Goal: Transaction & Acquisition: Purchase product/service

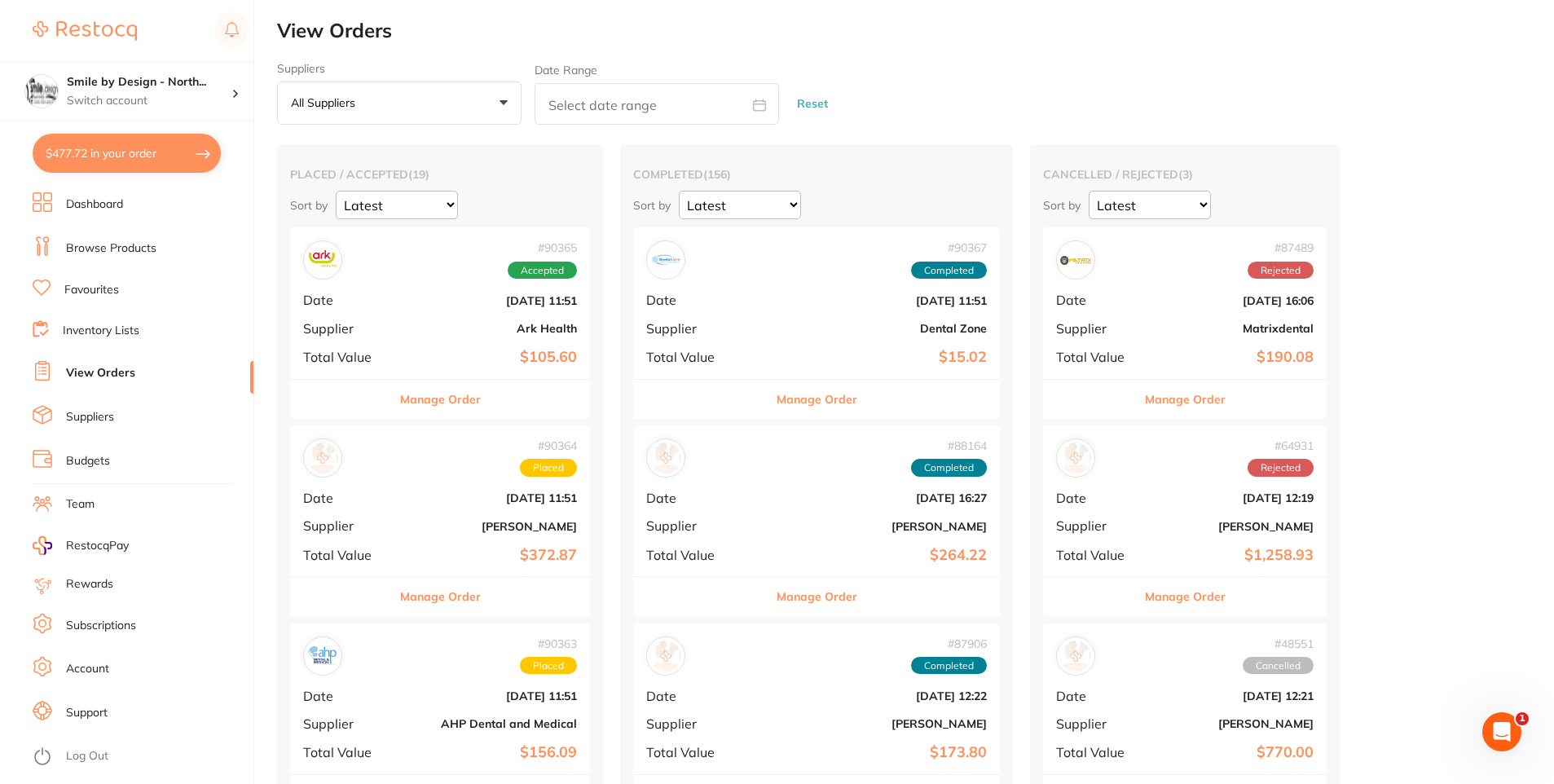
click at [192, 150] on button "$477.72 in your order" at bounding box center [127, 153] width 188 height 39
checkbox input "true"
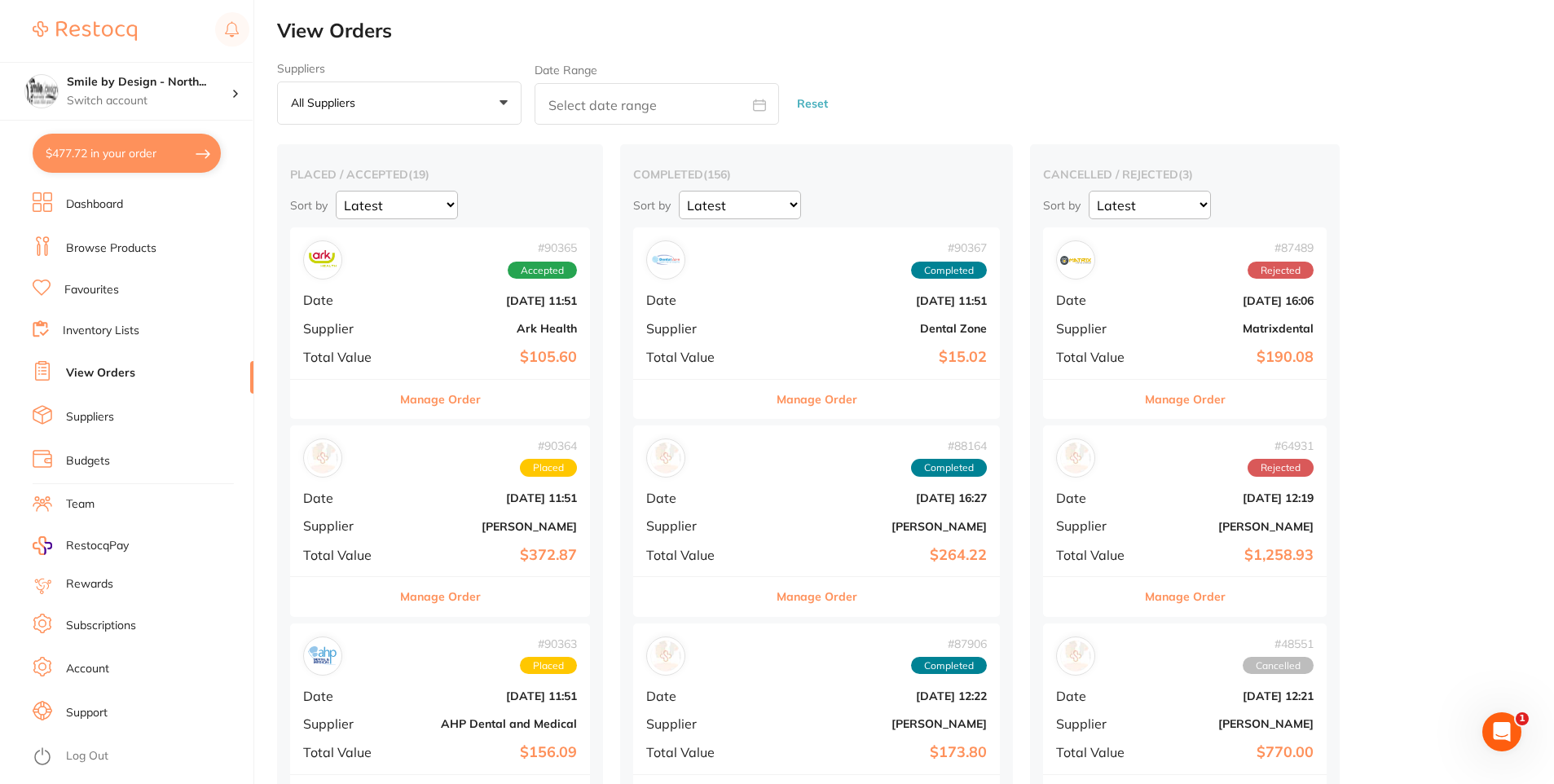
checkbox input "true"
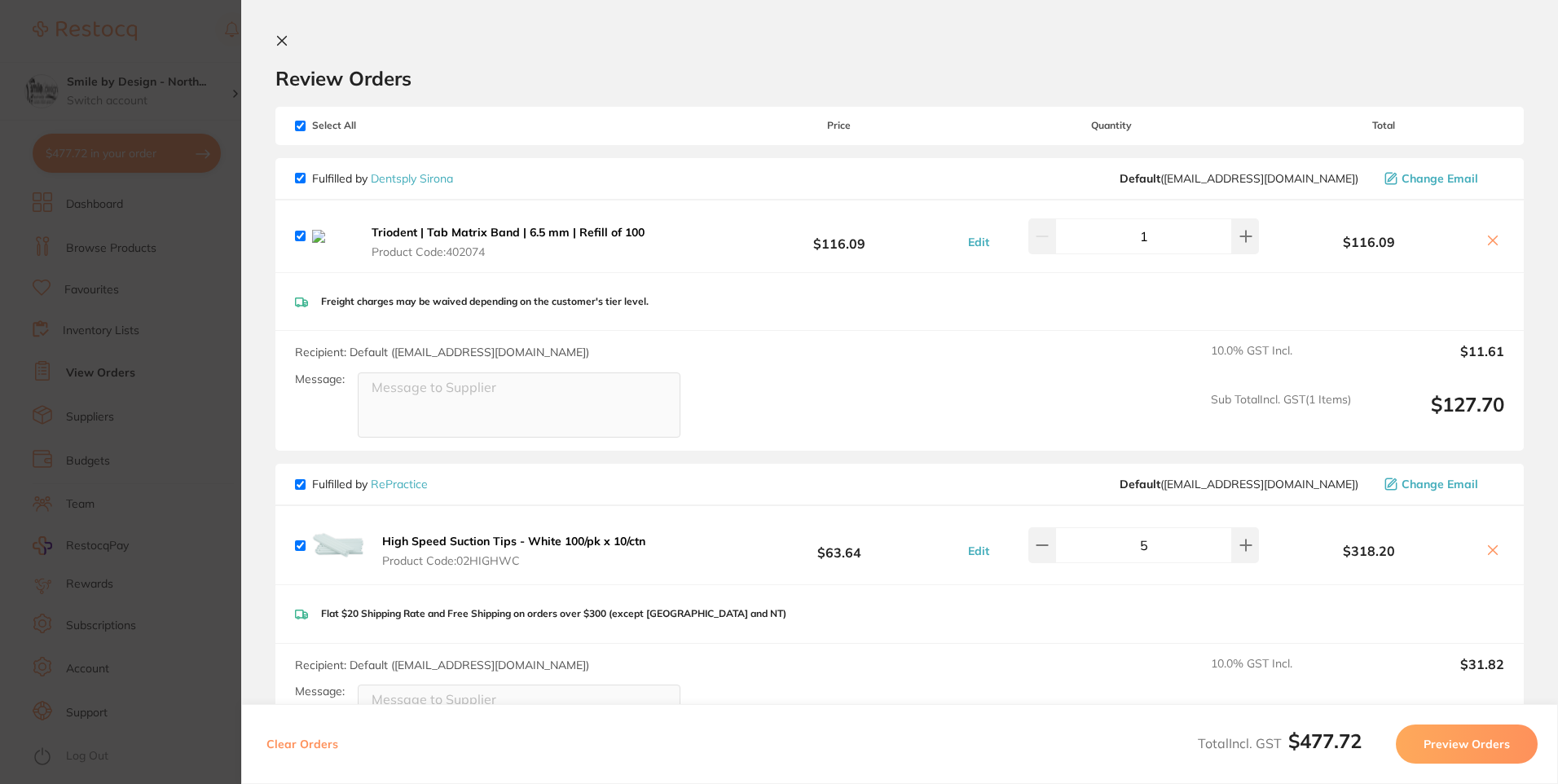
click at [221, 241] on section "Update RRP Set your pre negotiated price for this item. Item Agreed RRP (excl. …" at bounding box center [779, 392] width 1558 height 784
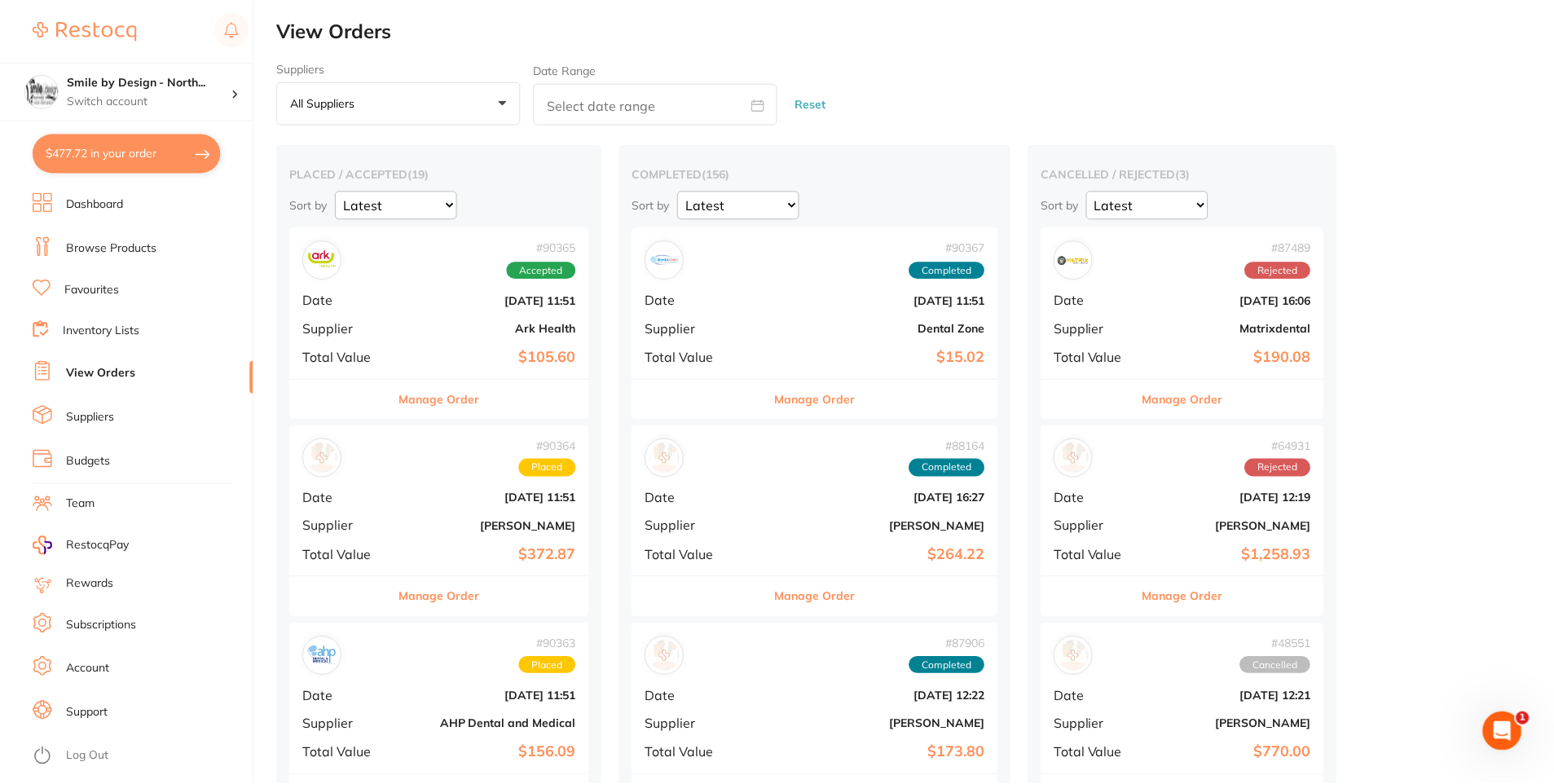
scroll to position [1, 0]
click at [126, 252] on link "Browse Products" at bounding box center [111, 248] width 91 height 16
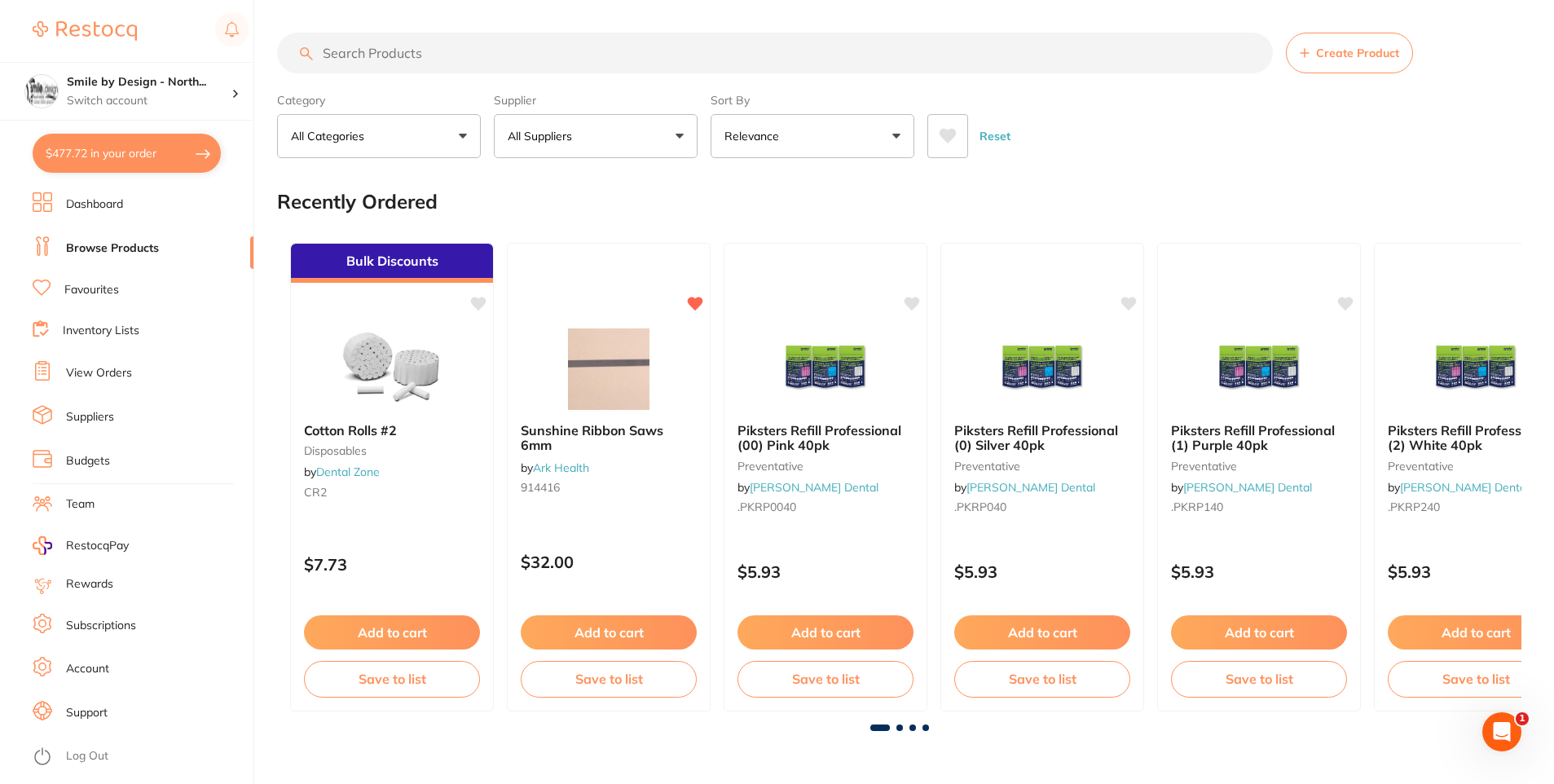
click at [127, 365] on link "View Orders" at bounding box center [99, 373] width 66 height 16
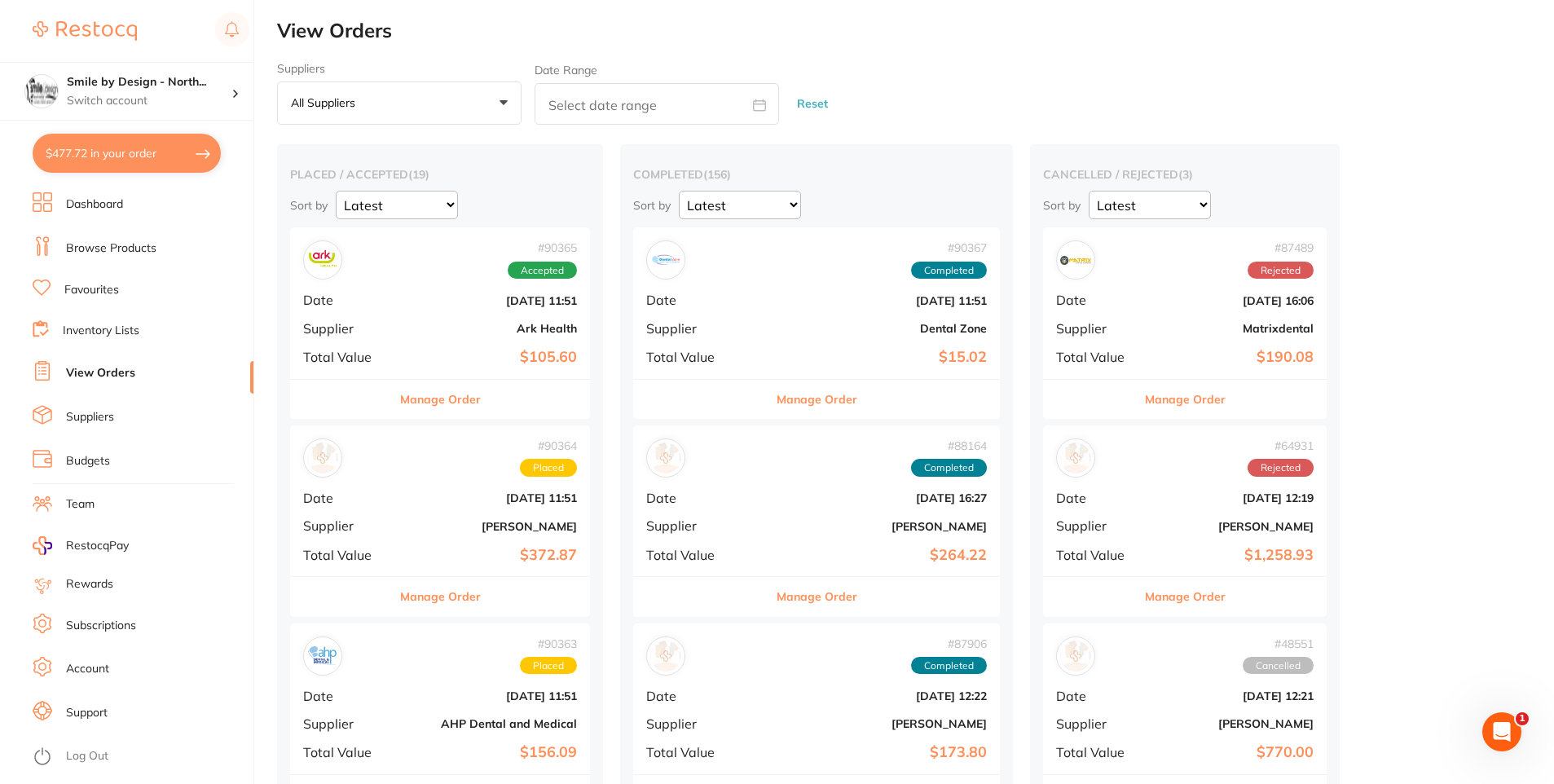
click at [461, 395] on button "Manage Order" at bounding box center [440, 399] width 81 height 39
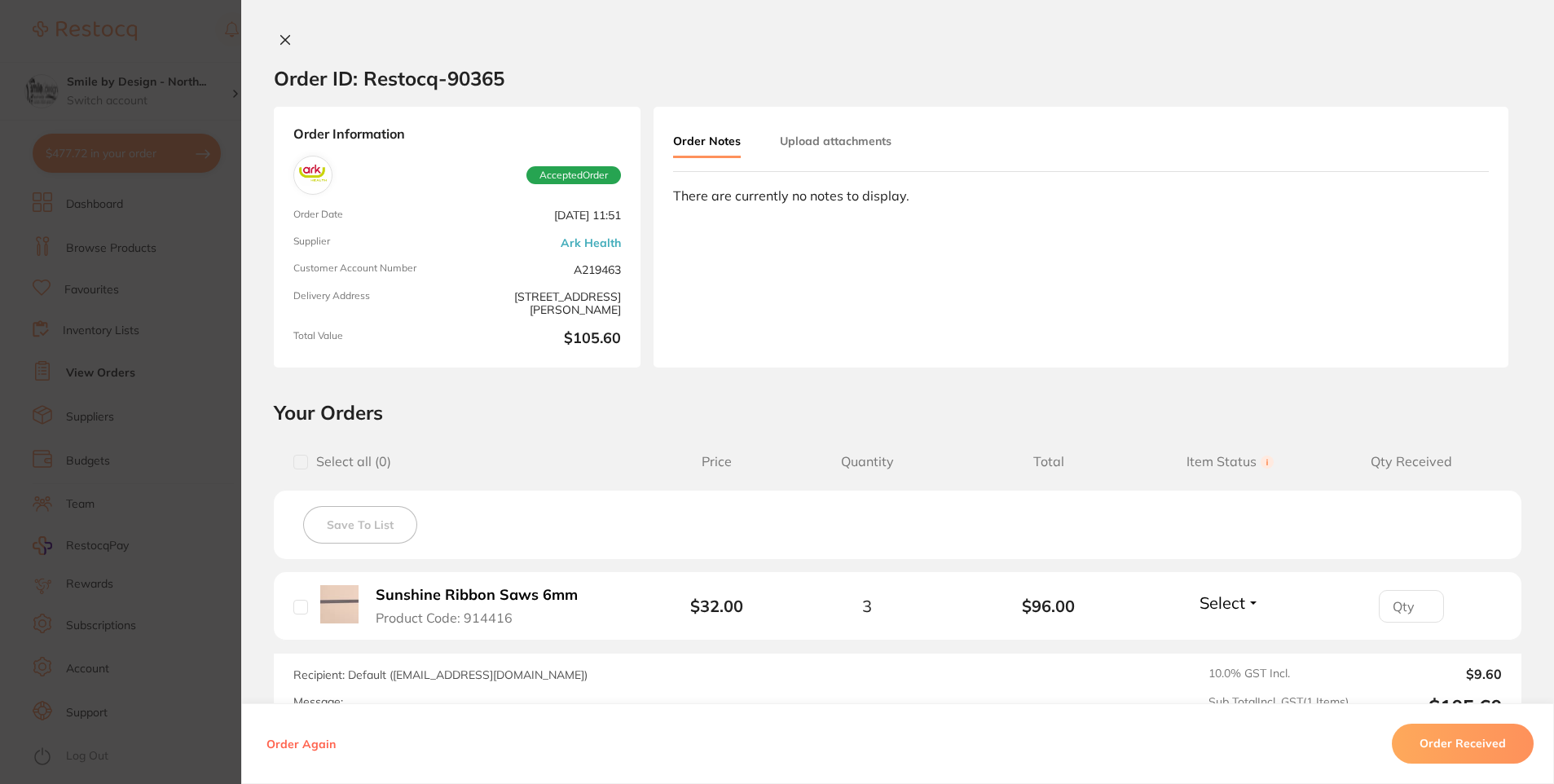
click at [58, 491] on section "Order ID: Restocq- 90365 Order Information Accepted Order Order Date [DATE] 11:…" at bounding box center [777, 392] width 1554 height 784
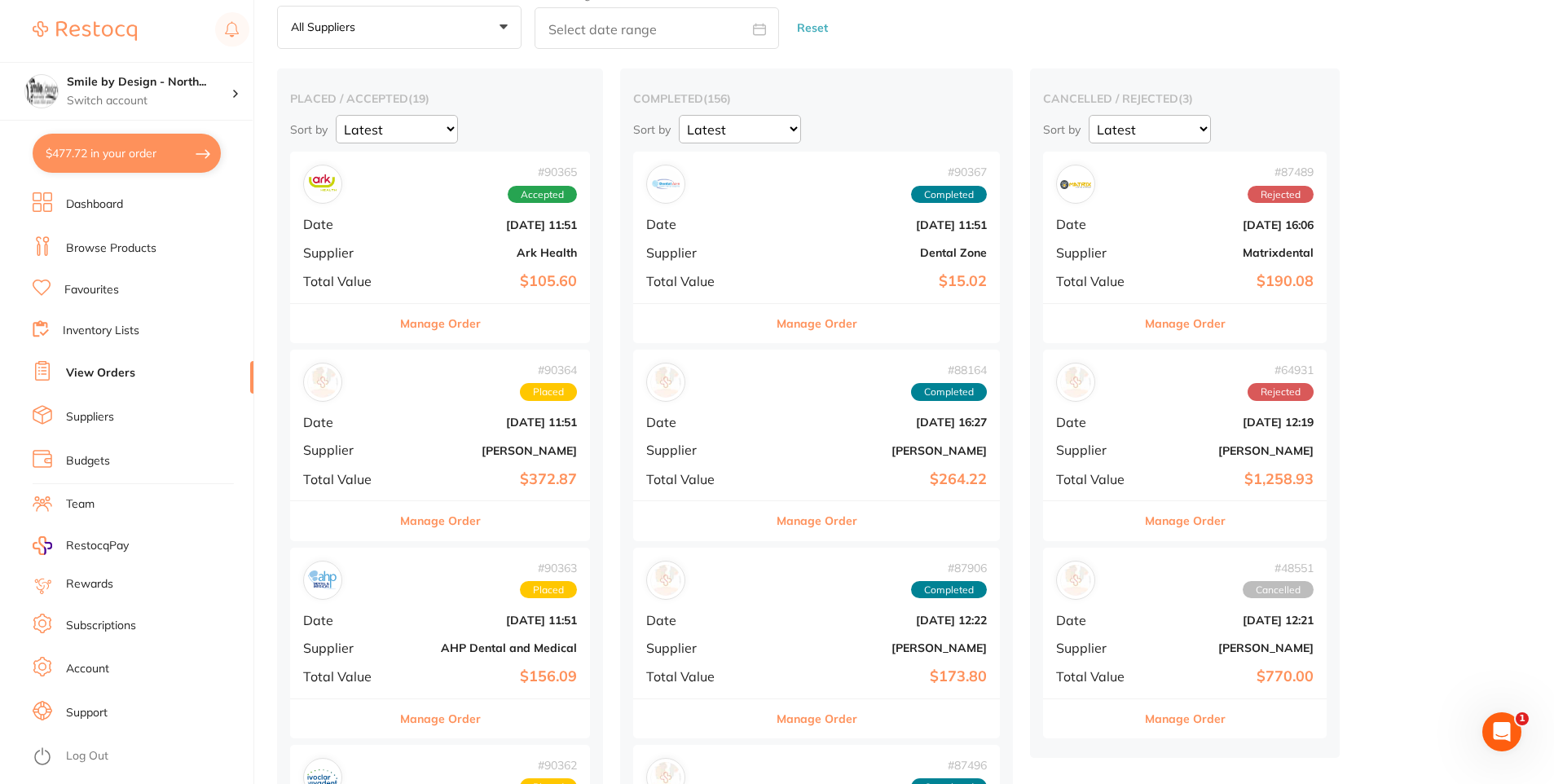
scroll to position [163, 0]
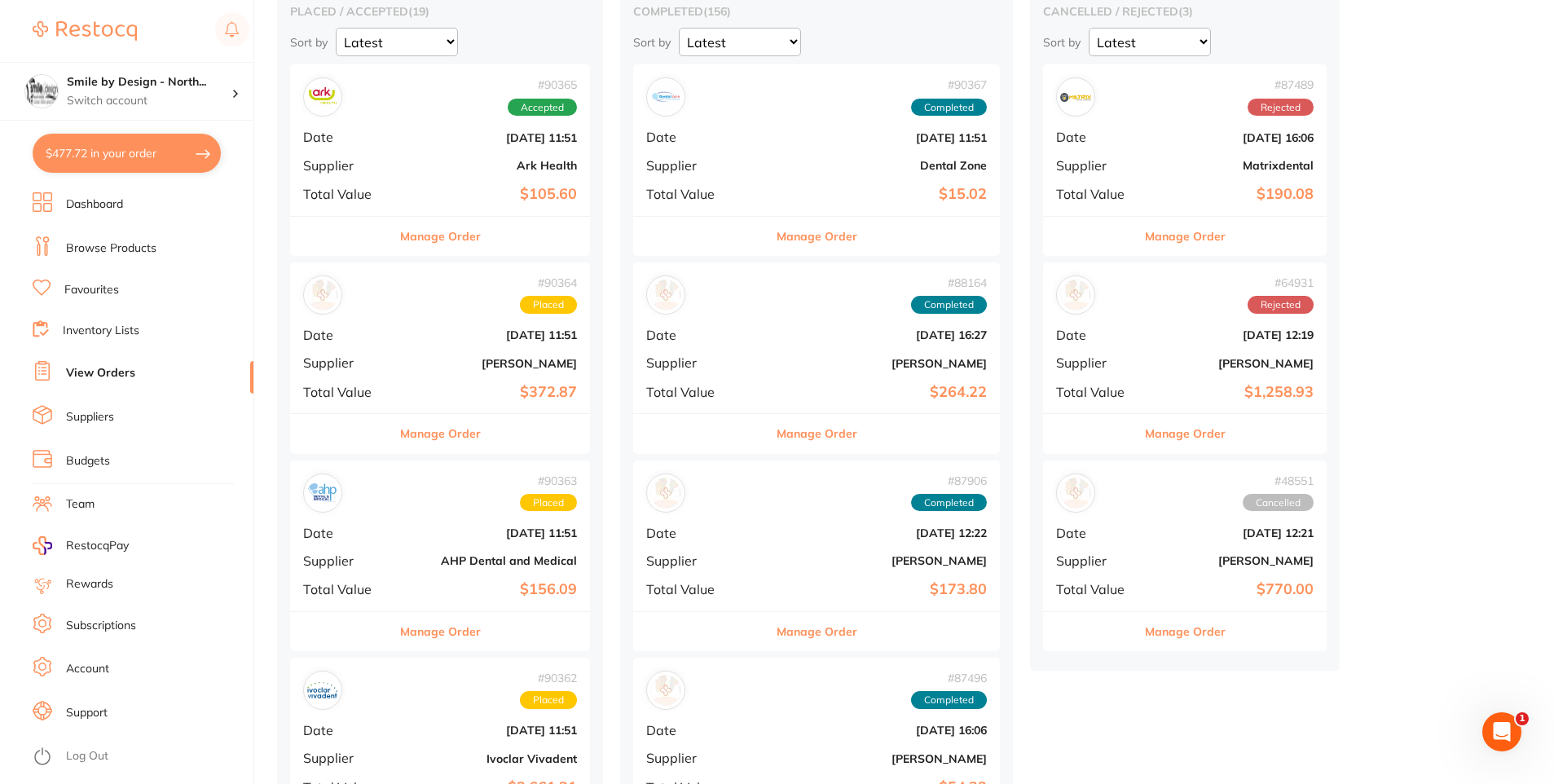
click at [451, 237] on button "Manage Order" at bounding box center [440, 236] width 81 height 39
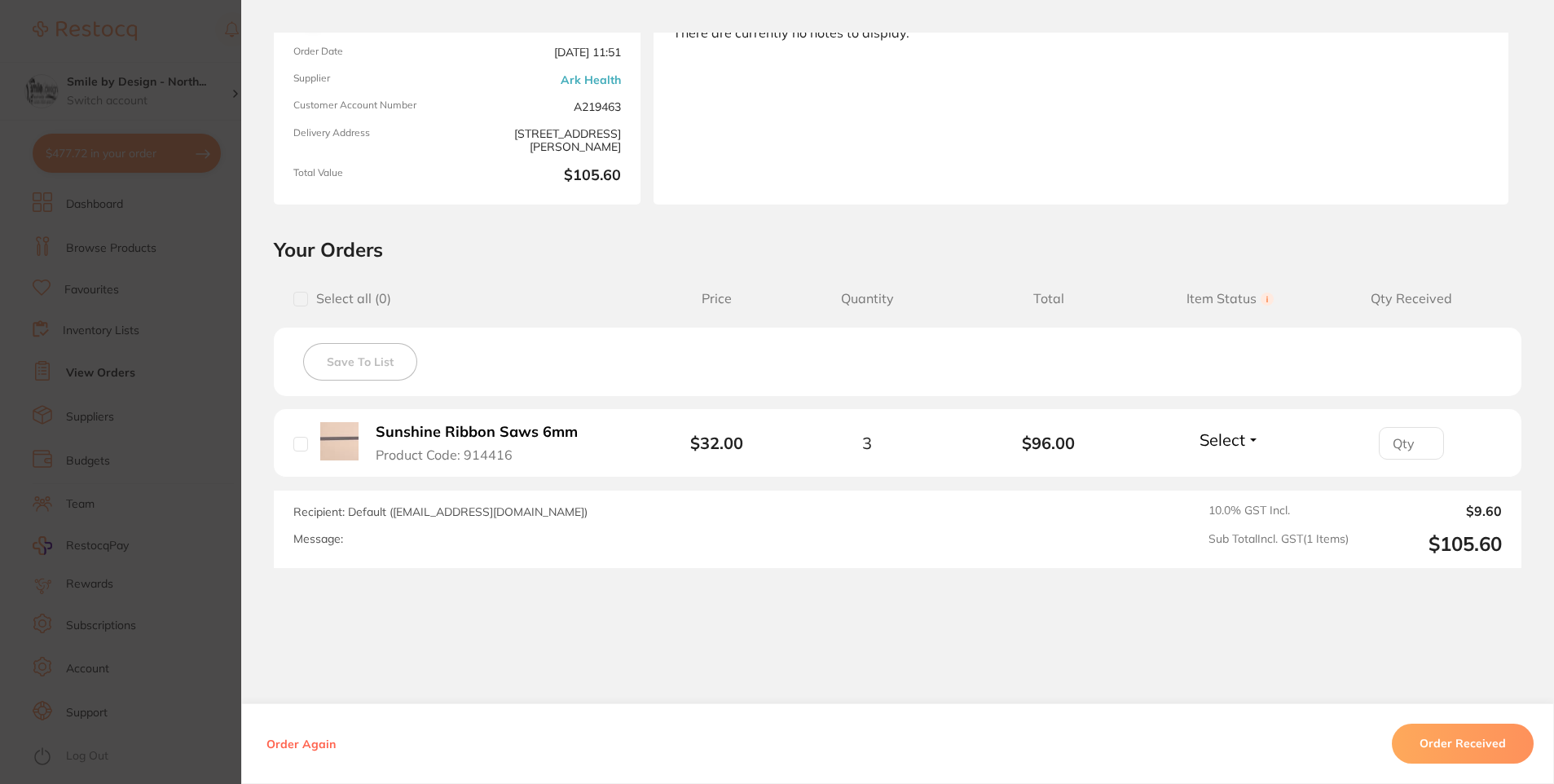
click at [1460, 744] on button "Order Received" at bounding box center [1462, 743] width 142 height 39
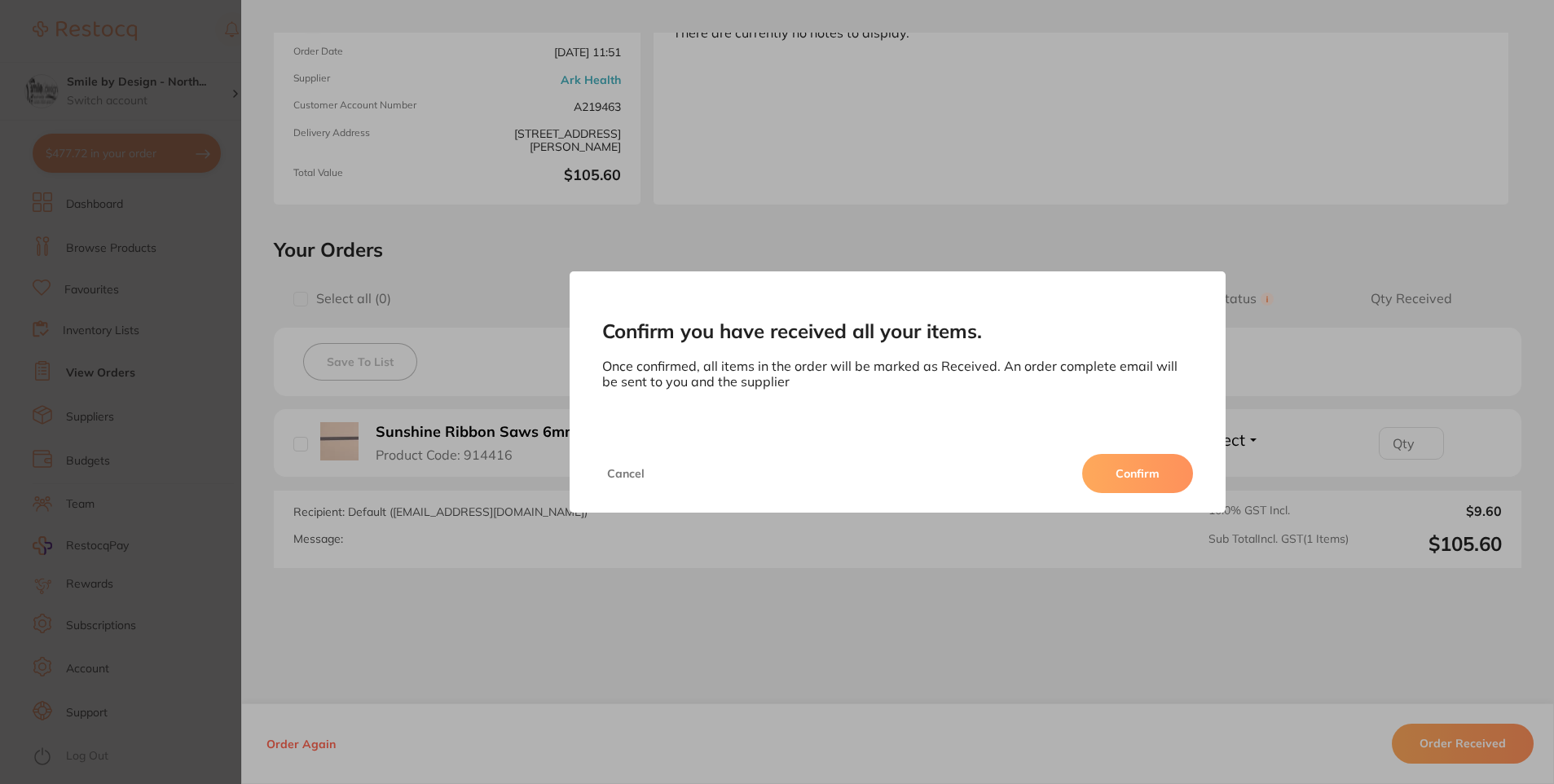
click at [1155, 479] on button "Confirm" at bounding box center [1137, 473] width 111 height 39
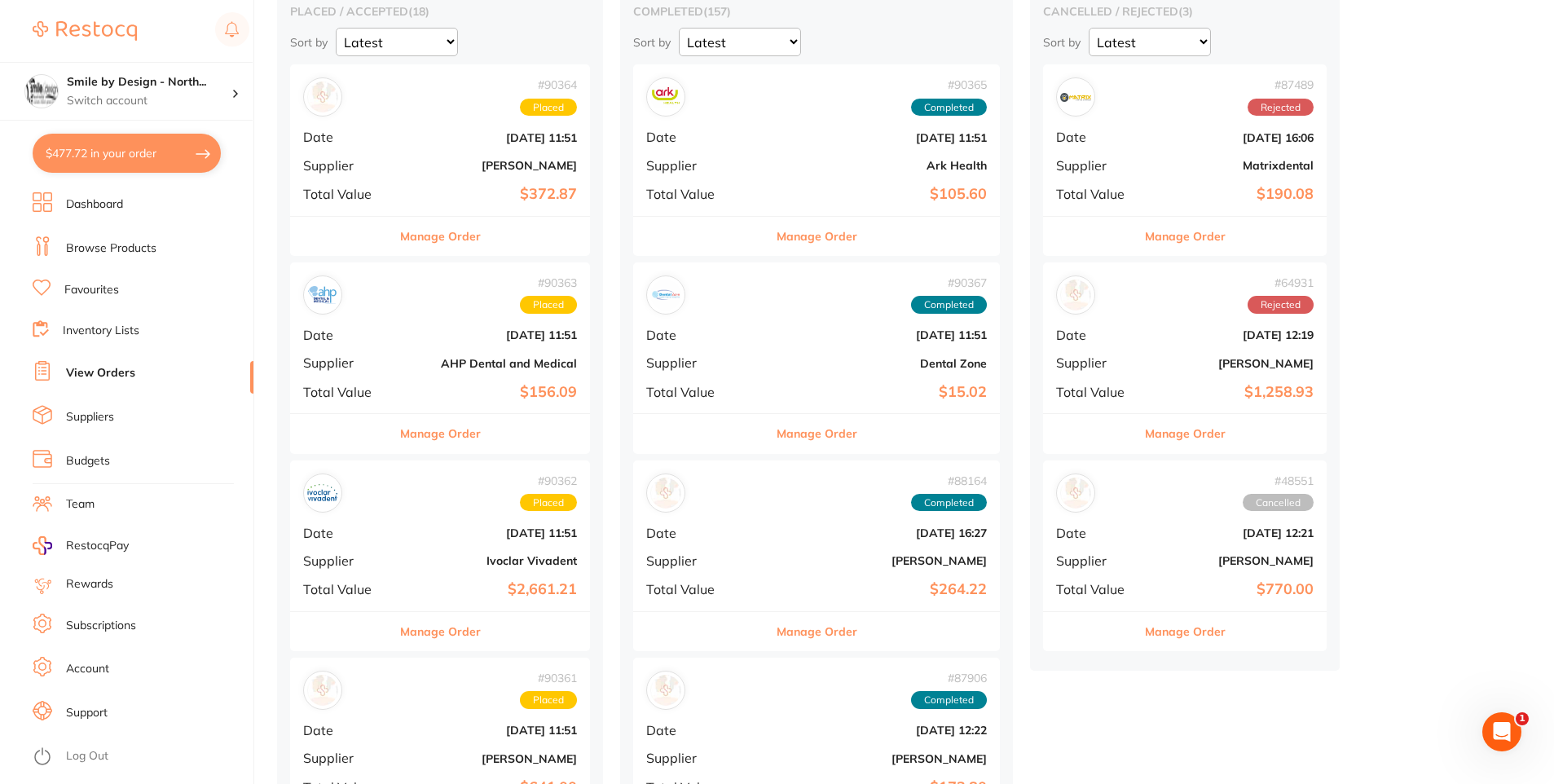
click at [451, 231] on button "Manage Order" at bounding box center [440, 236] width 81 height 39
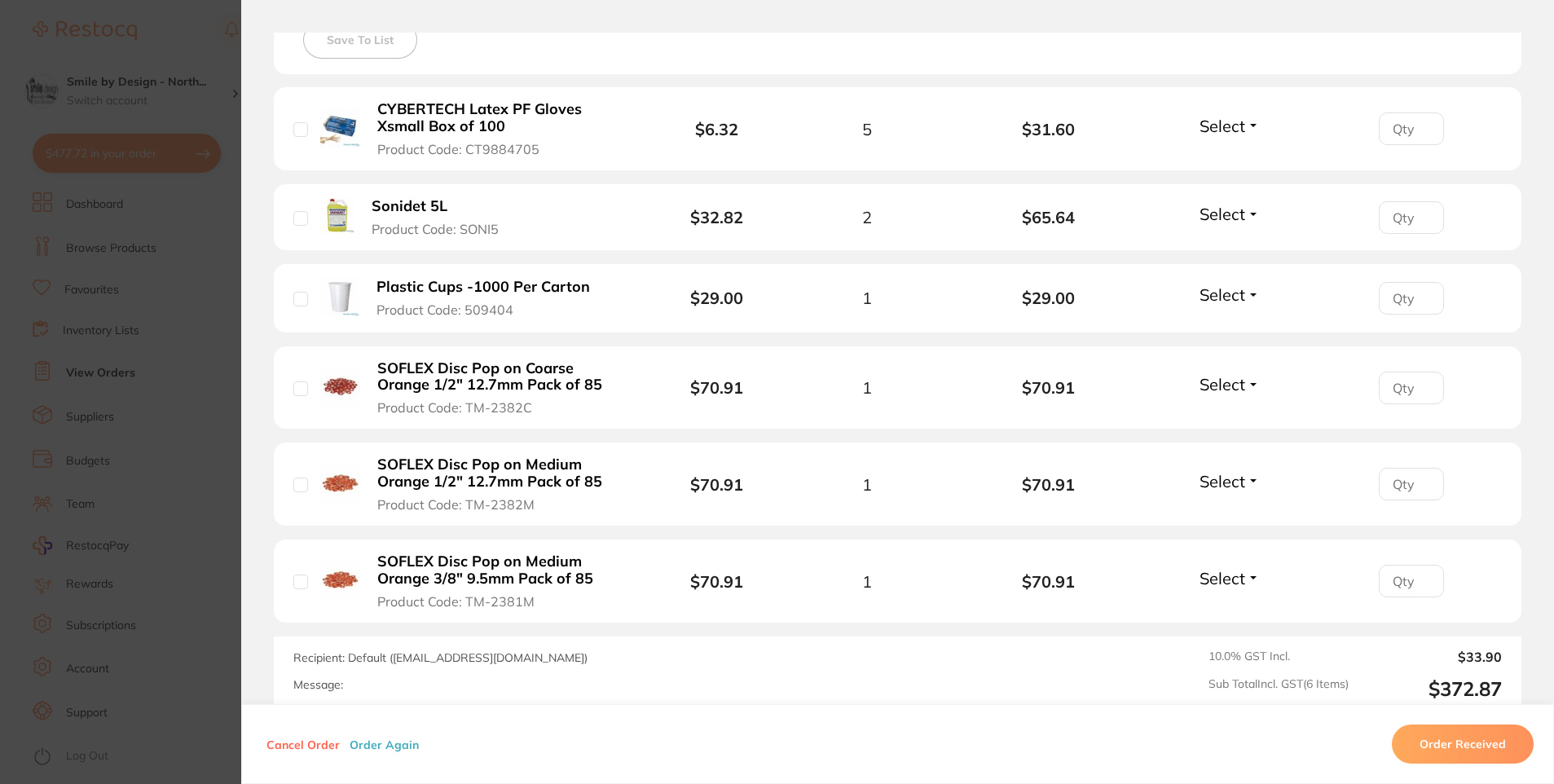
scroll to position [652, 0]
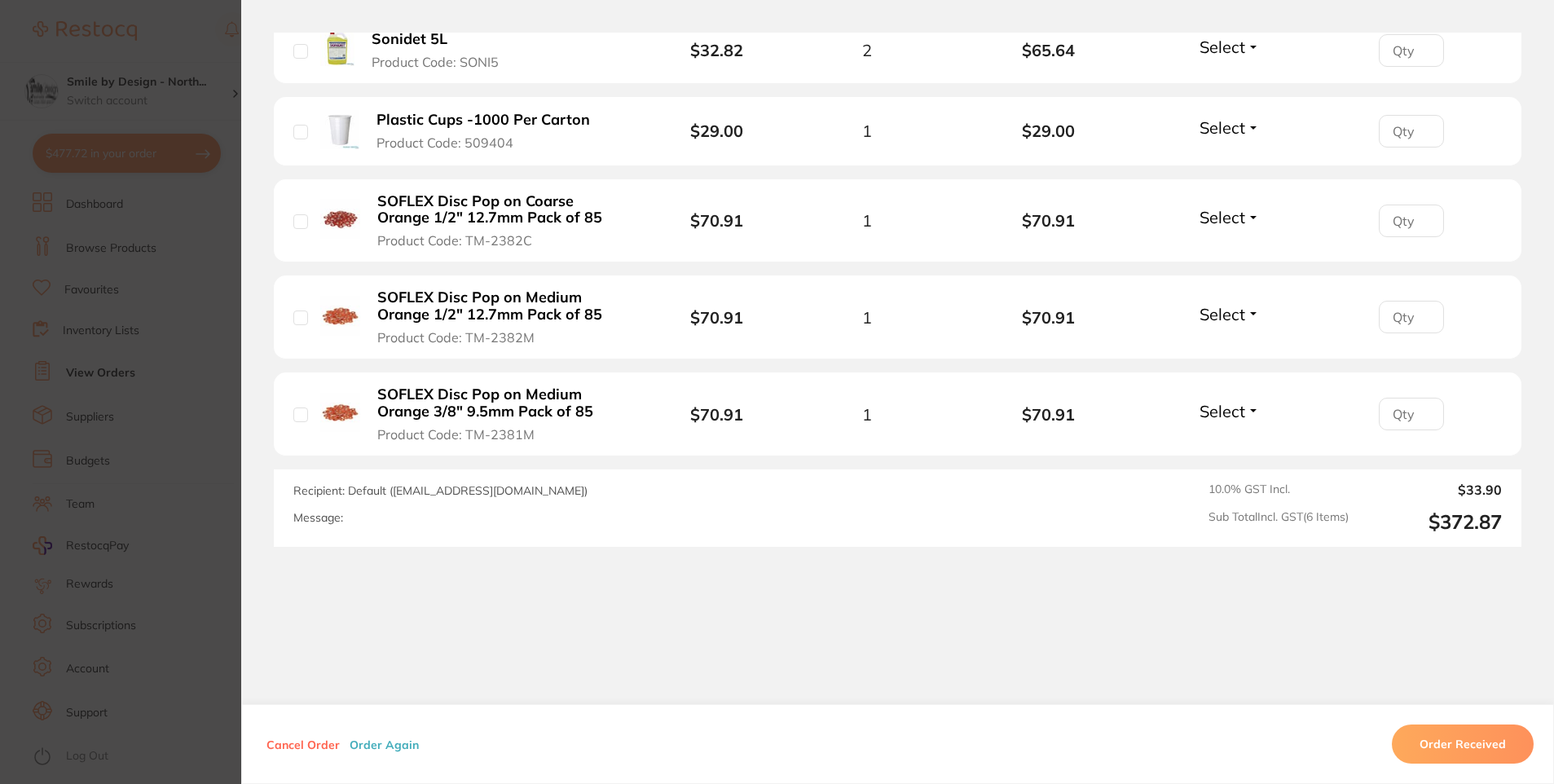
click at [127, 581] on section "Order ID: Restocq- 90364 Order Information Placed Order Order Date [DATE] 11:51…" at bounding box center [777, 392] width 1554 height 784
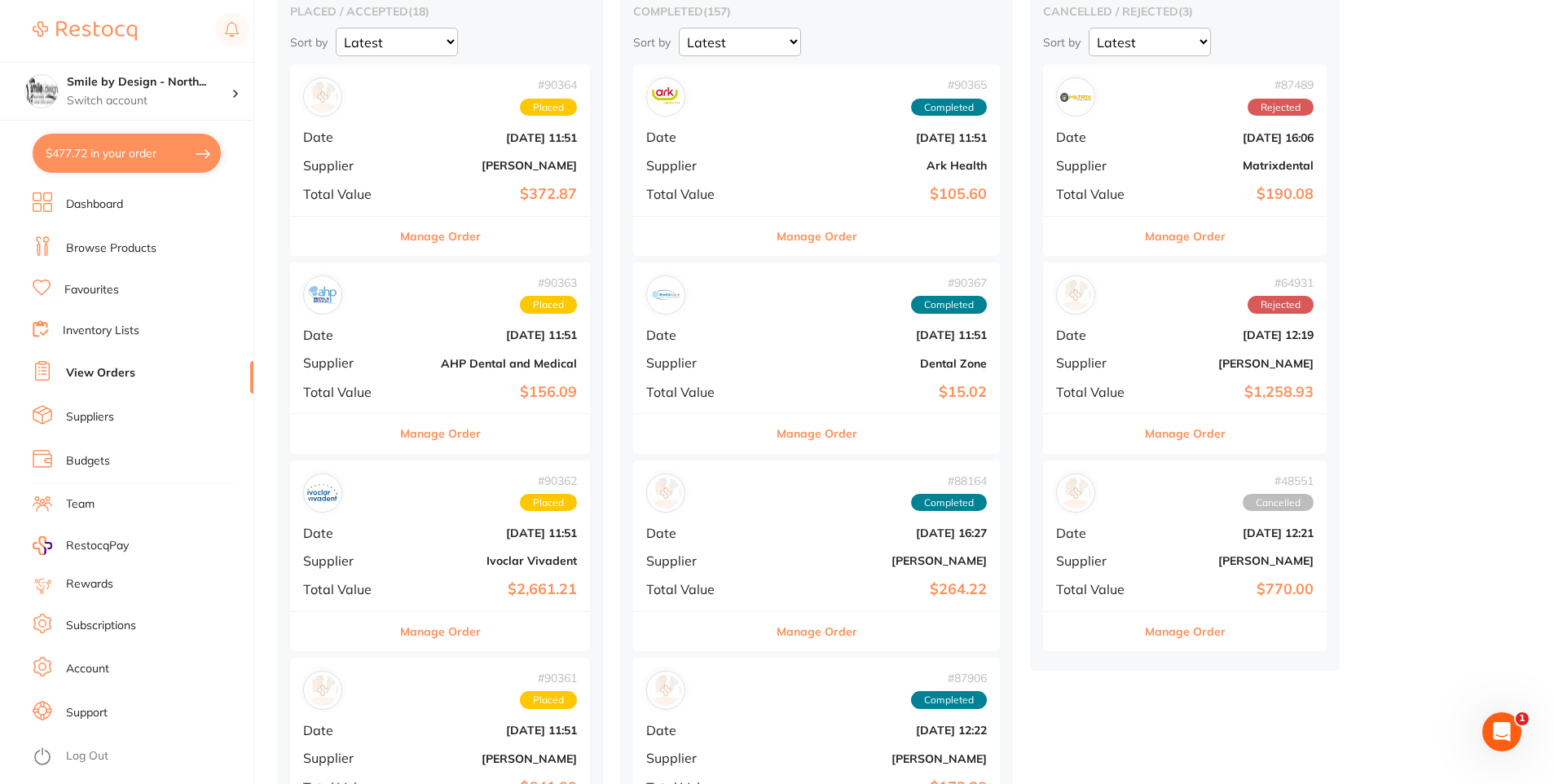
click at [450, 439] on button "Manage Order" at bounding box center [440, 434] width 81 height 39
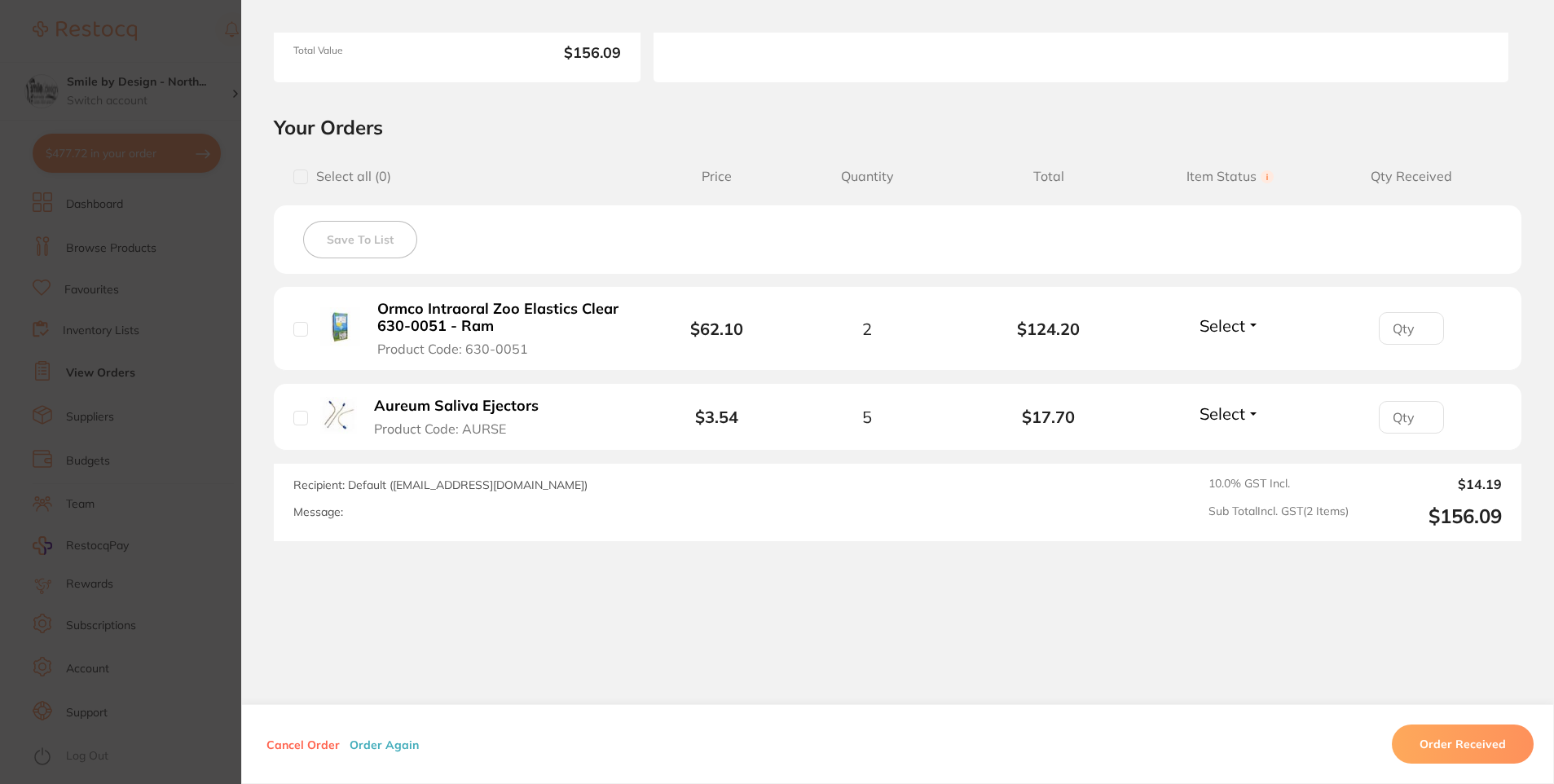
click at [89, 535] on section "Order ID: Restocq- 90363 Order Information Placed Order Order Date [DATE] 11:51…" at bounding box center [777, 392] width 1554 height 784
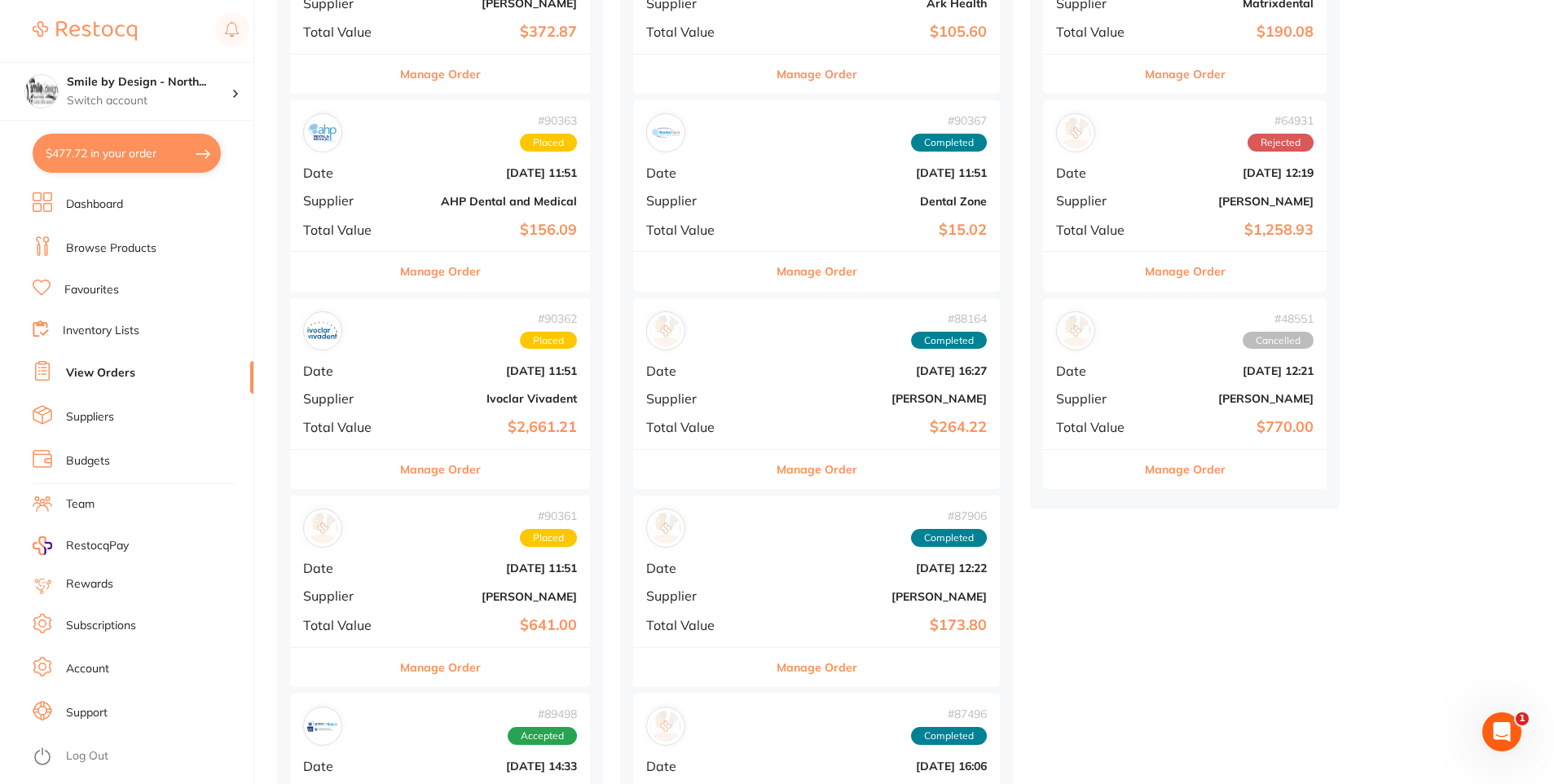
scroll to position [325, 0]
click at [477, 275] on button "Manage Order" at bounding box center [440, 270] width 81 height 39
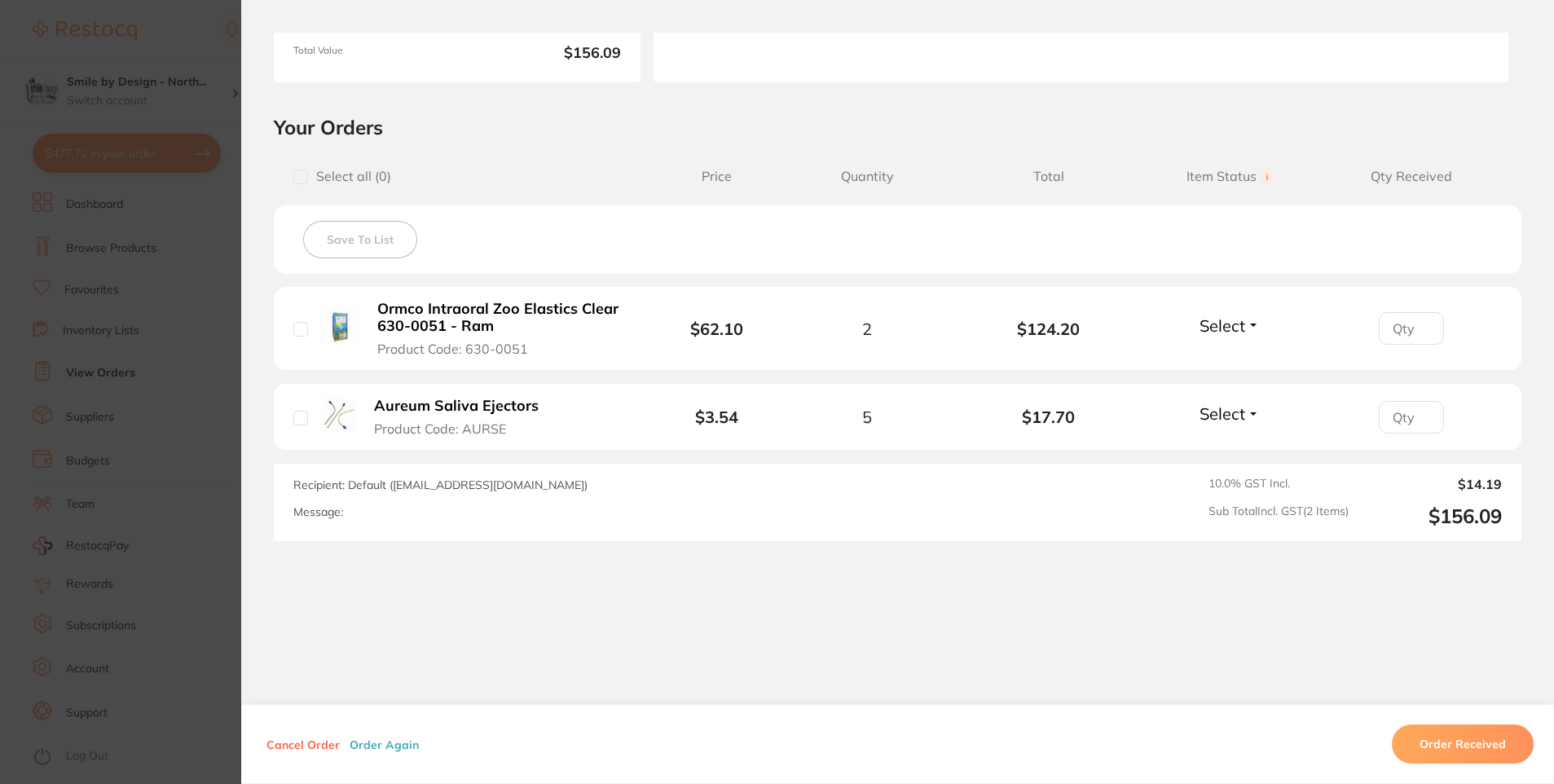
click at [100, 487] on section "Order ID: Restocq- 90363 Order Information Placed Order Order Date [DATE] 11:51…" at bounding box center [777, 392] width 1554 height 784
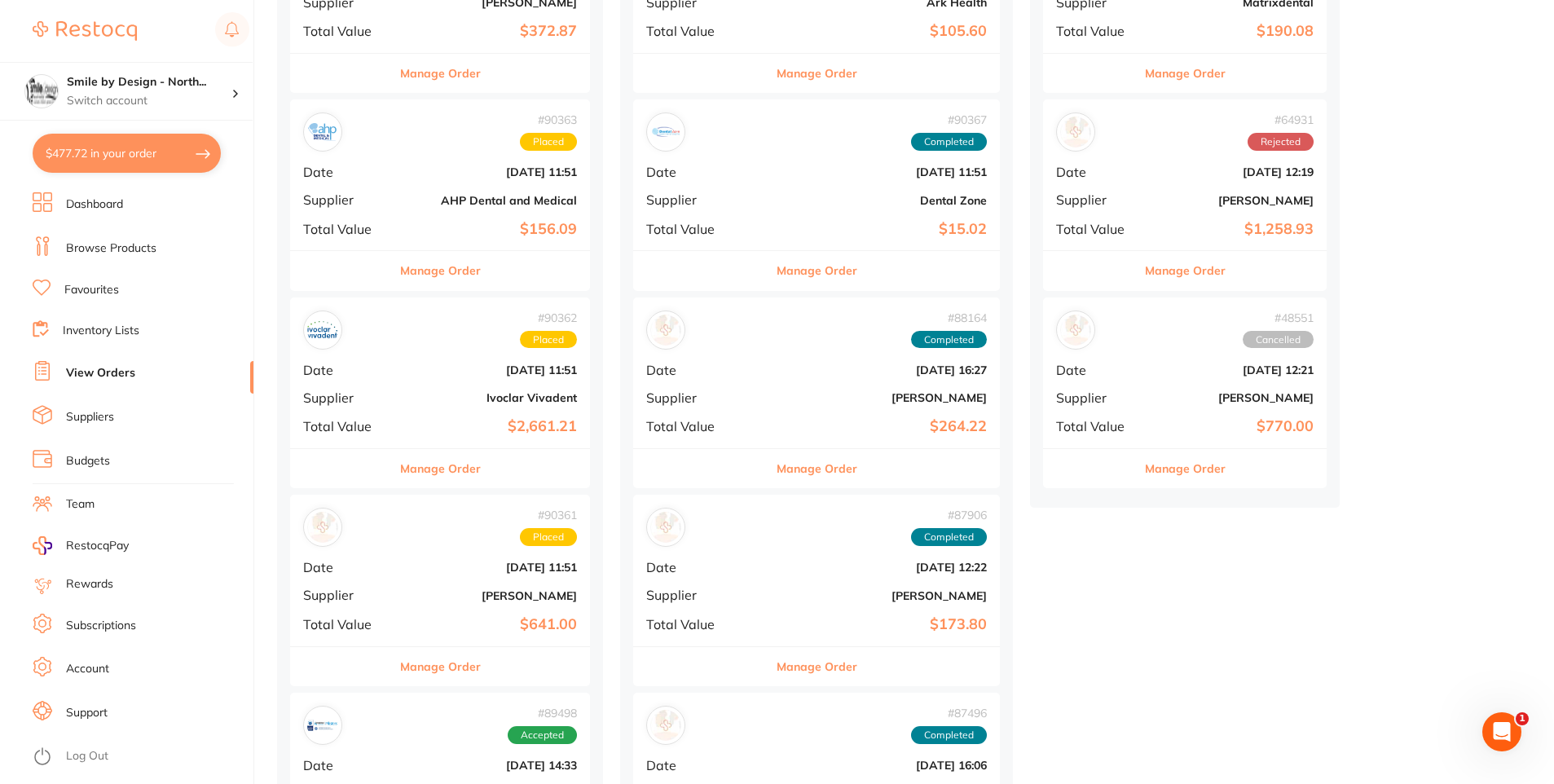
click at [457, 482] on button "Manage Order" at bounding box center [440, 468] width 81 height 39
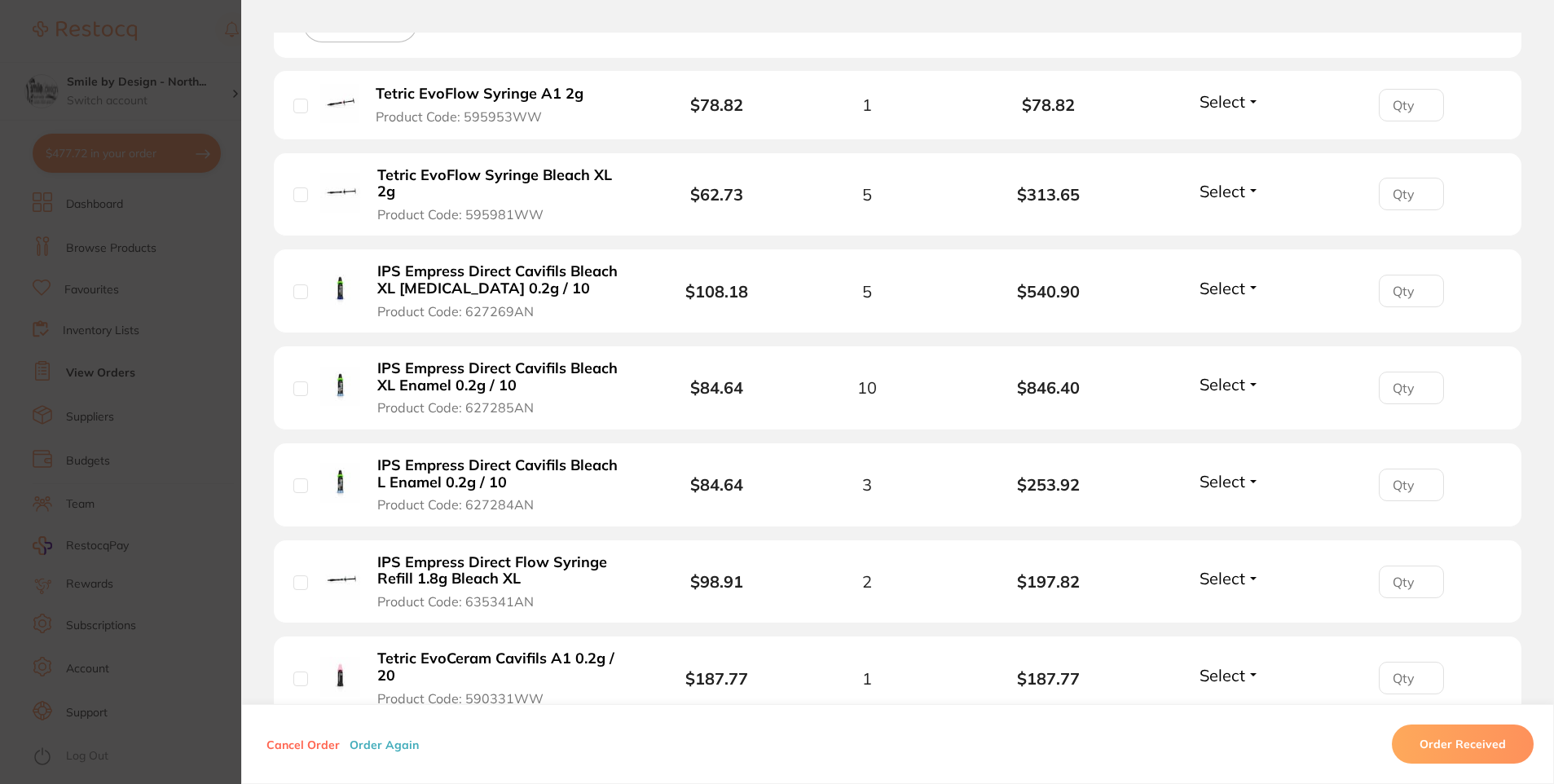
scroll to position [652, 0]
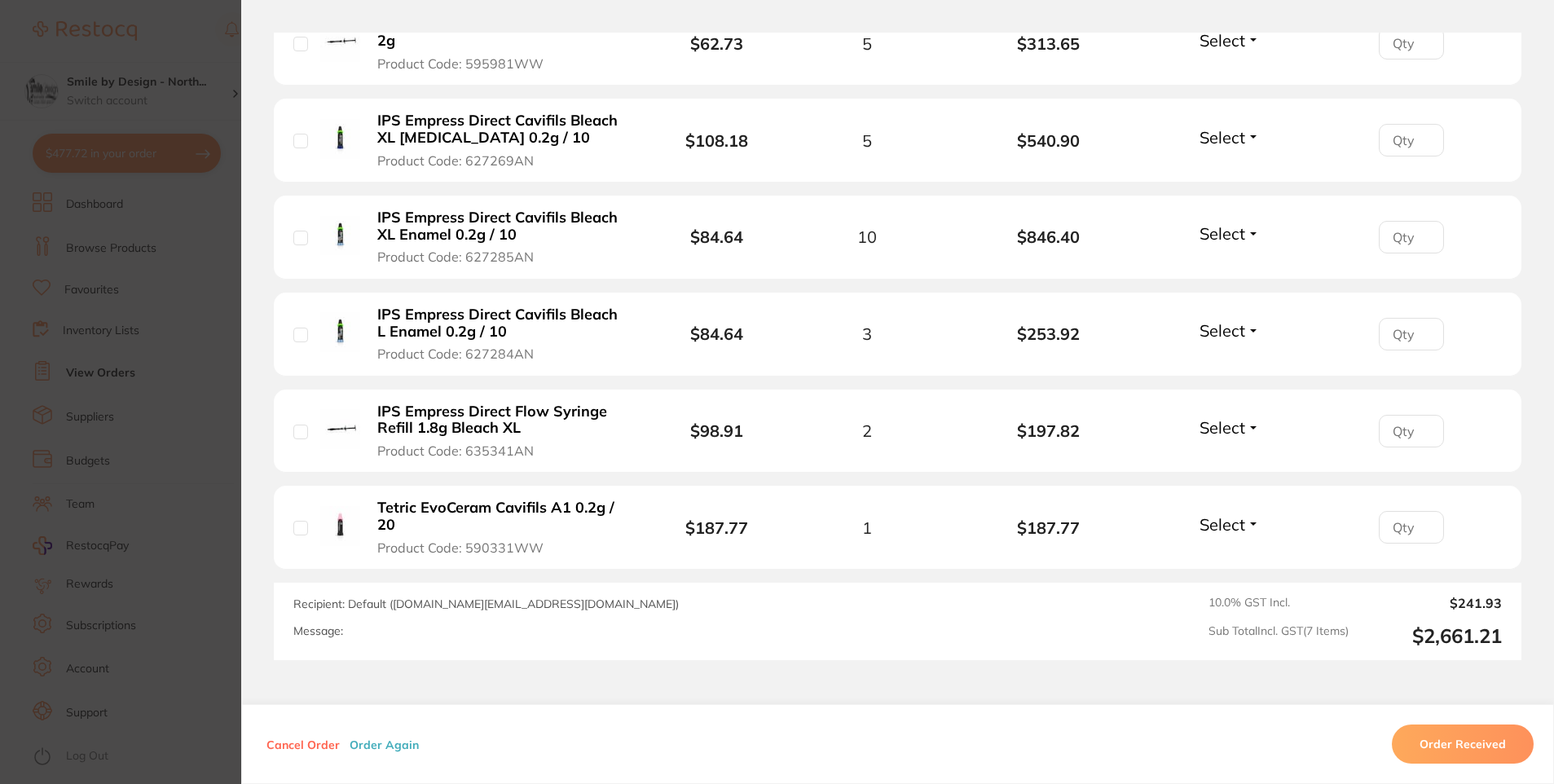
click at [268, 468] on section "Your Orders Select all ( 0 ) Price Quantity Total Item Status You can use this …" at bounding box center [897, 204] width 1313 height 911
click at [251, 471] on section "Your Orders Select all ( 0 ) Price Quantity Total Item Status You can use this …" at bounding box center [897, 204] width 1313 height 911
click at [216, 474] on section "Order ID: Restocq- 90362 Order Information Placed Order Order Date [DATE] 11:51…" at bounding box center [777, 392] width 1554 height 784
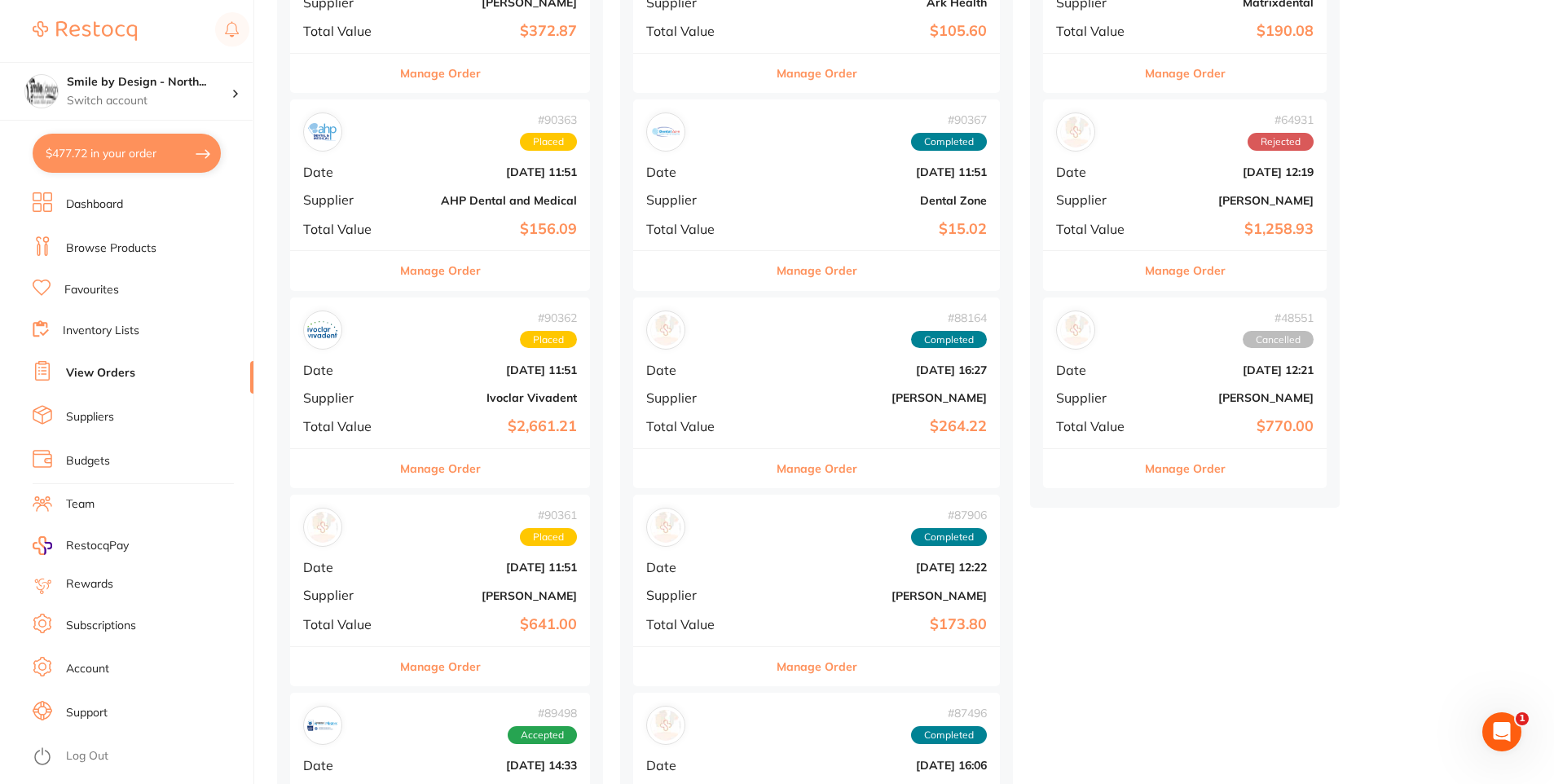
scroll to position [489, 0]
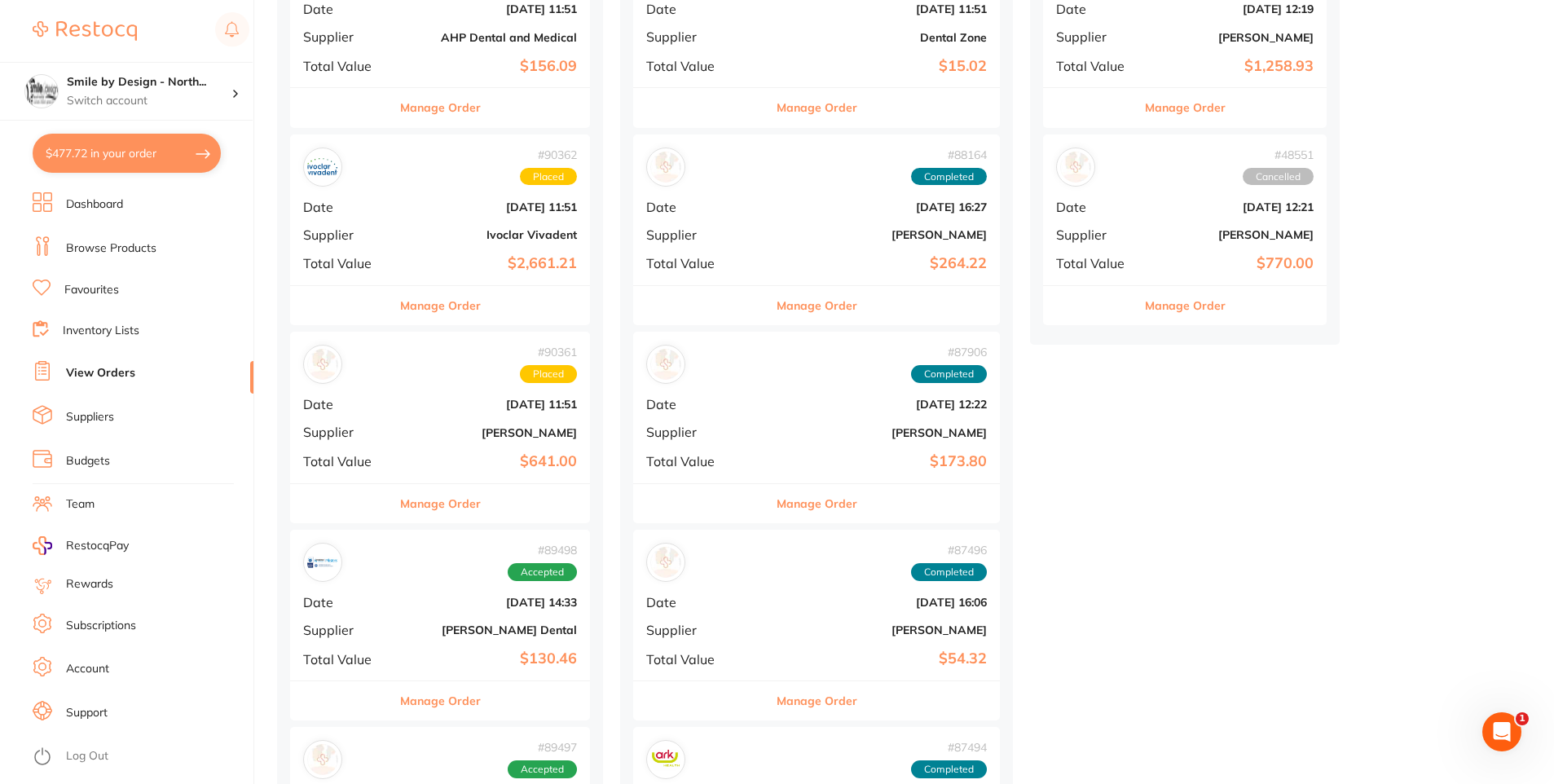
click at [456, 509] on button "Manage Order" at bounding box center [440, 503] width 81 height 39
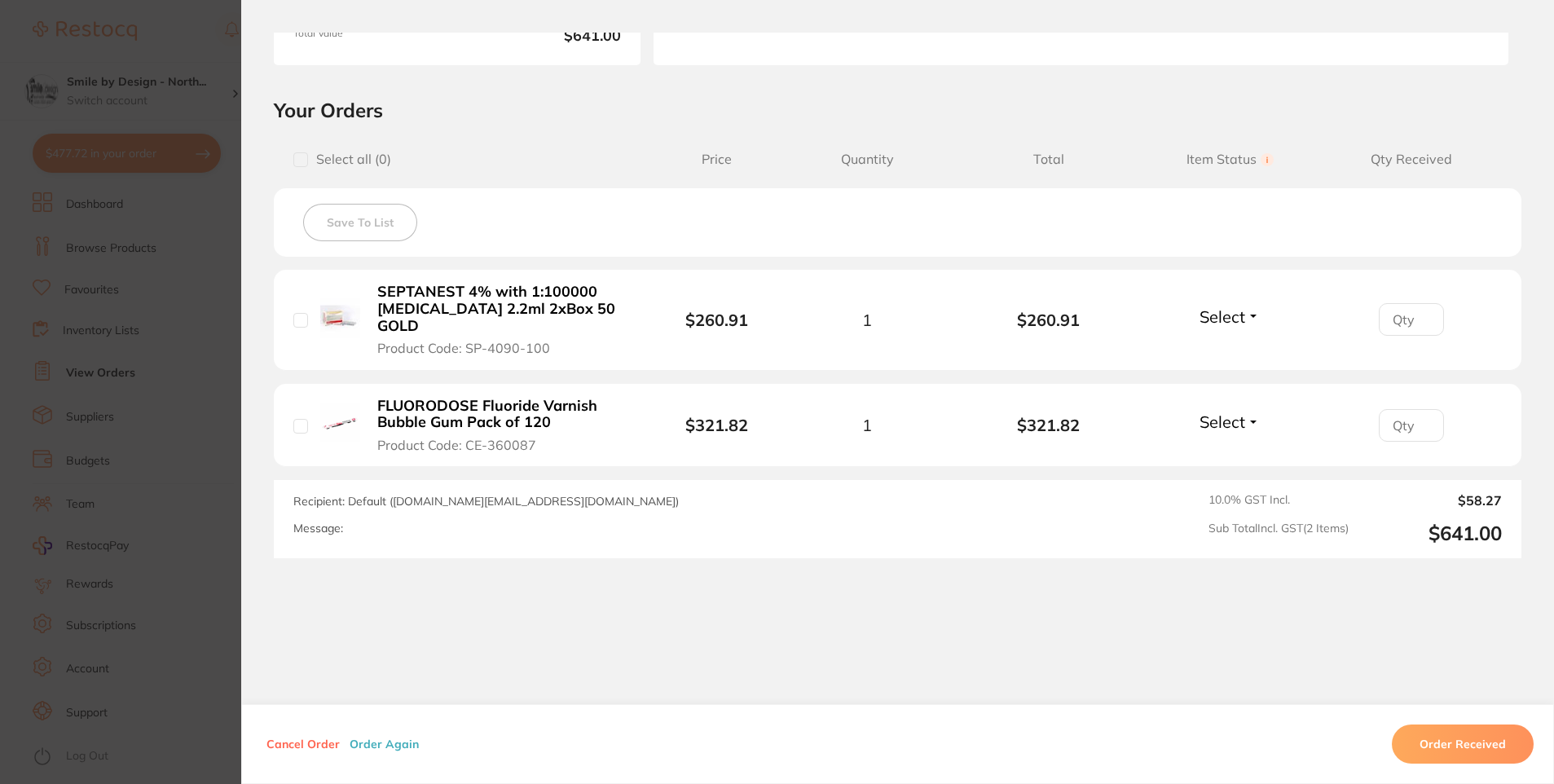
click at [163, 422] on section "Order ID: Restocq- 90361 Order Information Placed Order Order Date [DATE] 11:51…" at bounding box center [777, 392] width 1554 height 784
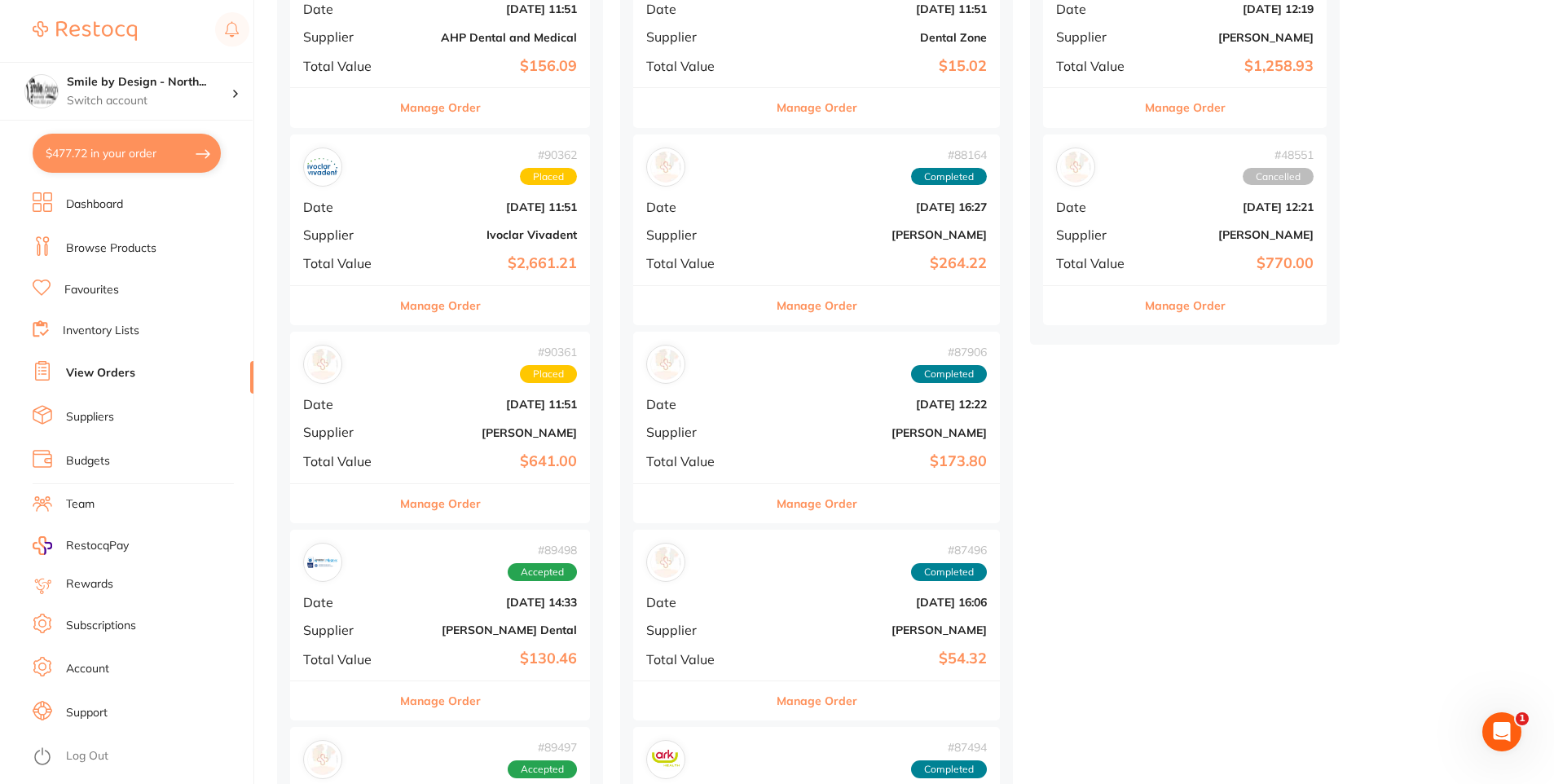
click at [117, 244] on link "Browse Products" at bounding box center [111, 248] width 91 height 16
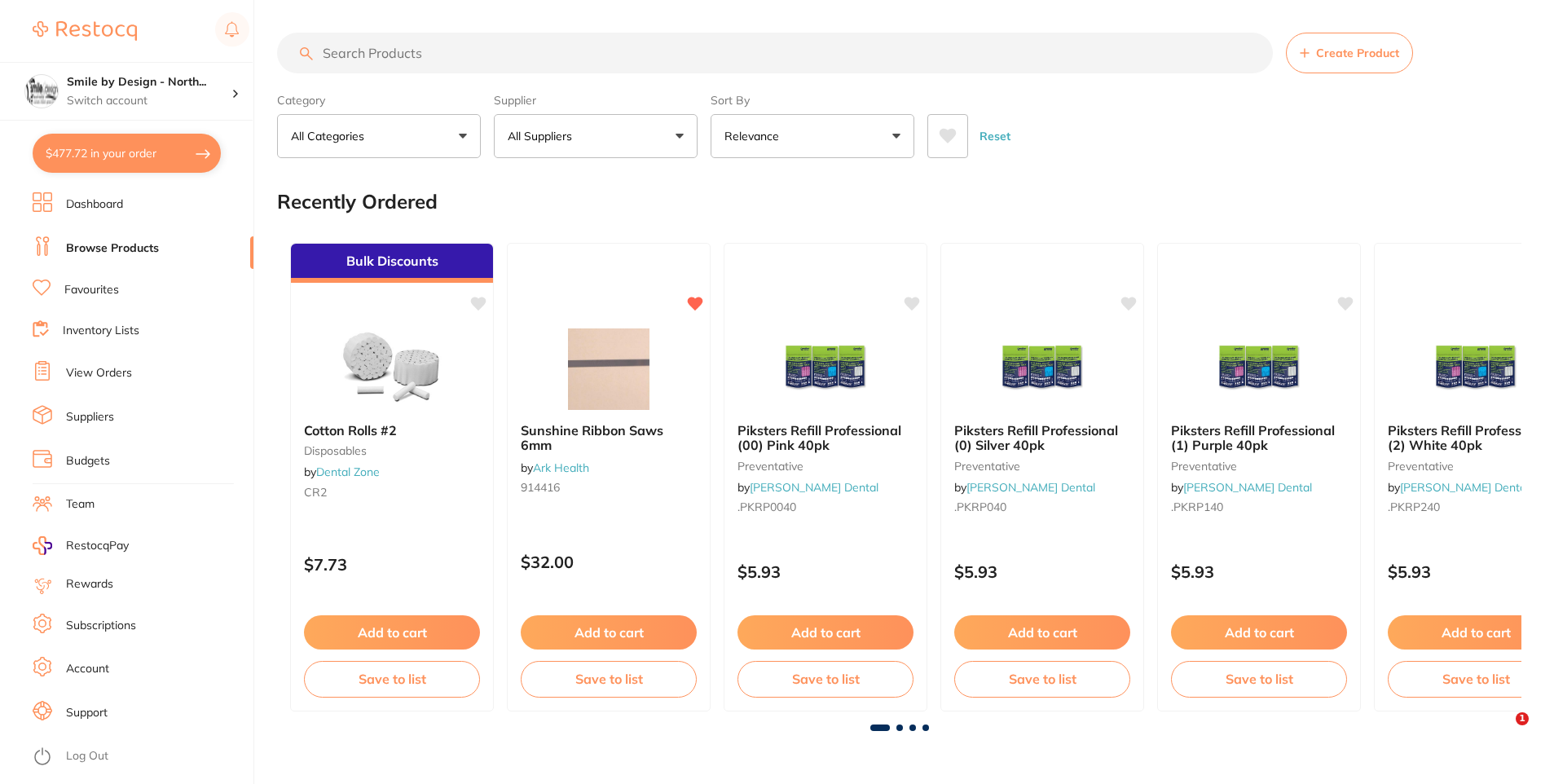
click at [536, 61] on input "search" at bounding box center [775, 53] width 996 height 41
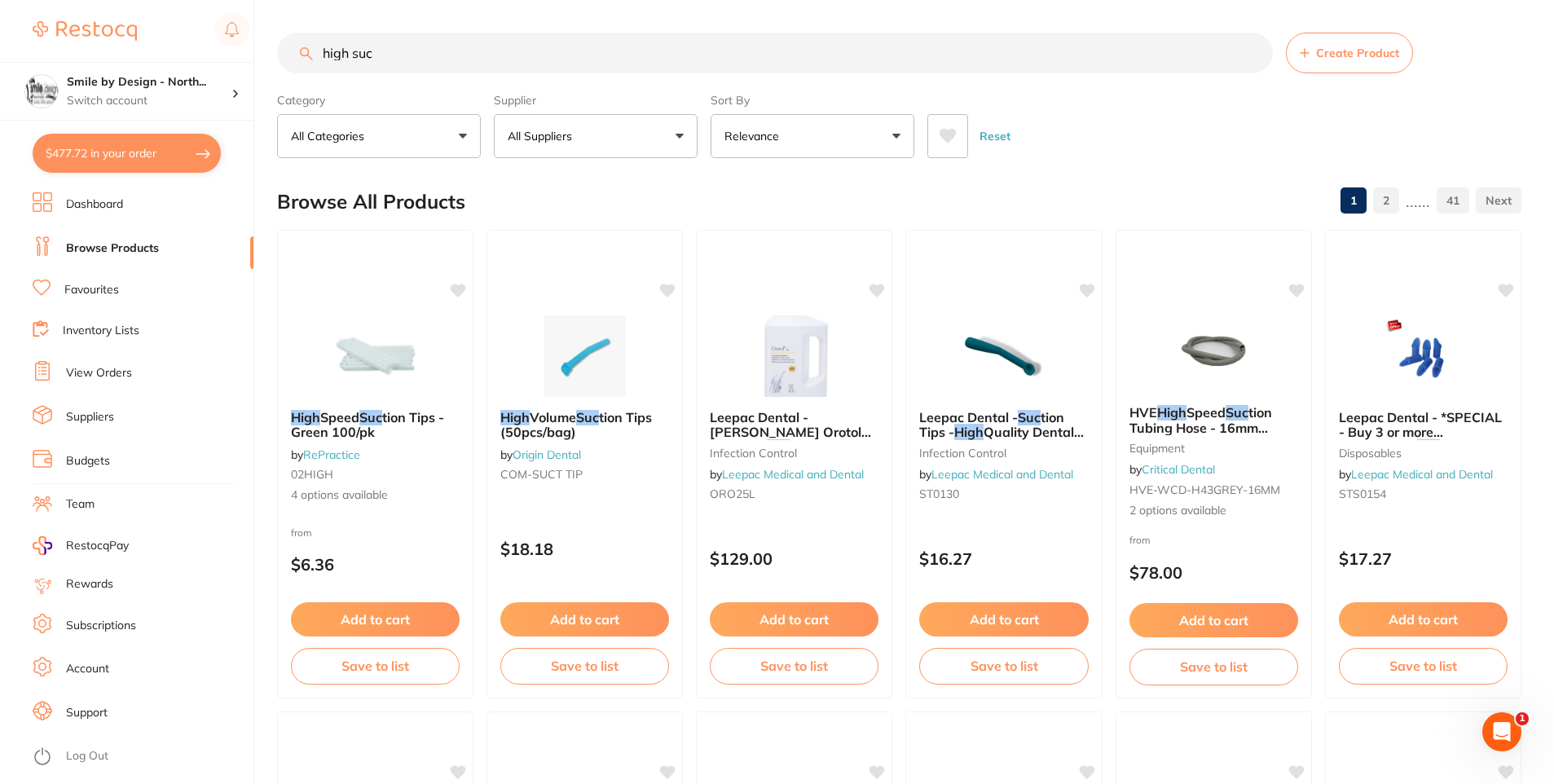
type input "high suc"
click at [880, 123] on button "Relevance" at bounding box center [812, 136] width 204 height 44
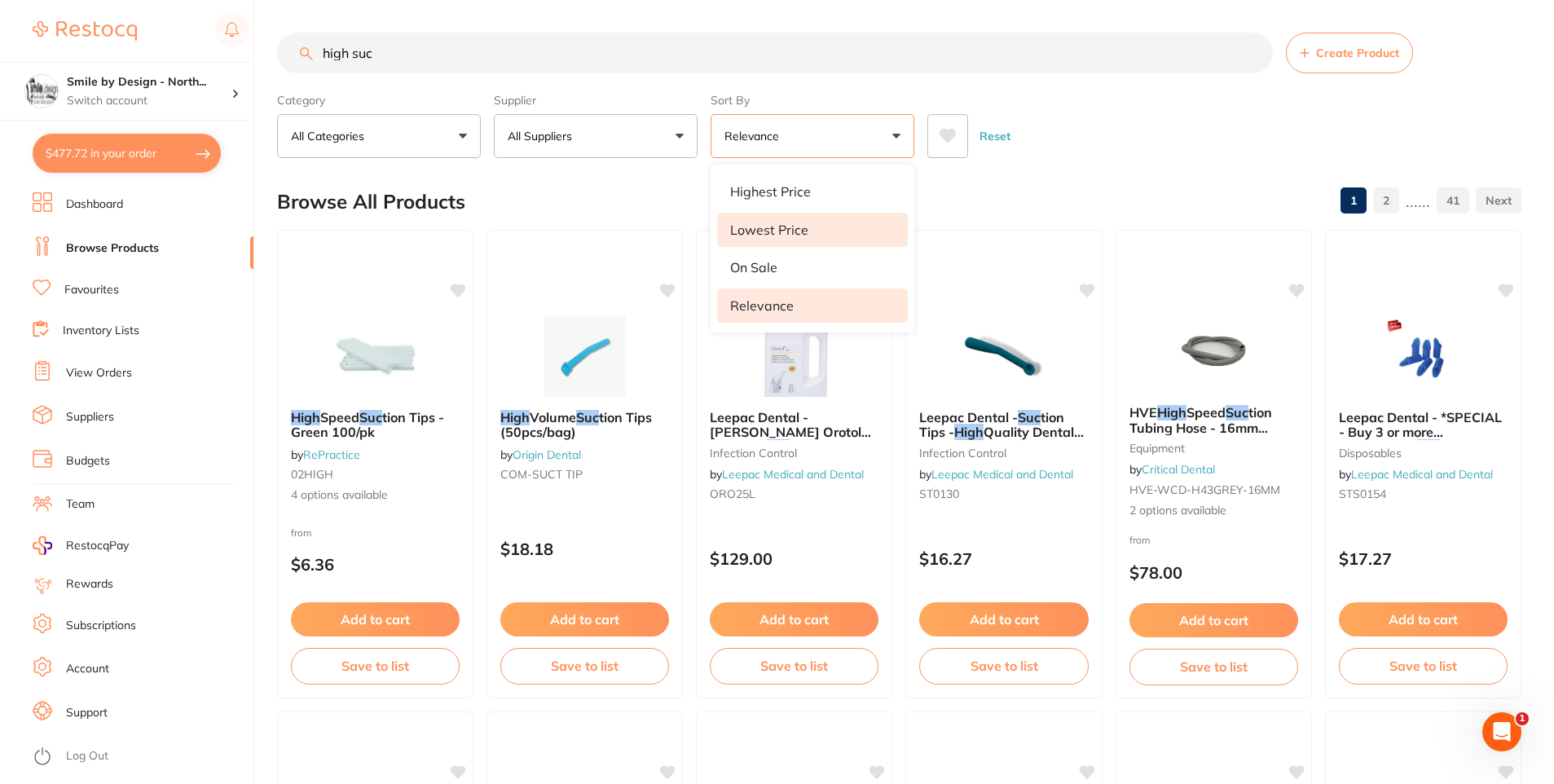
click at [810, 238] on li "Lowest Price" at bounding box center [811, 229] width 190 height 34
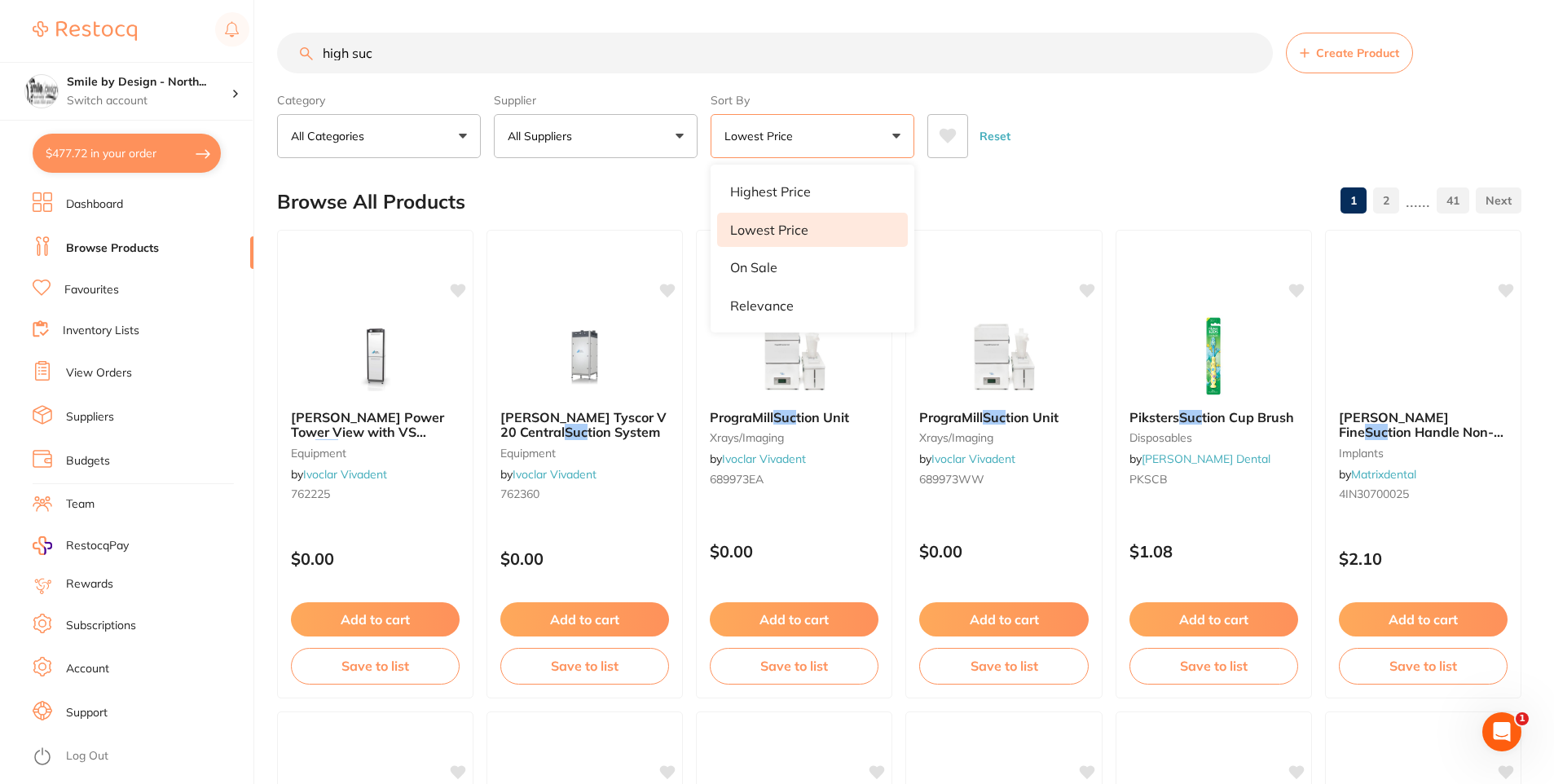
click at [1099, 127] on div "Reset" at bounding box center [1217, 129] width 580 height 57
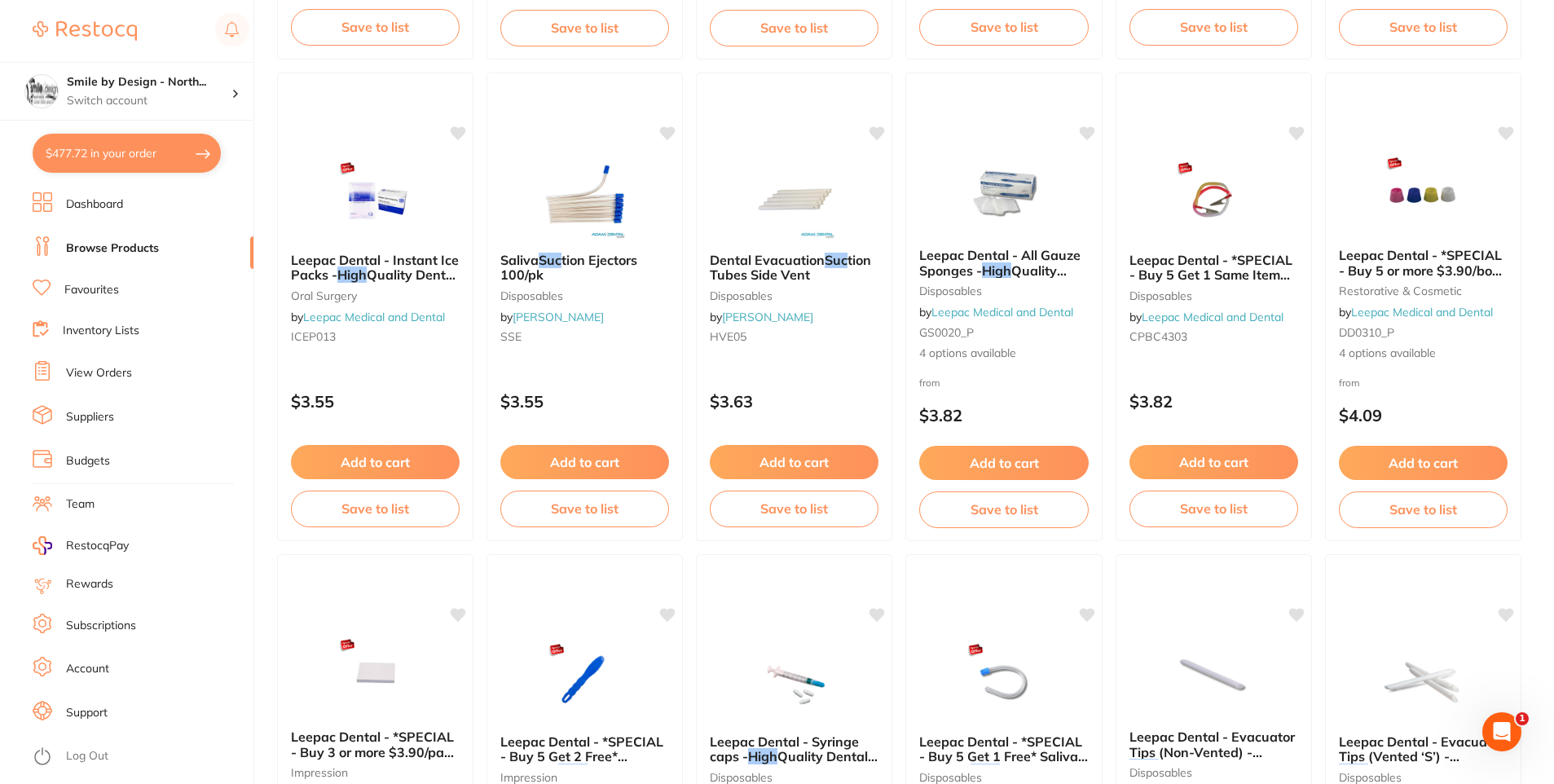
scroll to position [1140, 0]
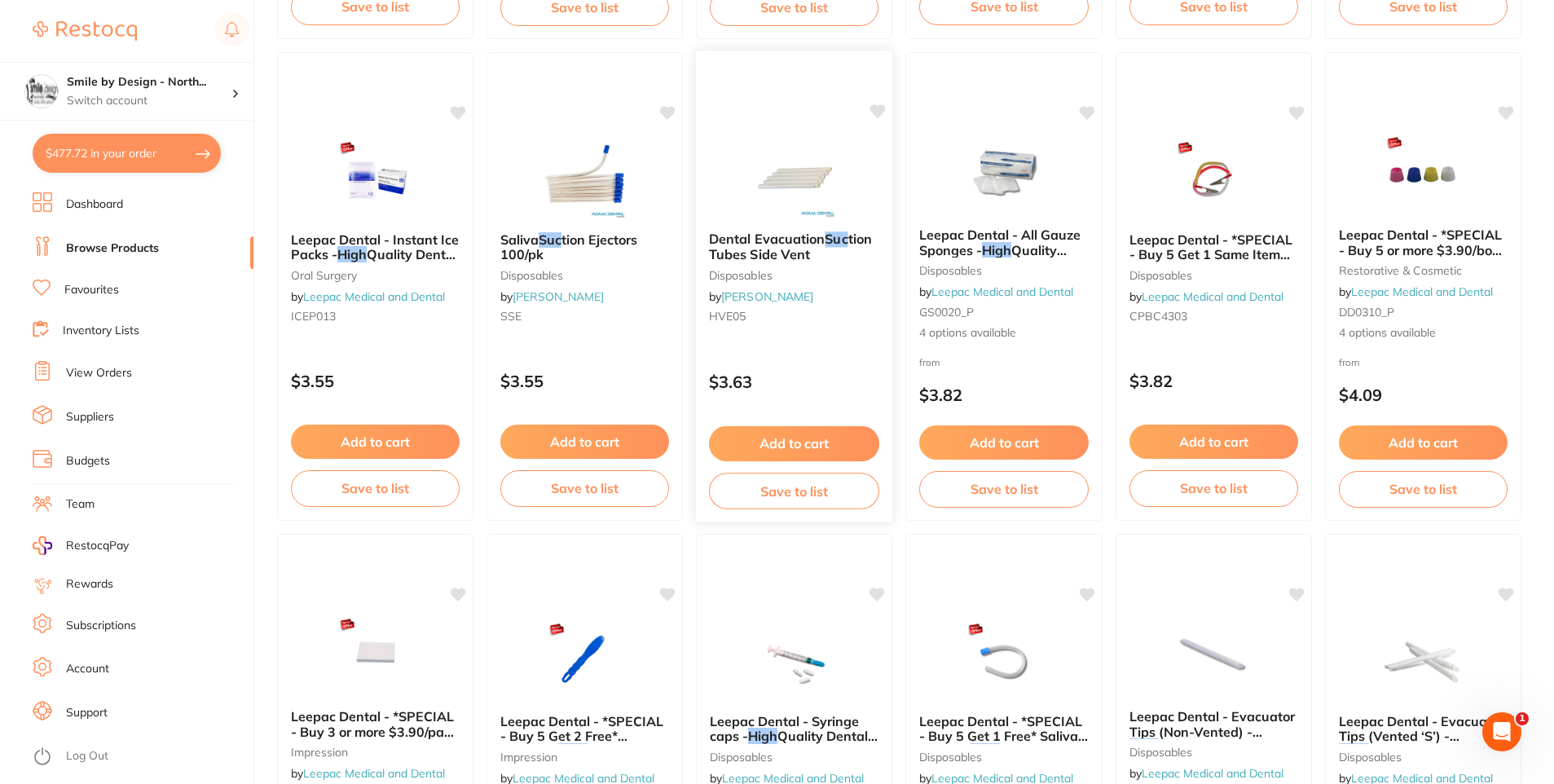
click at [798, 260] on span "tion Tubes Side Vent" at bounding box center [790, 246] width 163 height 32
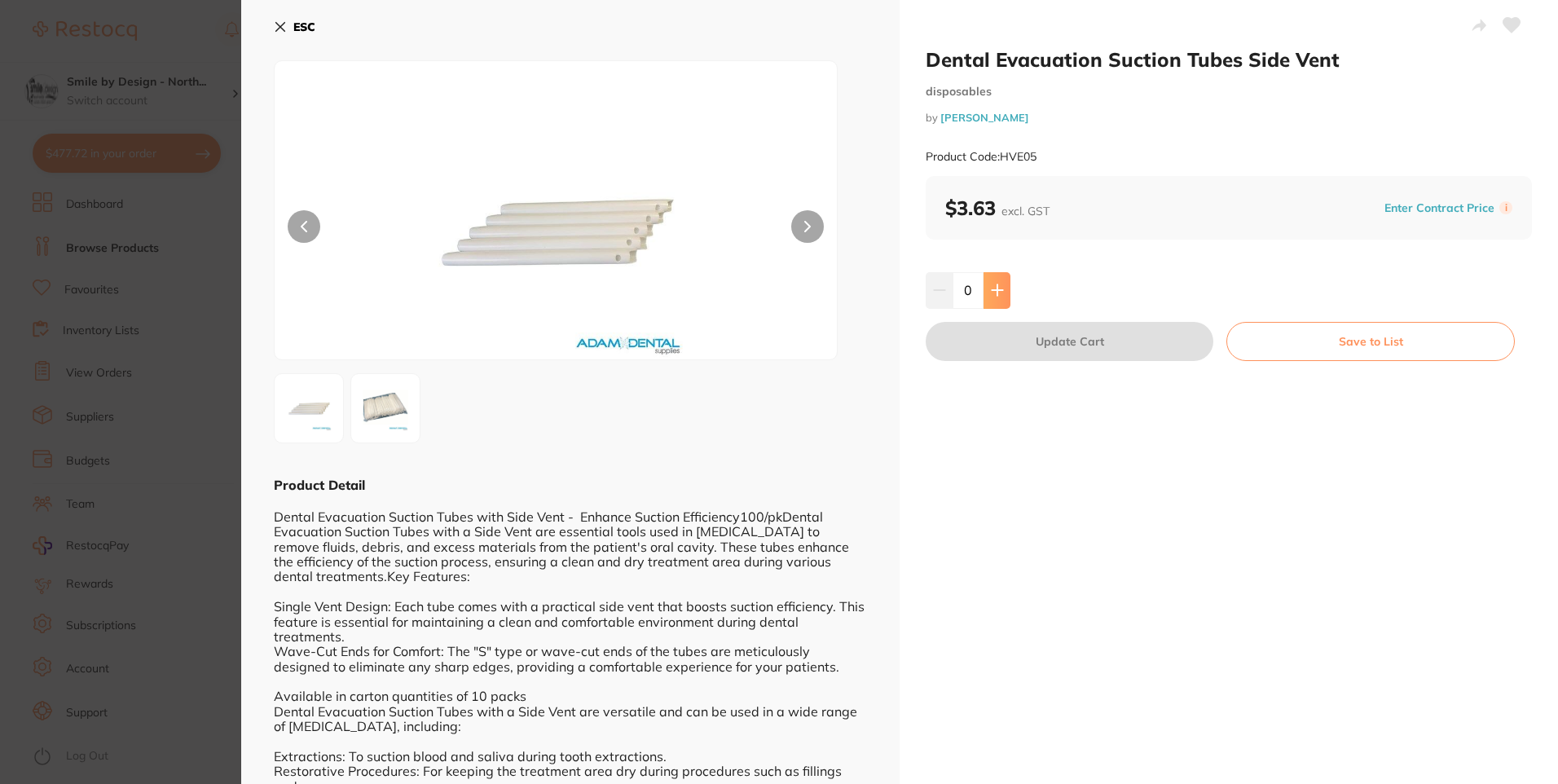
click at [991, 293] on icon at bounding box center [997, 290] width 13 height 13
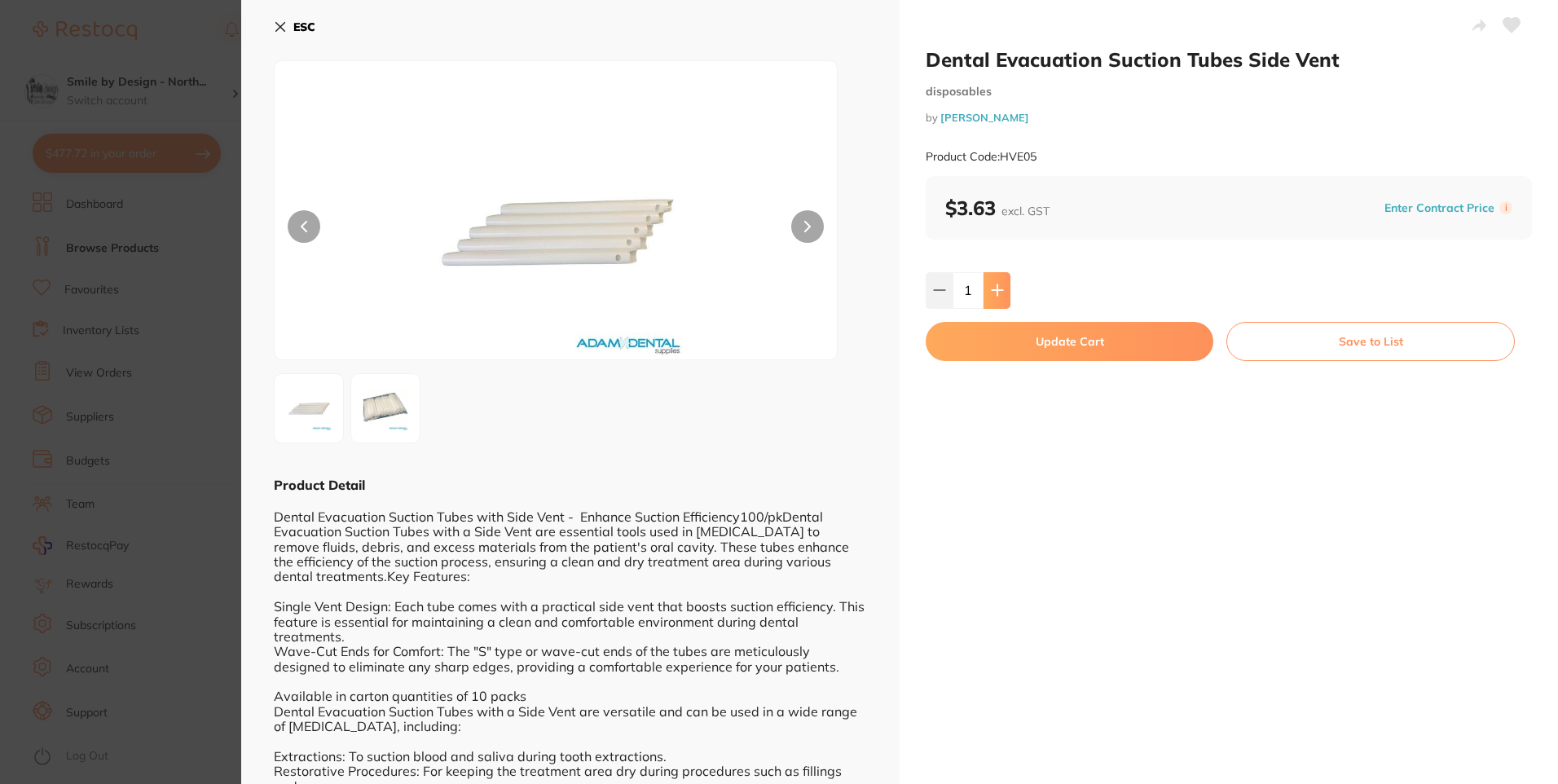
click at [991, 293] on icon at bounding box center [997, 290] width 13 height 13
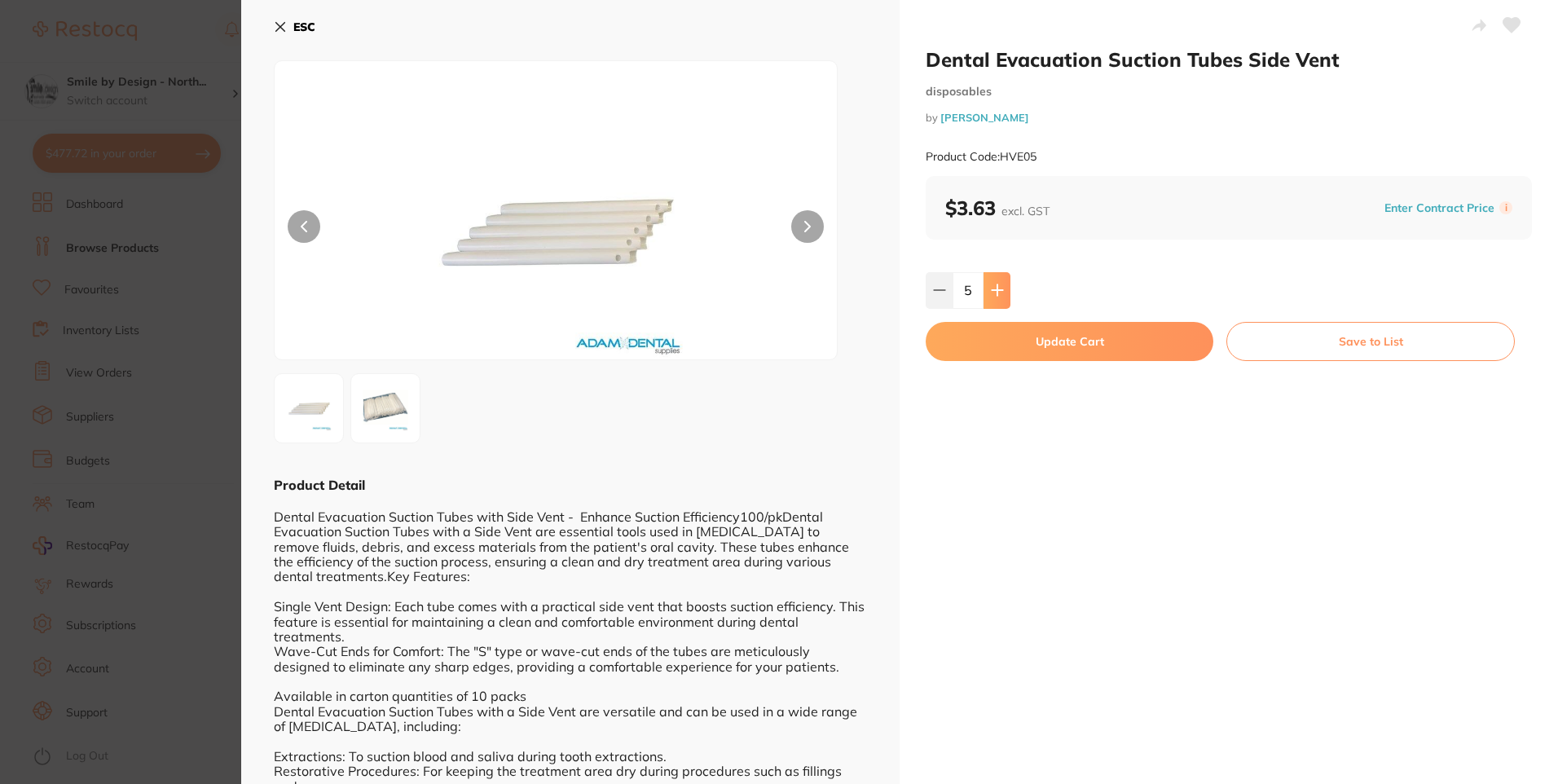
type input "6"
click at [1008, 341] on button "Update Cart" at bounding box center [1069, 341] width 288 height 39
checkbox input "false"
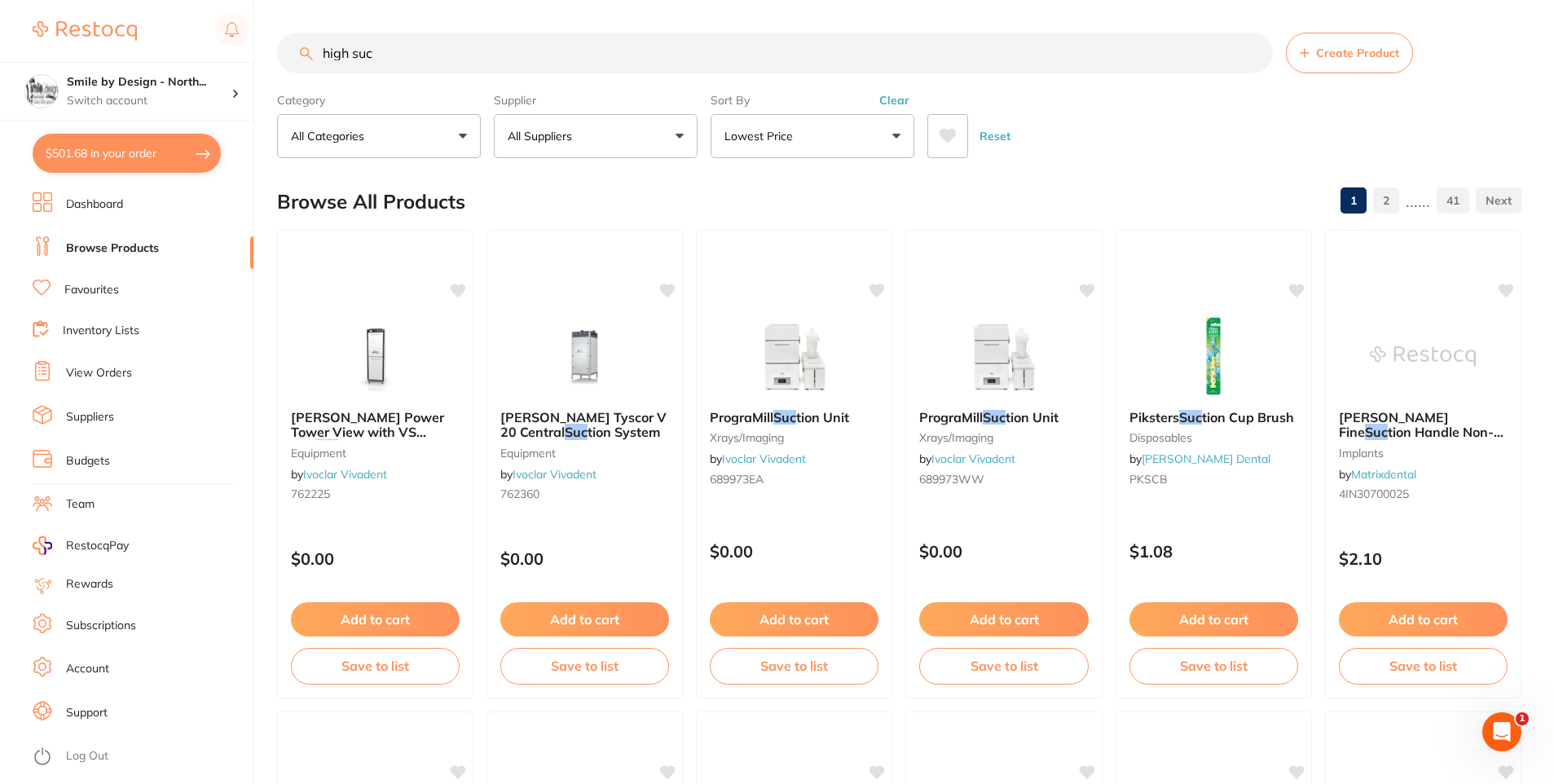
drag, startPoint x: 406, startPoint y: 55, endPoint x: 0, endPoint y: 44, distance: 406.1
click at [0, 44] on html "$501.68 Smile by Design - North... Switch account Smile by Design Smile by Desi…" at bounding box center [777, 392] width 1554 height 784
type input "gloves"
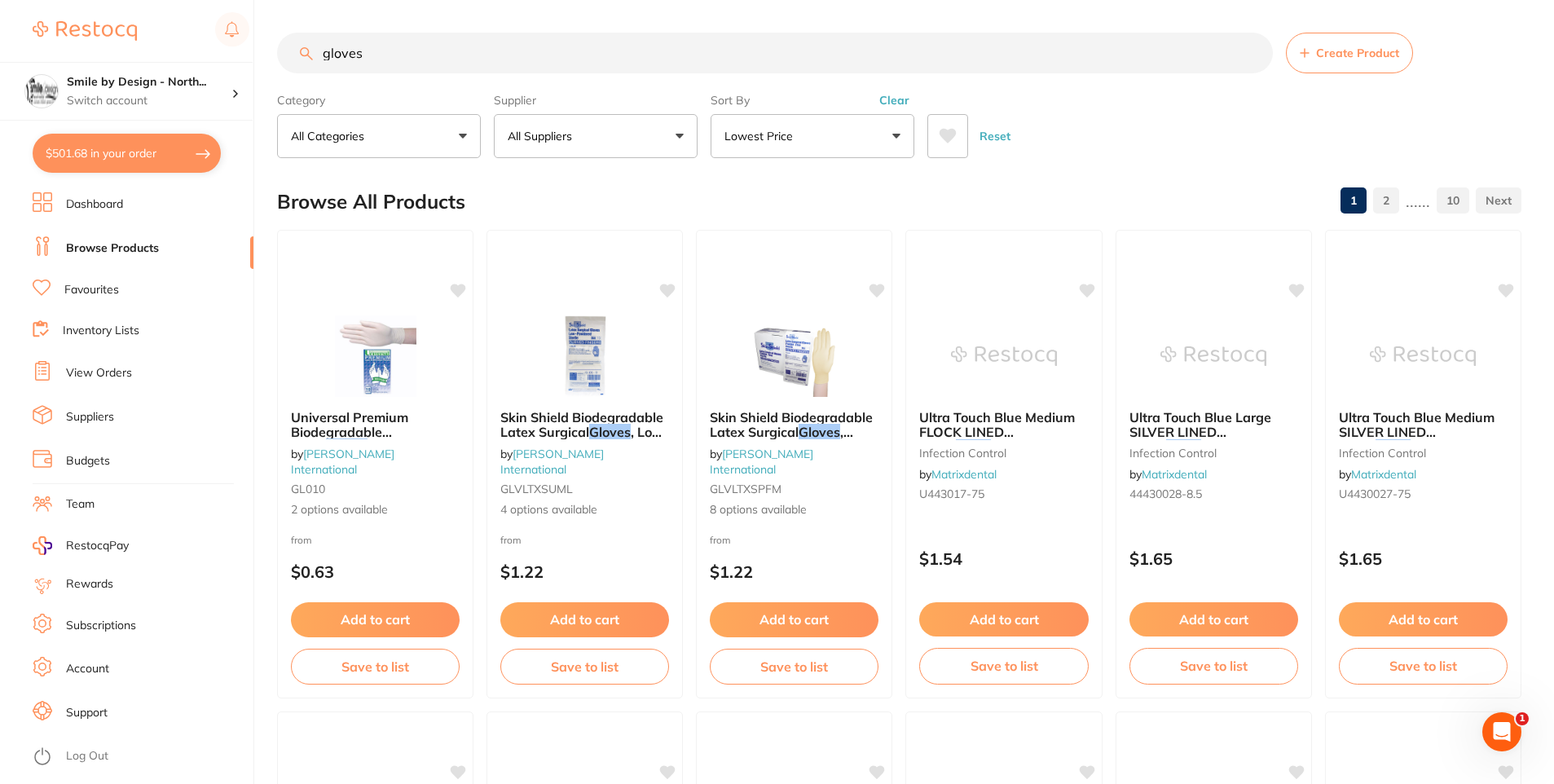
click at [113, 299] on li "Favourites" at bounding box center [143, 290] width 221 height 21
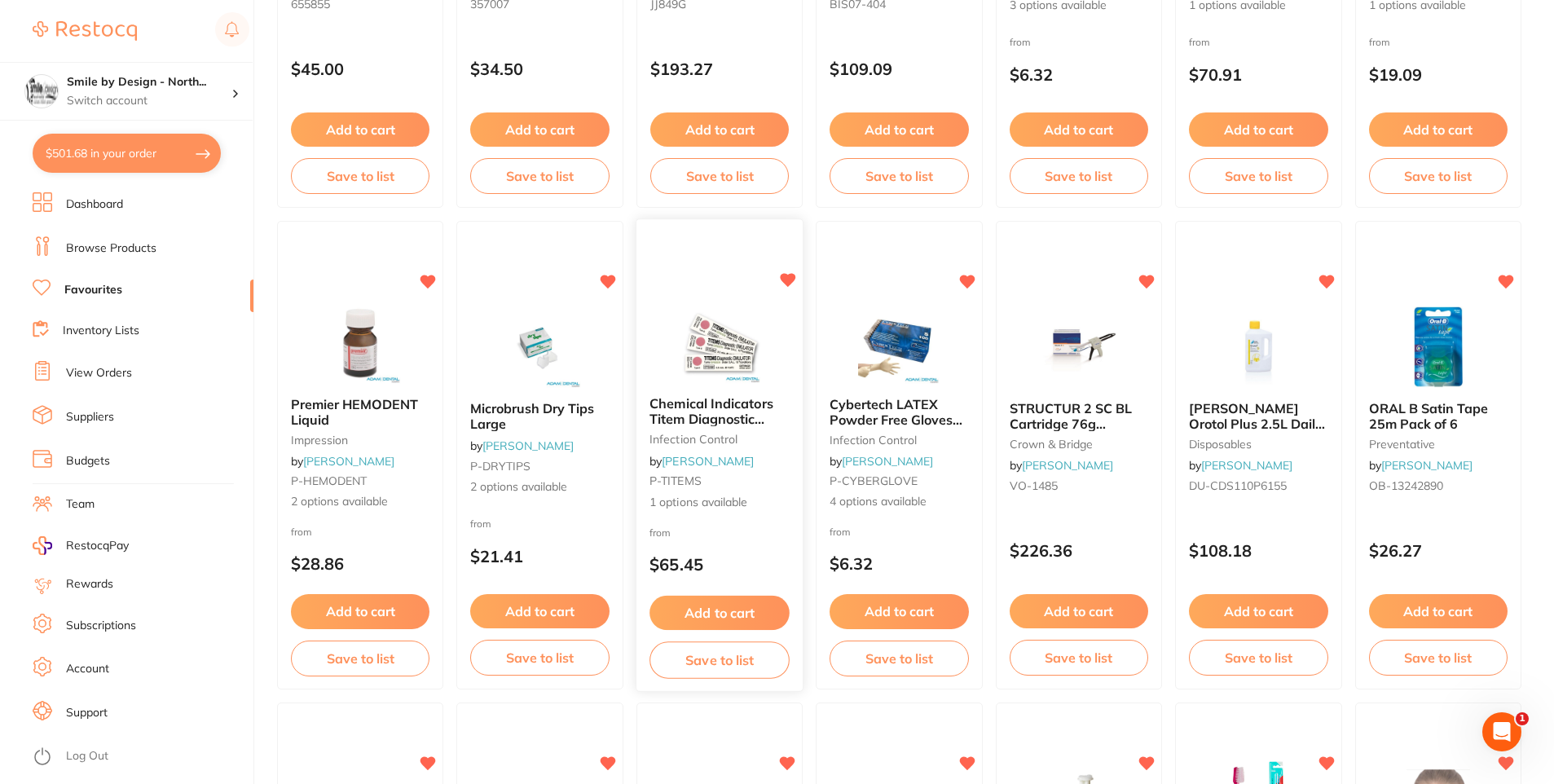
scroll to position [1385, 0]
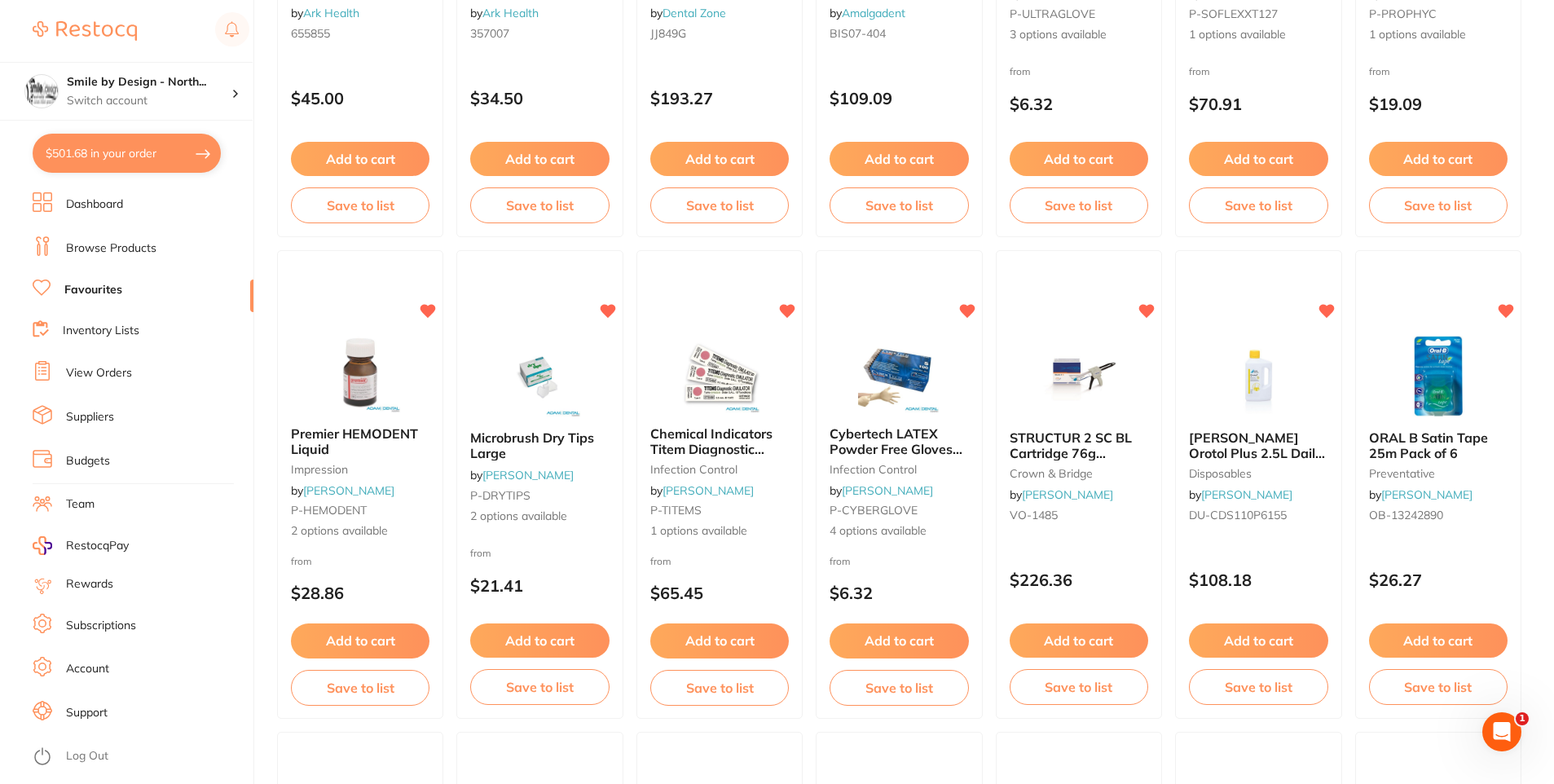
drag, startPoint x: 909, startPoint y: 437, endPoint x: 967, endPoint y: 423, distance: 59.7
click at [909, 437] on span "Cybertech LATEX Powder Free Gloves 100/pk" at bounding box center [896, 448] width 133 height 46
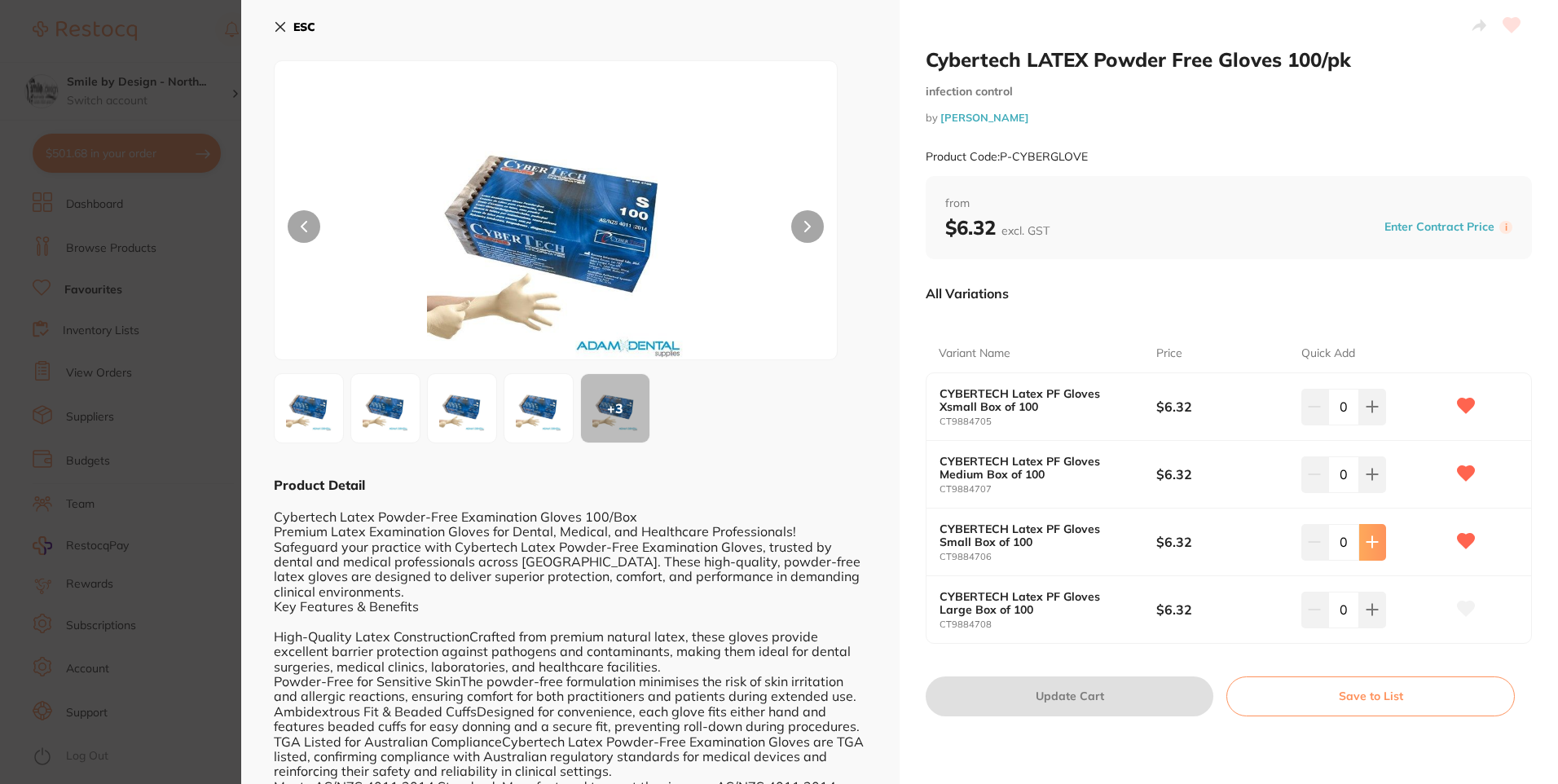
click at [1369, 412] on icon at bounding box center [1373, 406] width 11 height 11
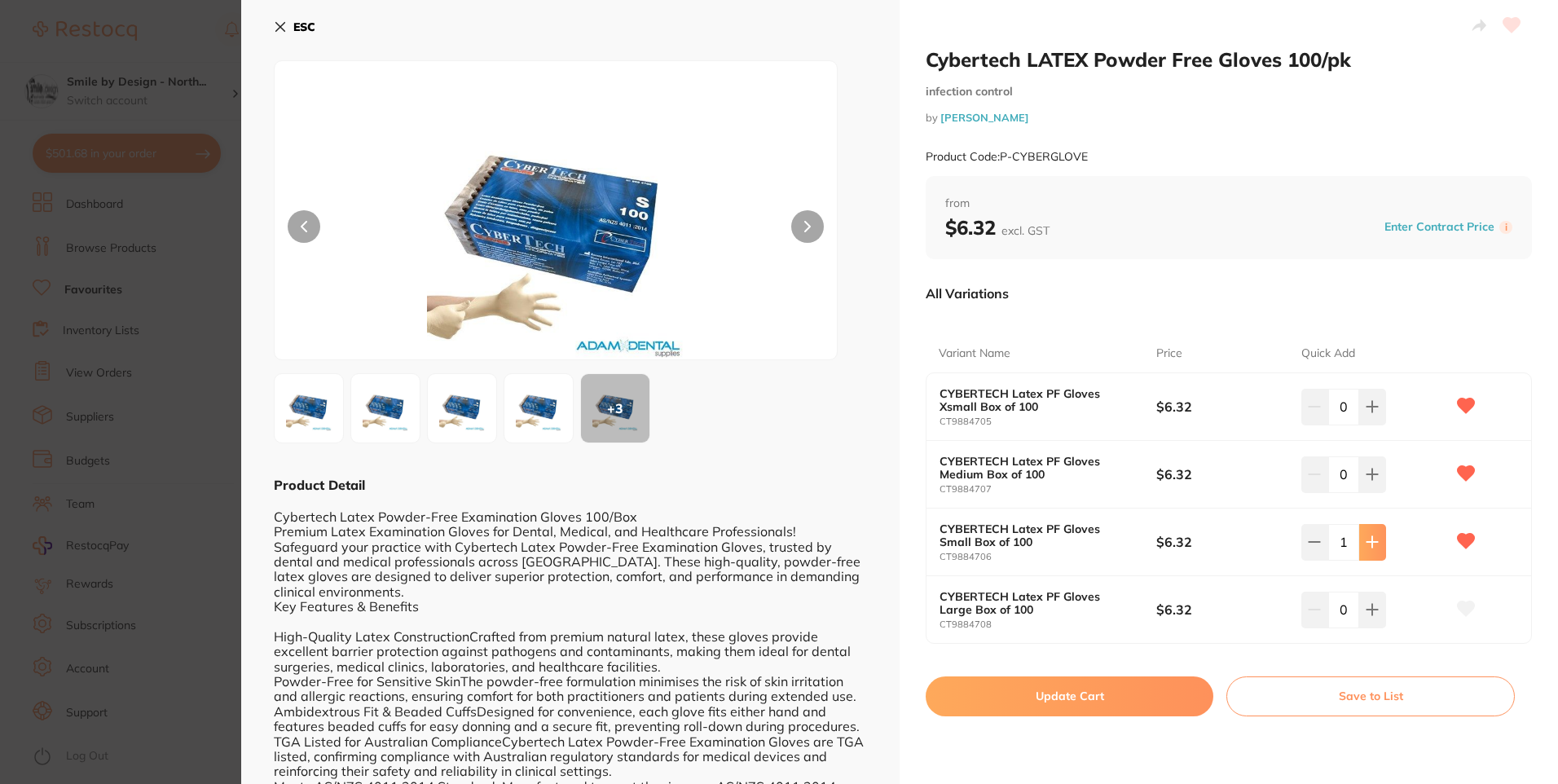
click at [1369, 412] on icon at bounding box center [1373, 406] width 11 height 11
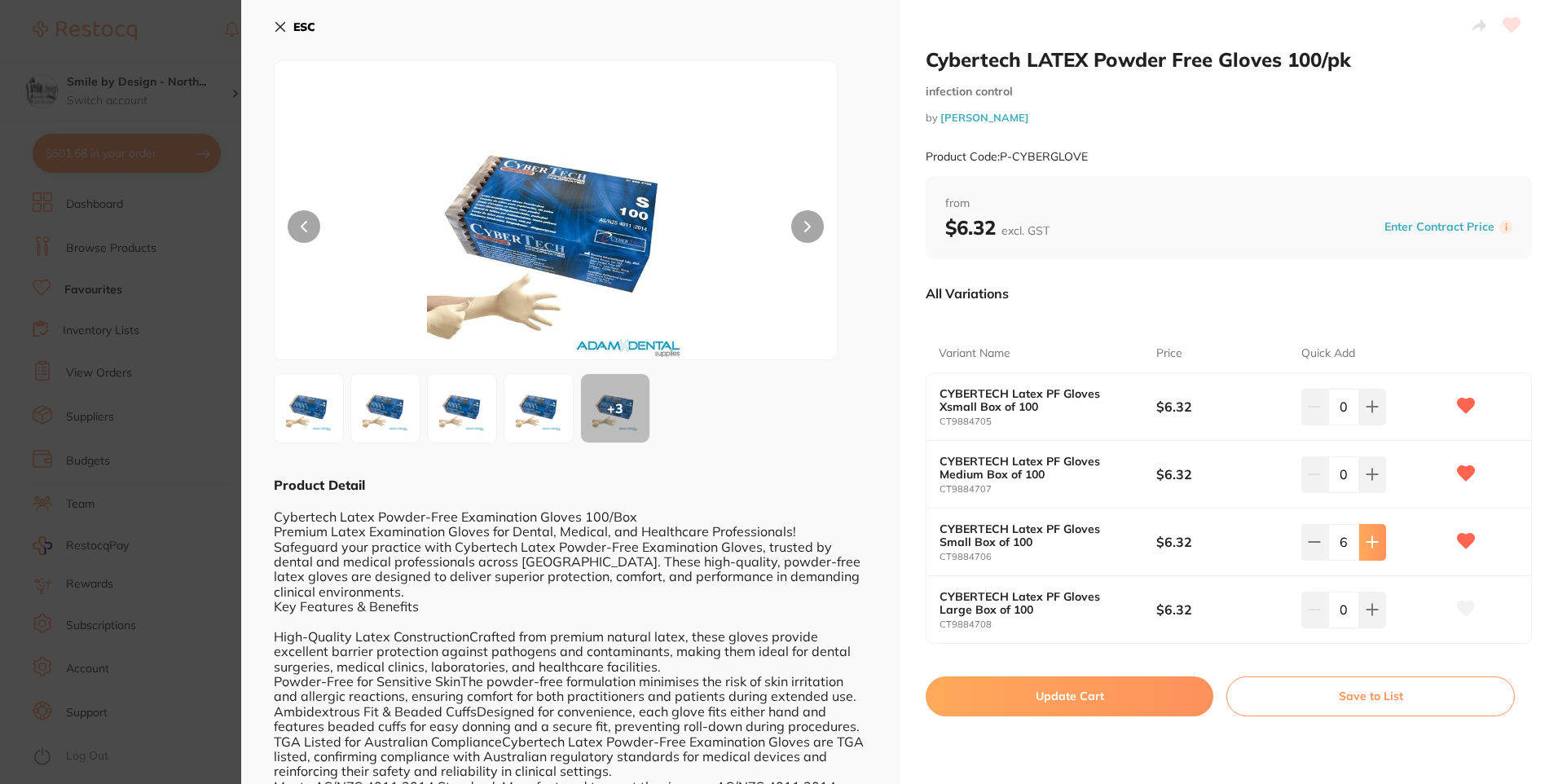
click at [1369, 412] on icon at bounding box center [1373, 406] width 11 height 11
type input "10"
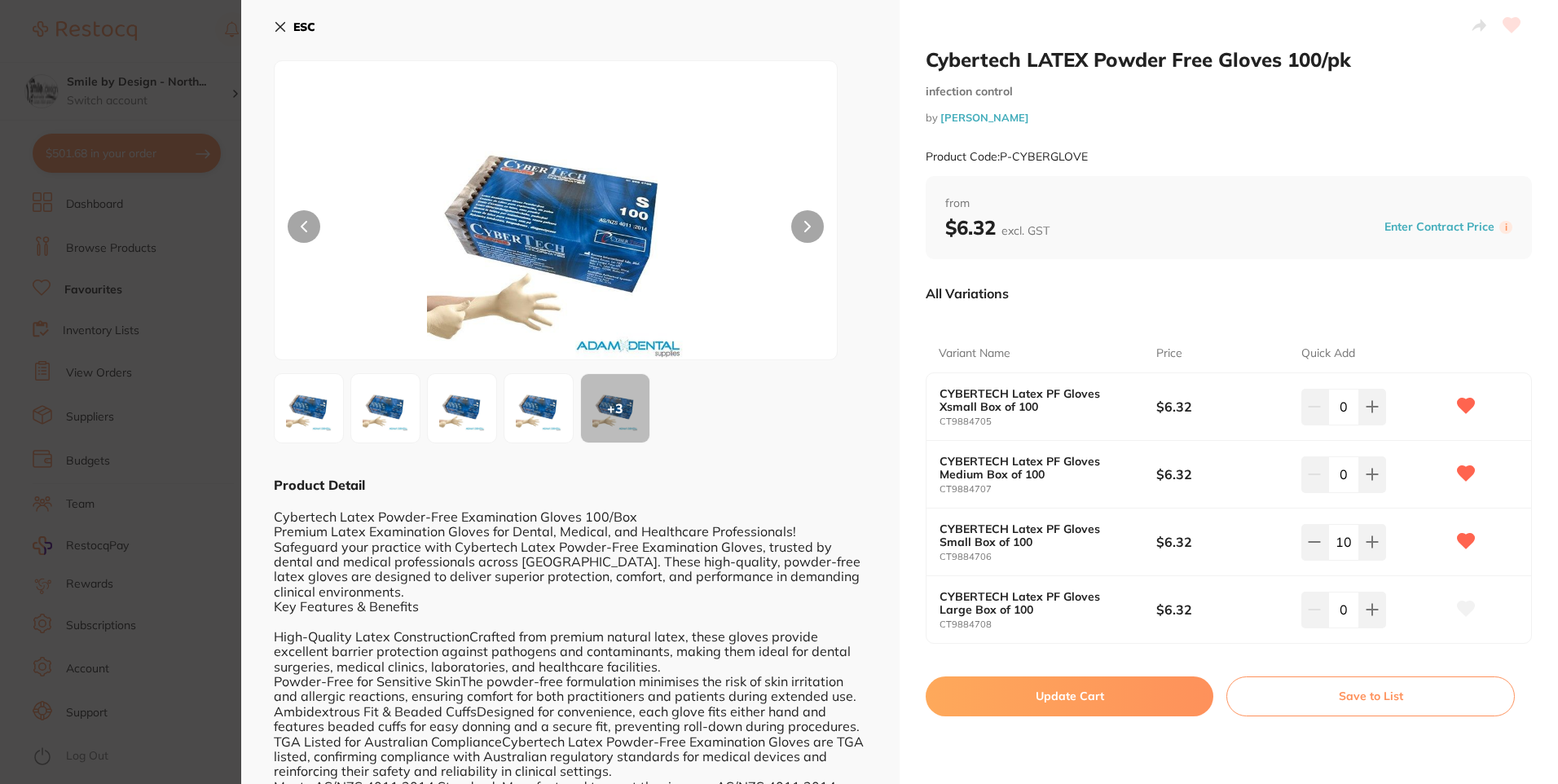
click at [1108, 697] on button "Update Cart" at bounding box center [1069, 695] width 288 height 39
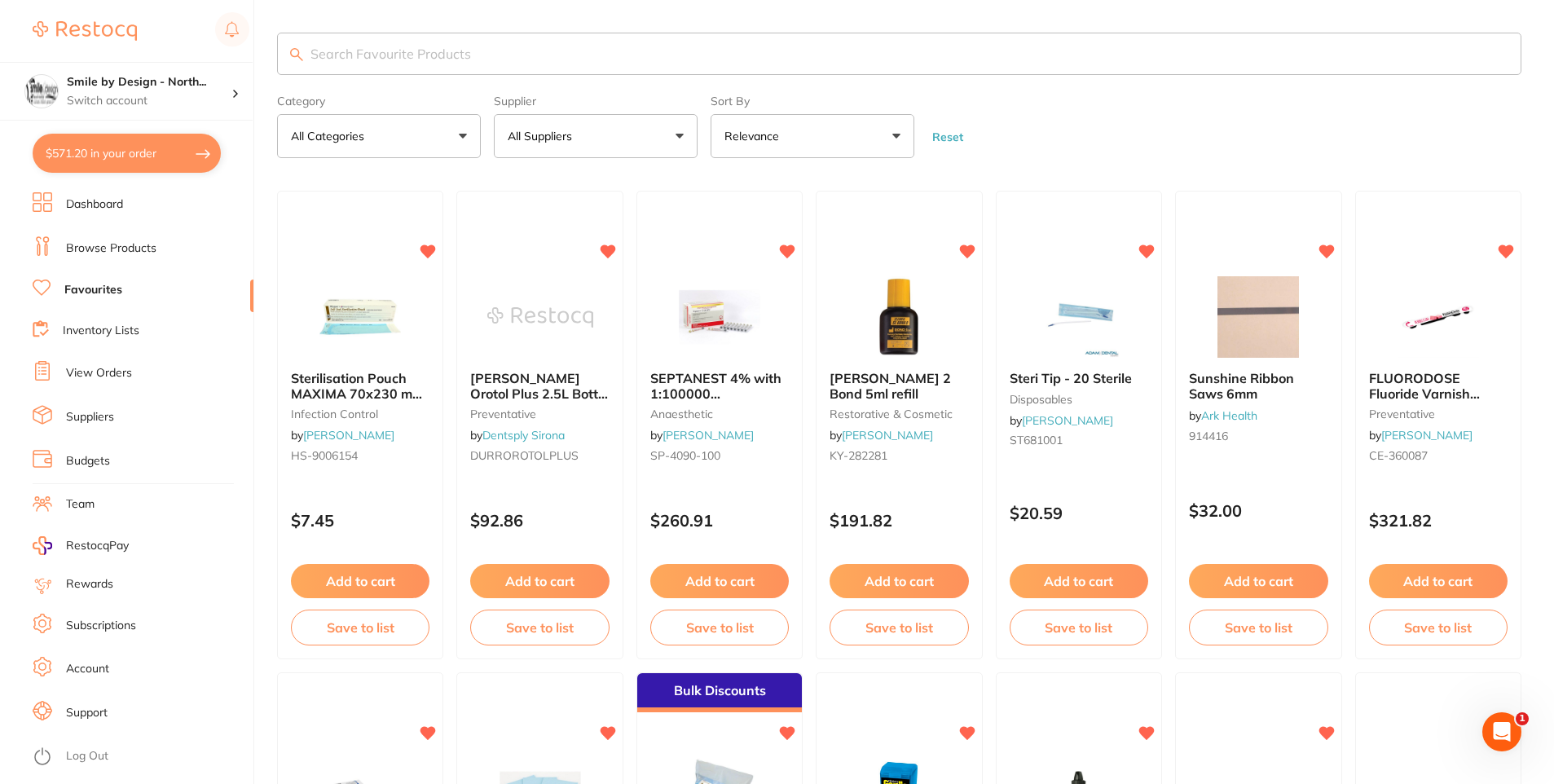
click at [1106, 374] on span "Steri Tip - 20 Sterile" at bounding box center [1070, 378] width 123 height 16
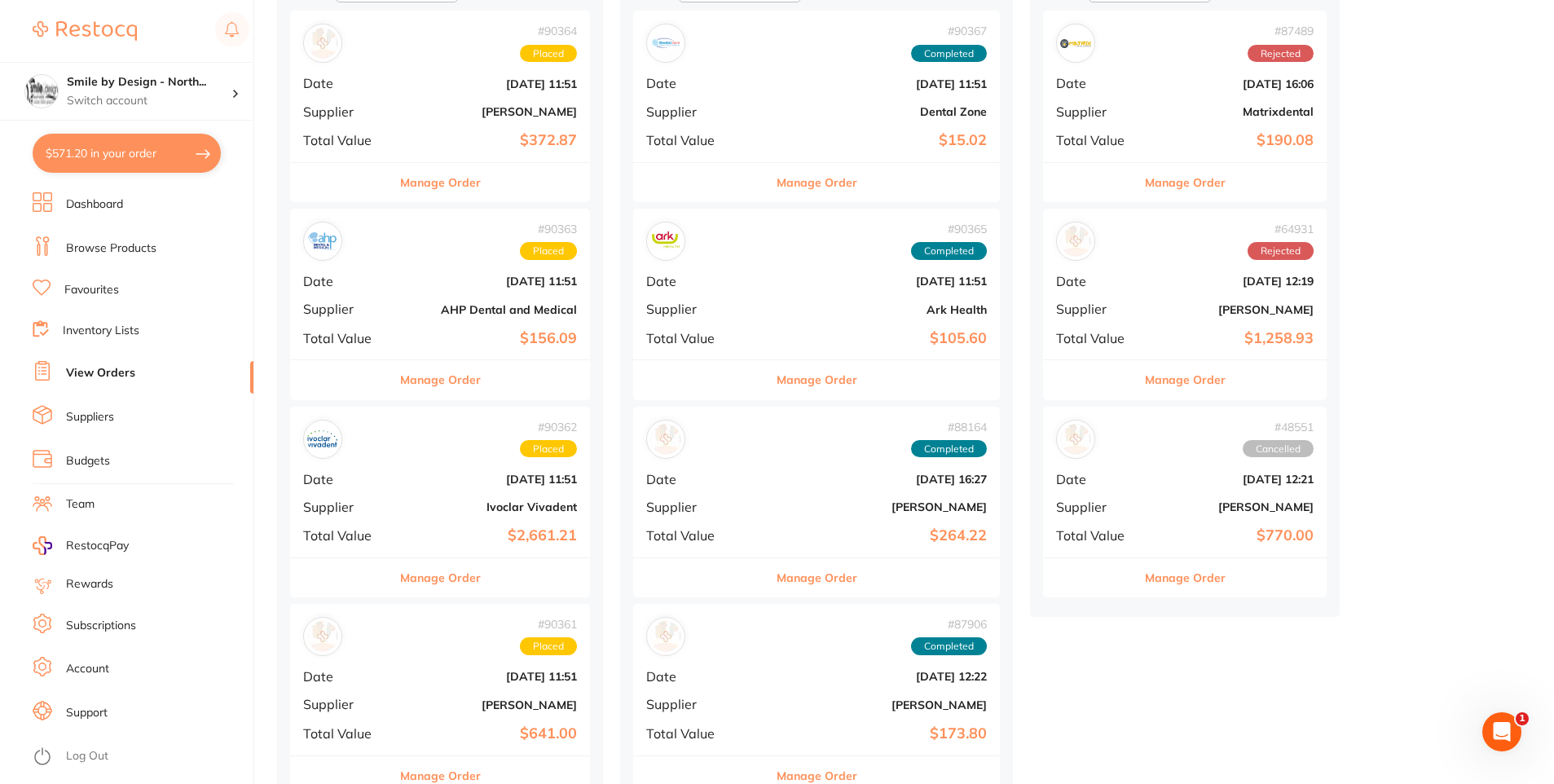
scroll to position [245, 0]
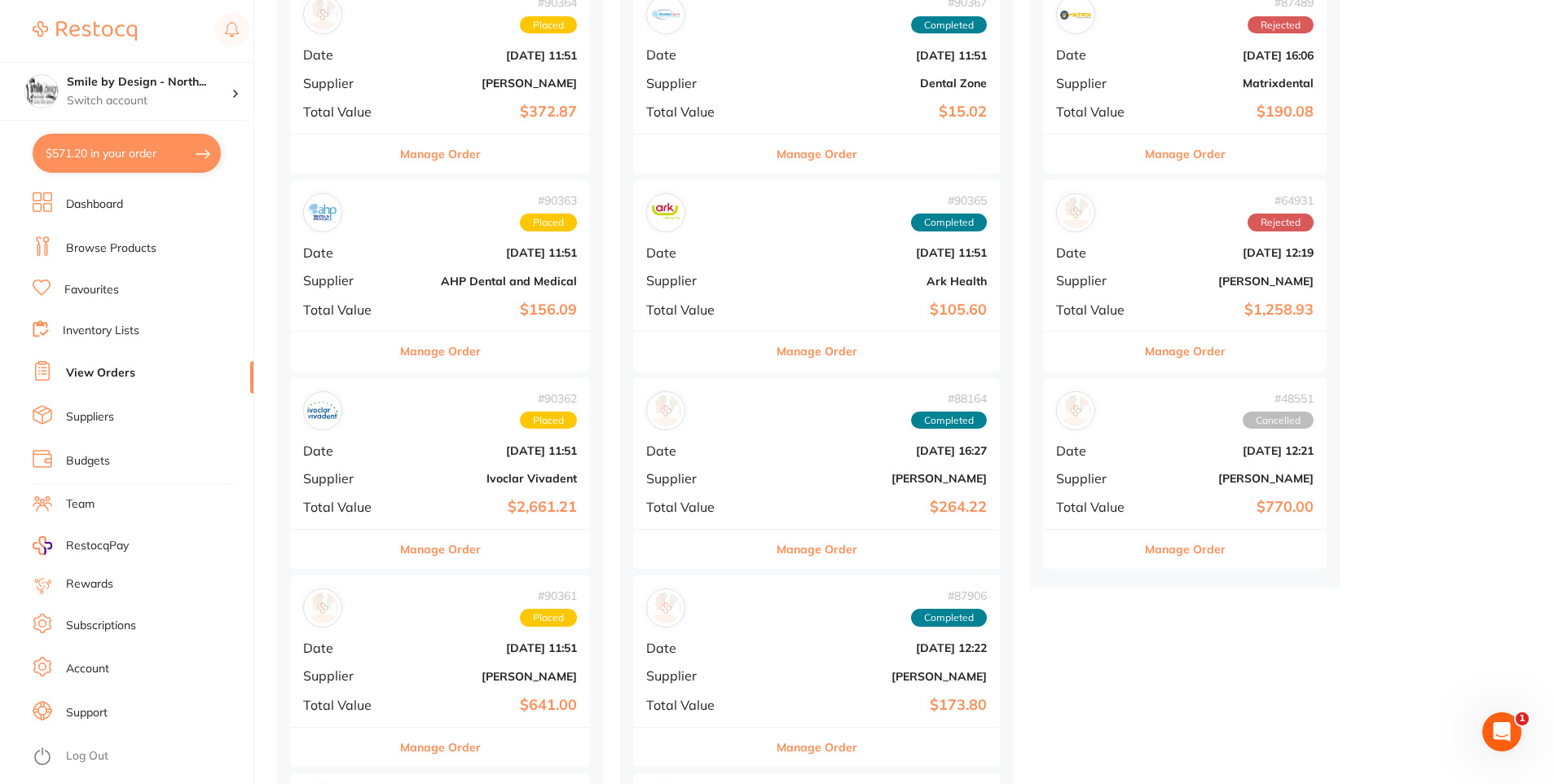
click at [805, 342] on button "Manage Order" at bounding box center [817, 350] width 81 height 39
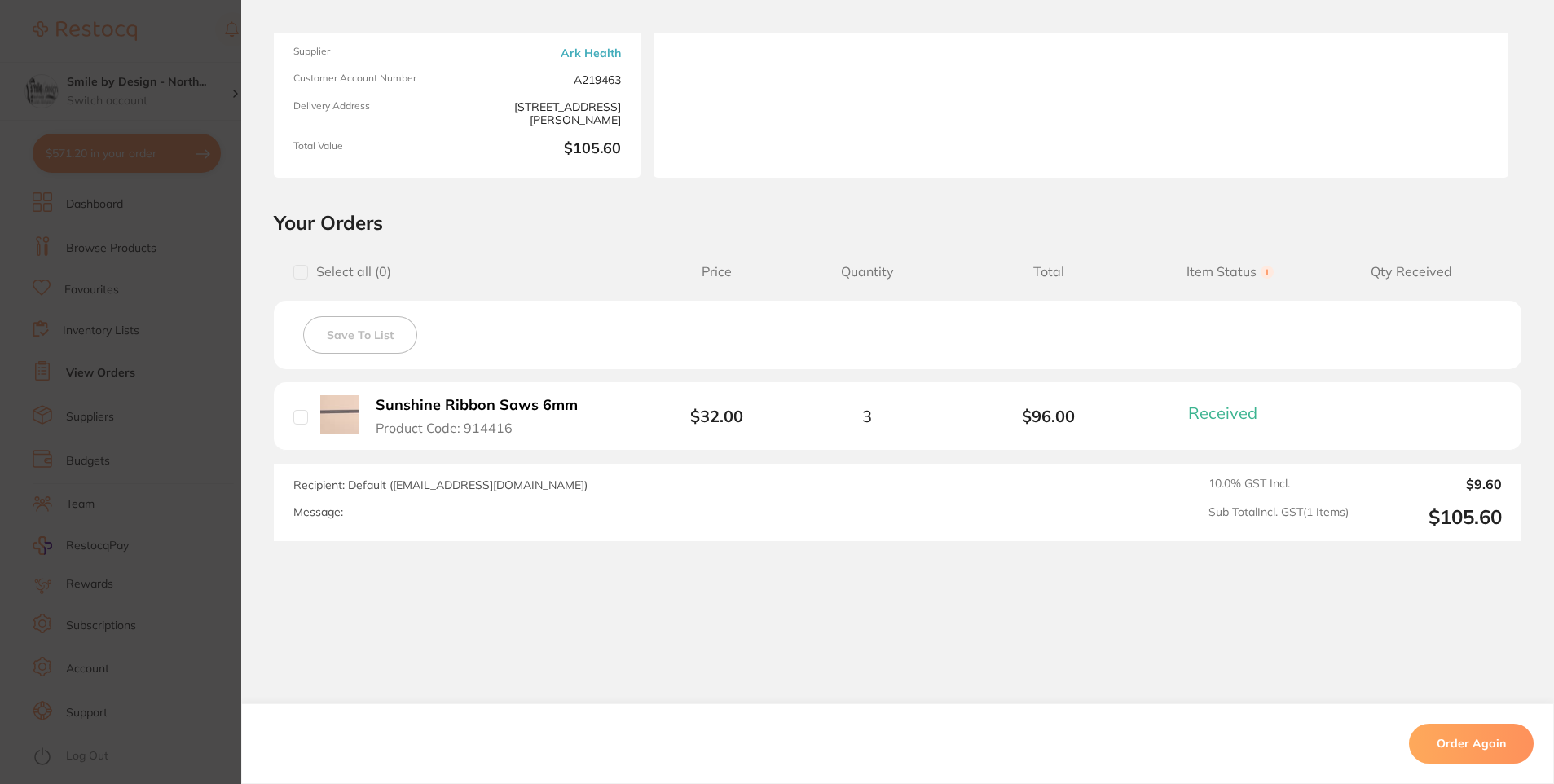
click at [166, 392] on section "Order ID: Restocq- 90365 Order Information 1 Received Completed Order Order Dat…" at bounding box center [777, 392] width 1554 height 784
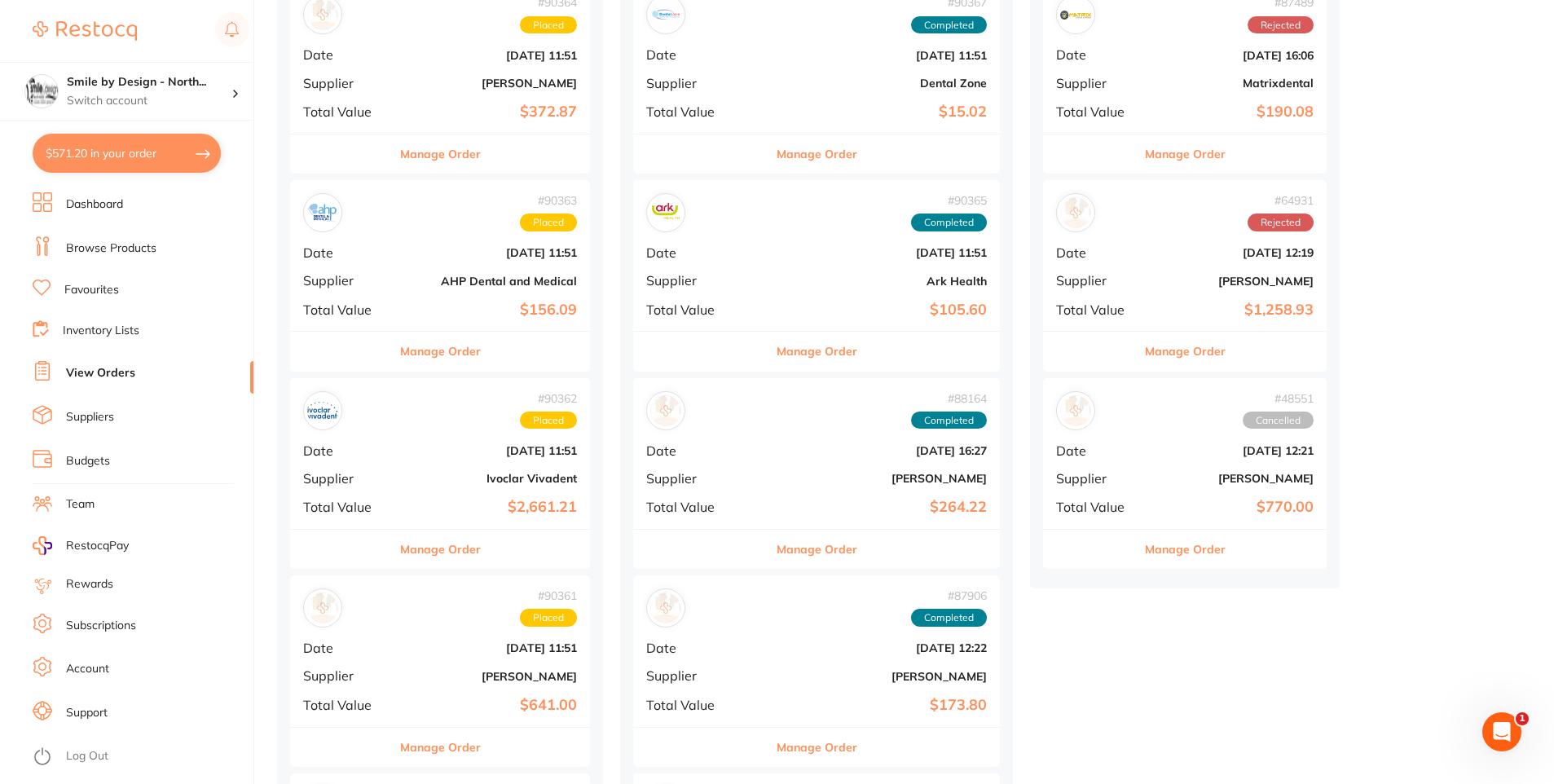
click at [777, 543] on button "Manage Order" at bounding box center [817, 548] width 81 height 39
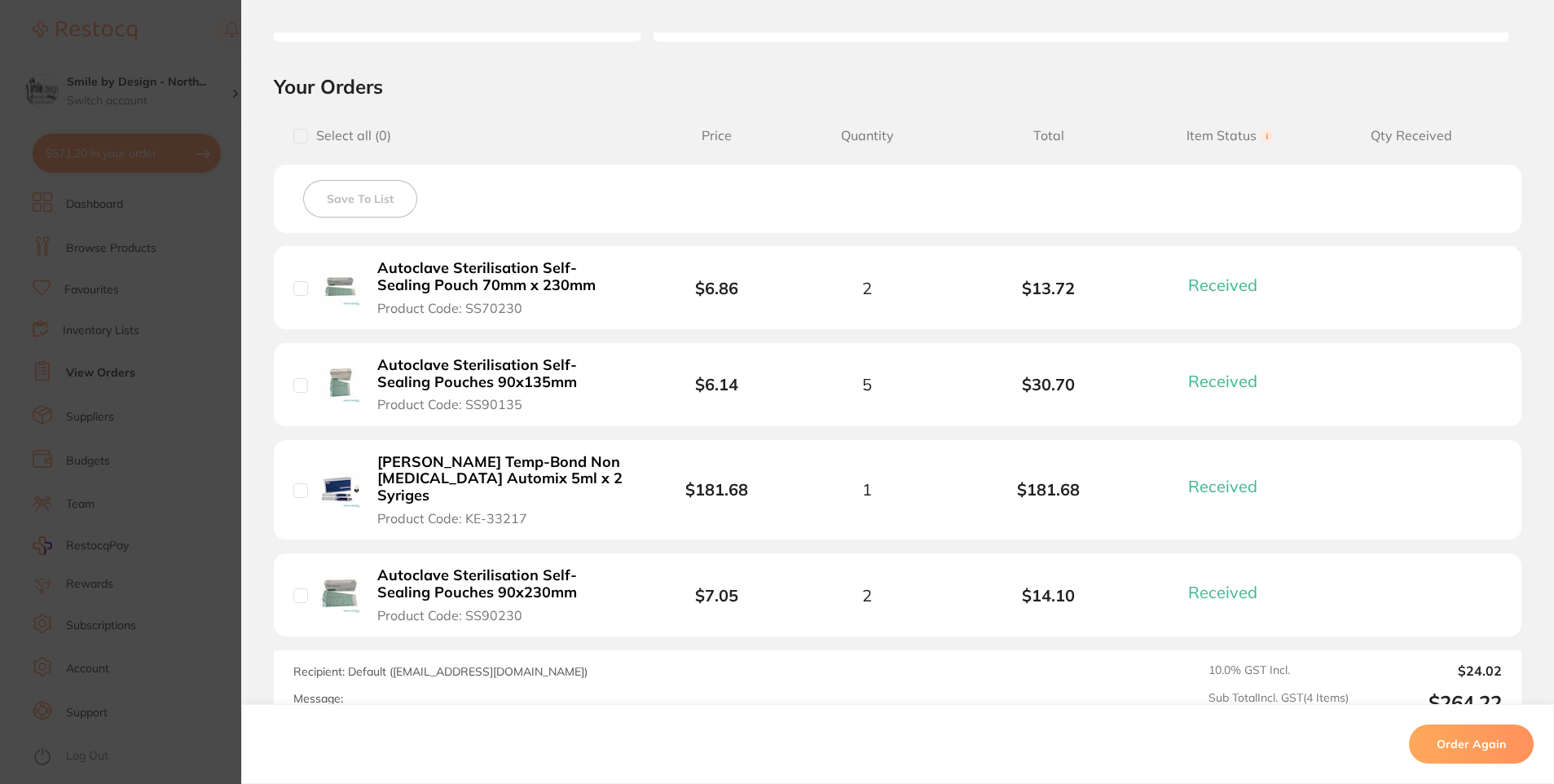
click at [107, 425] on section "Order ID: Restocq- 88164 Order Information 4 Received Completed Order Order Dat…" at bounding box center [777, 392] width 1554 height 784
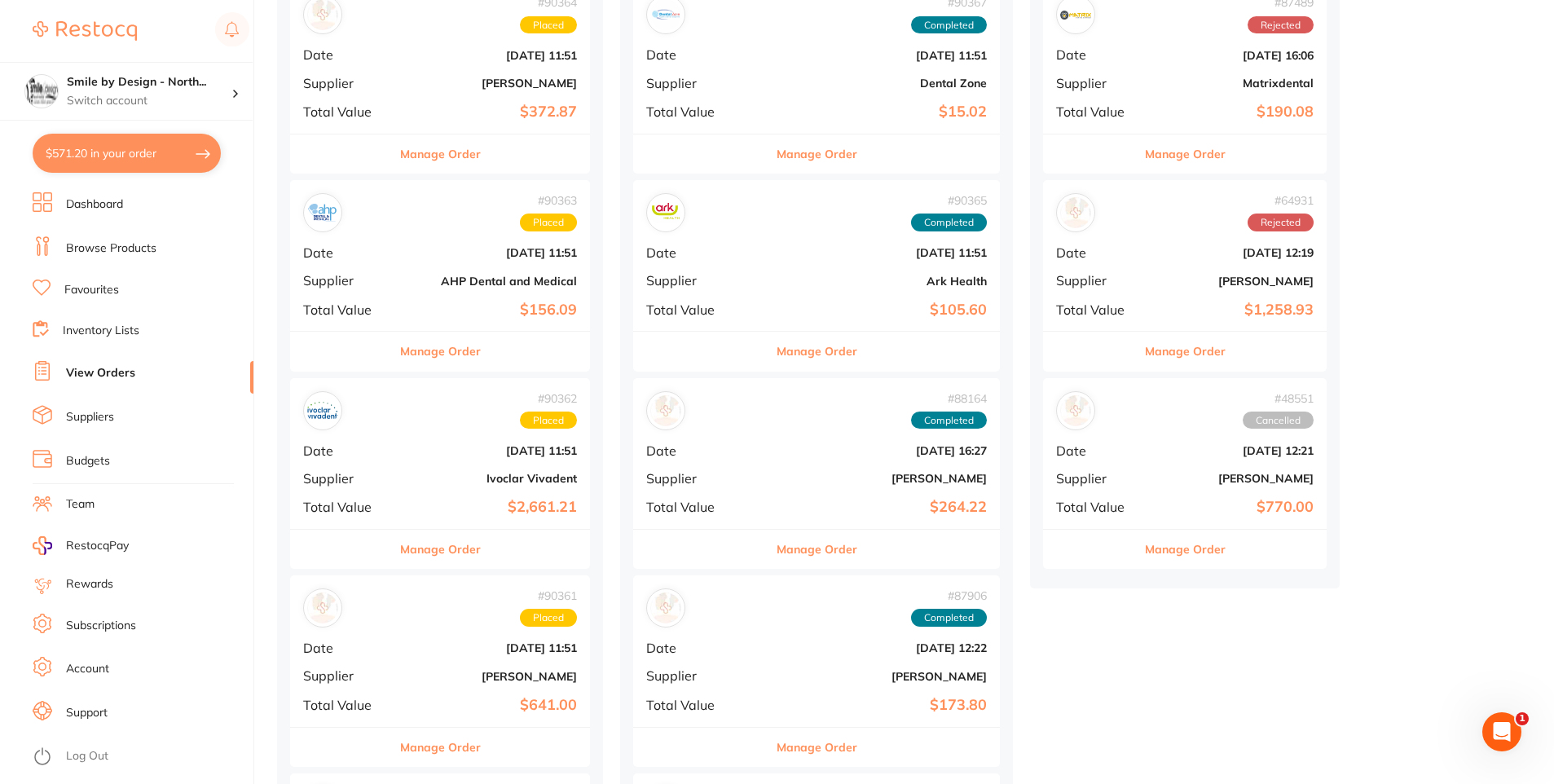
scroll to position [1, 0]
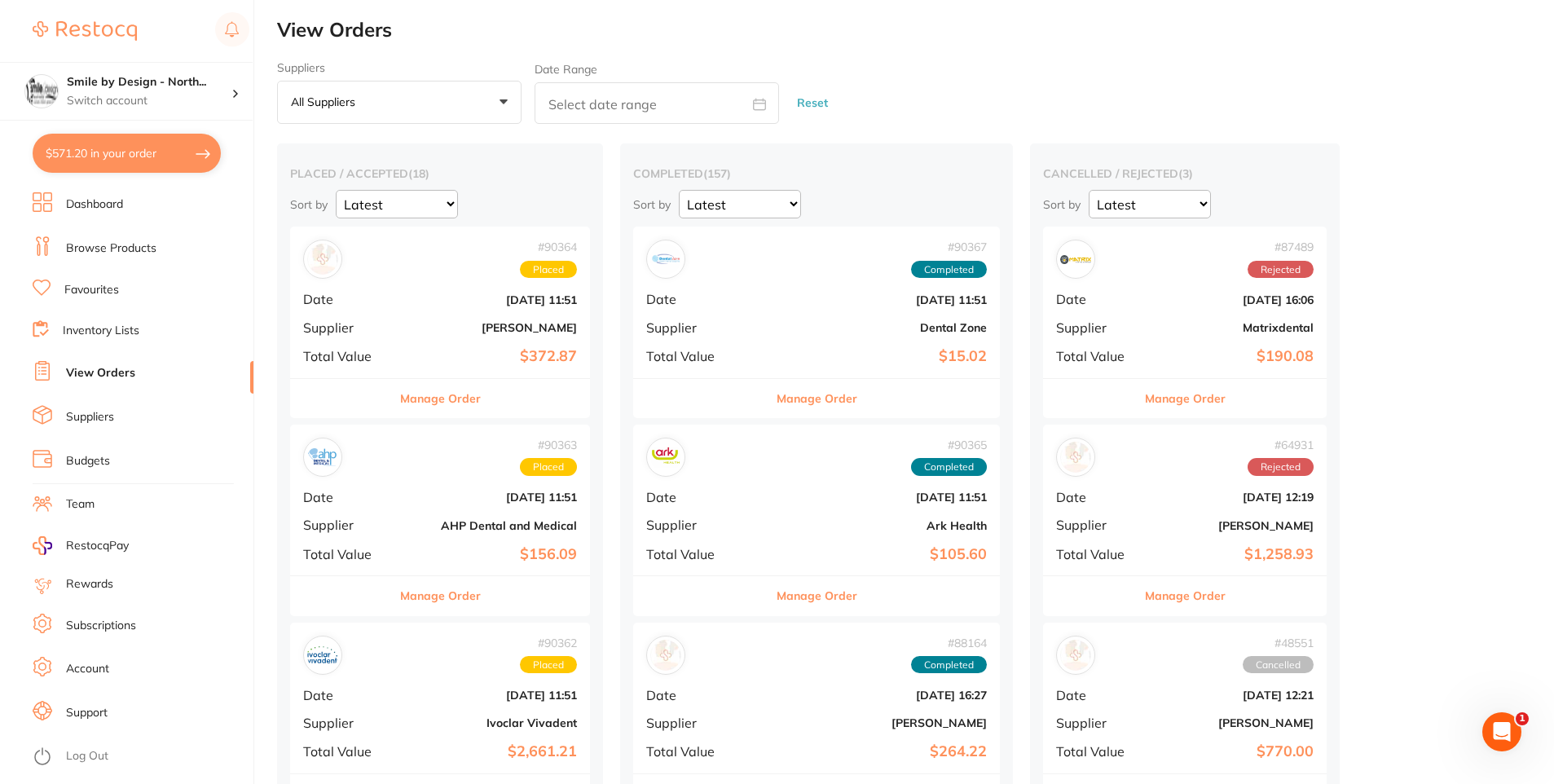
click at [458, 207] on select "Latest Notification" at bounding box center [397, 205] width 123 height 29
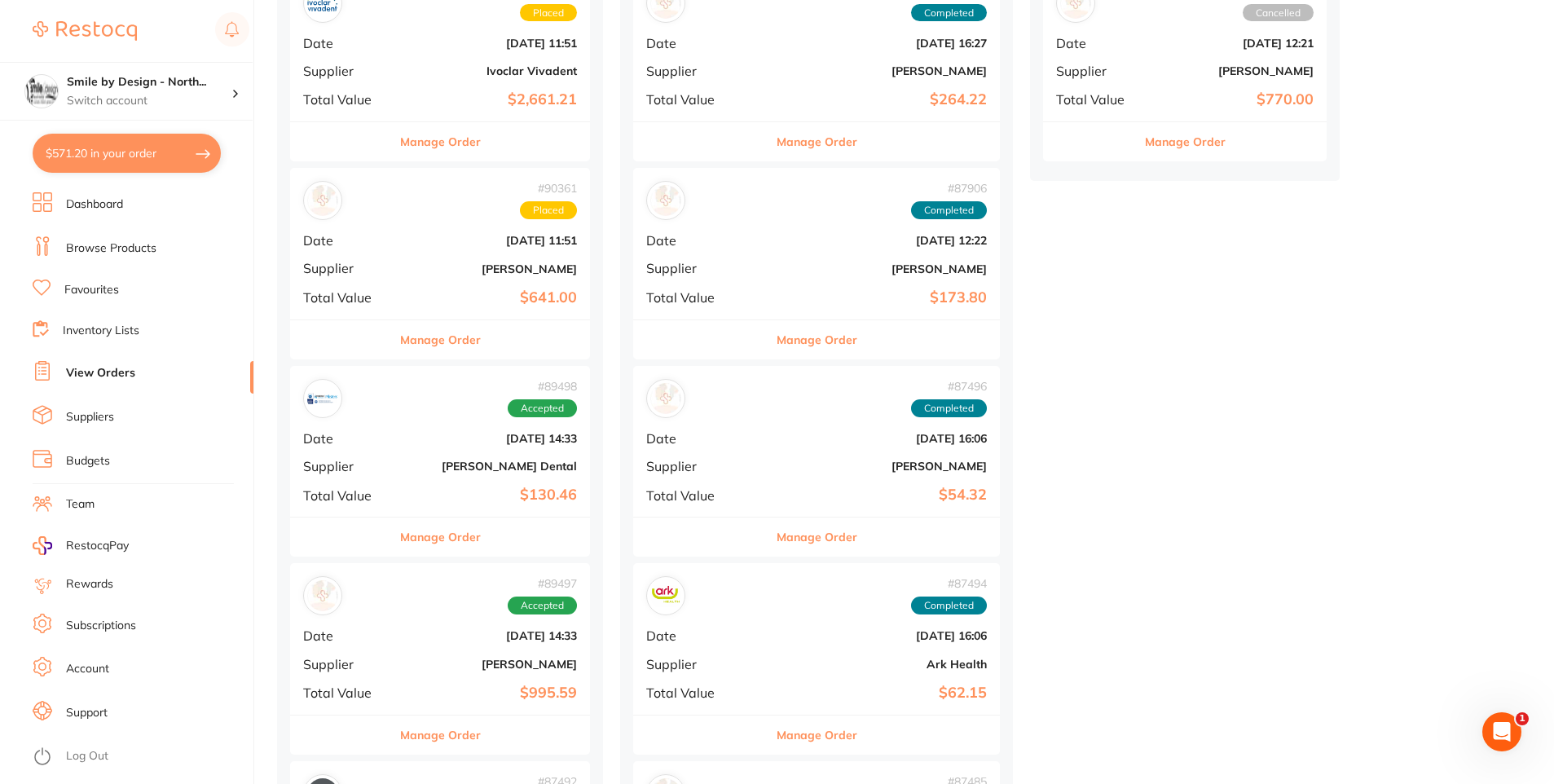
scroll to position [326, 0]
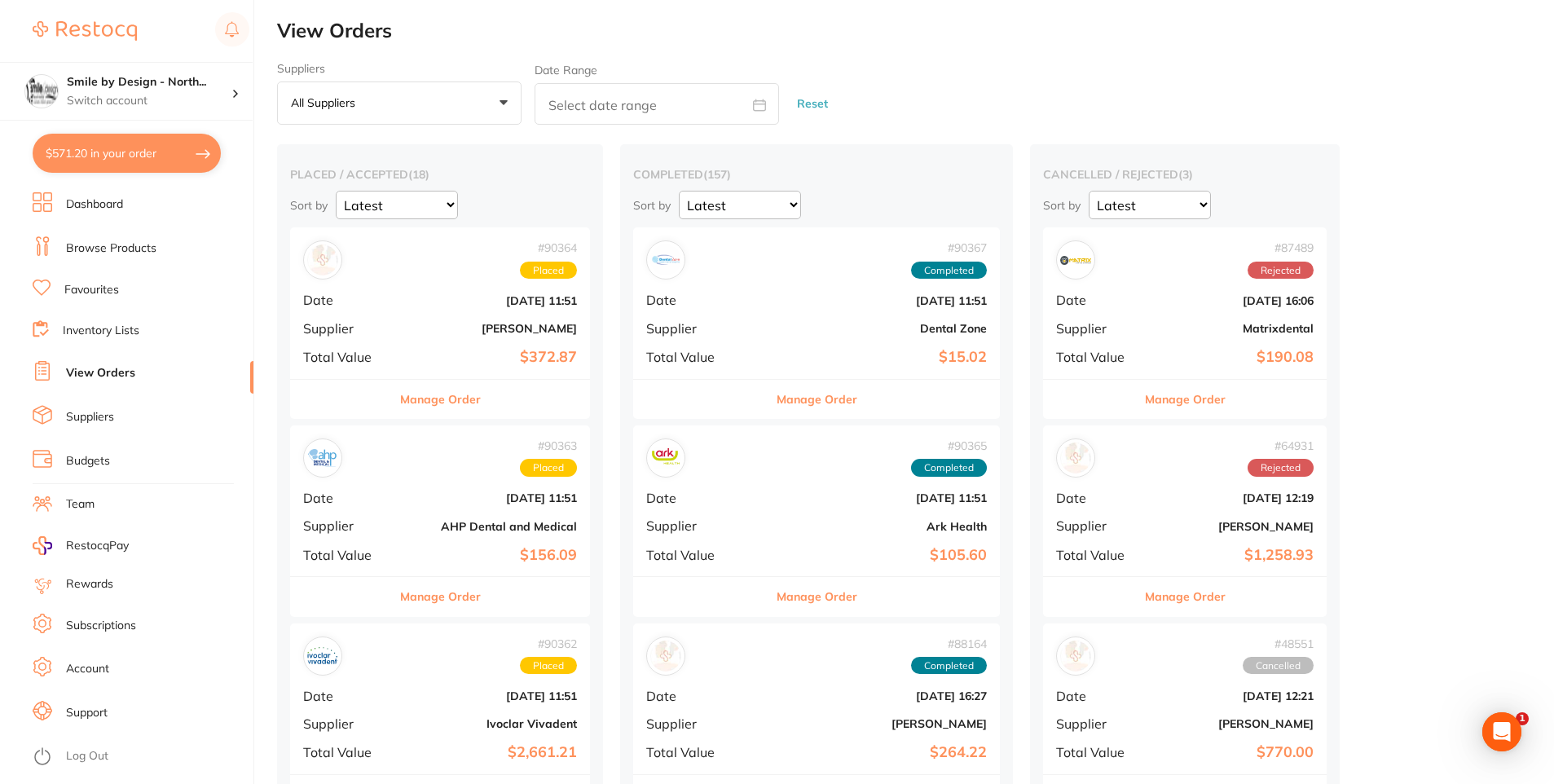
click at [445, 402] on button "Manage Order" at bounding box center [440, 399] width 81 height 39
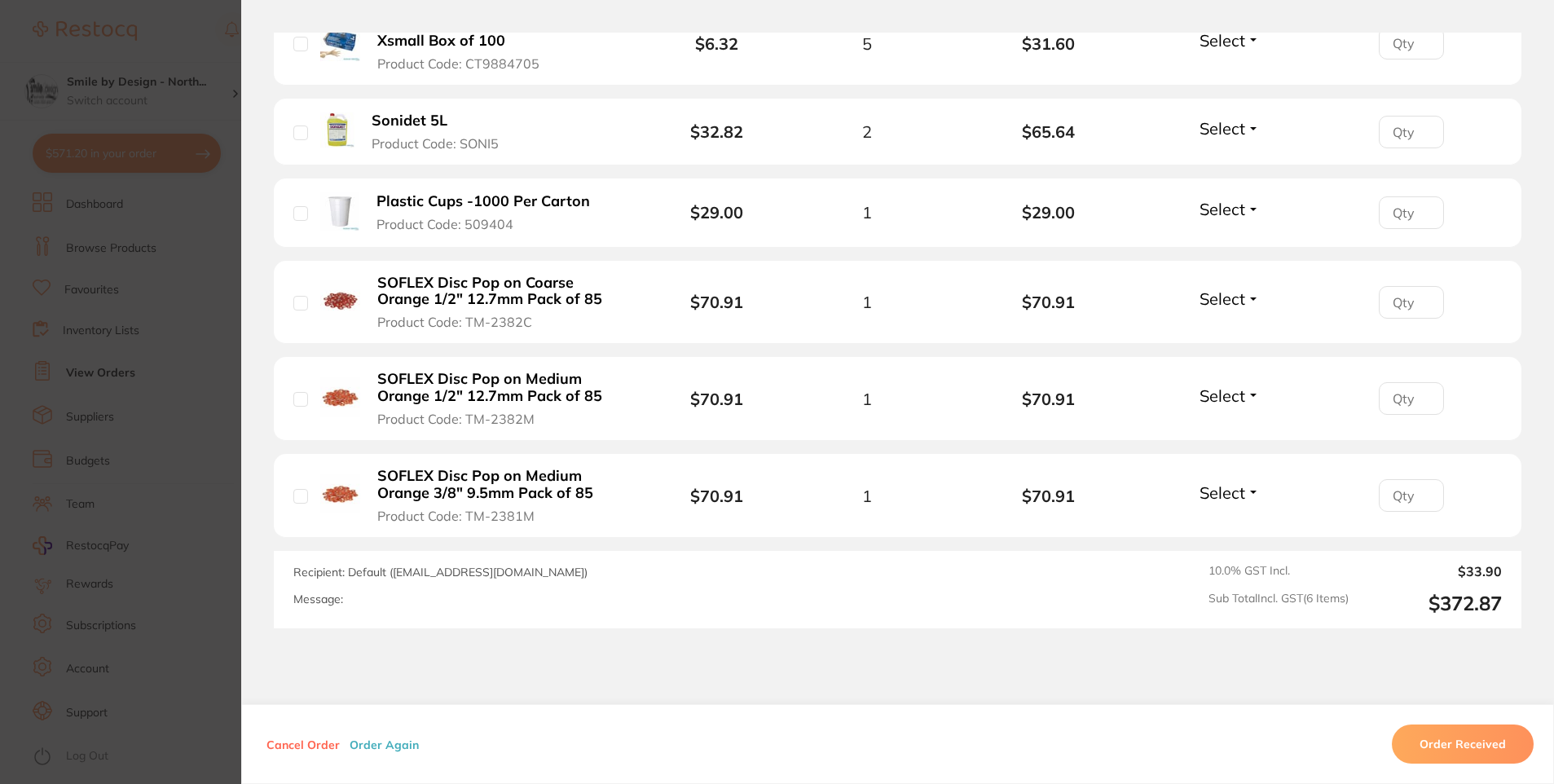
click at [171, 425] on section "Order ID: Restocq- 90364 Order Information Placed Order Order Date [DATE] 11:51…" at bounding box center [777, 392] width 1554 height 784
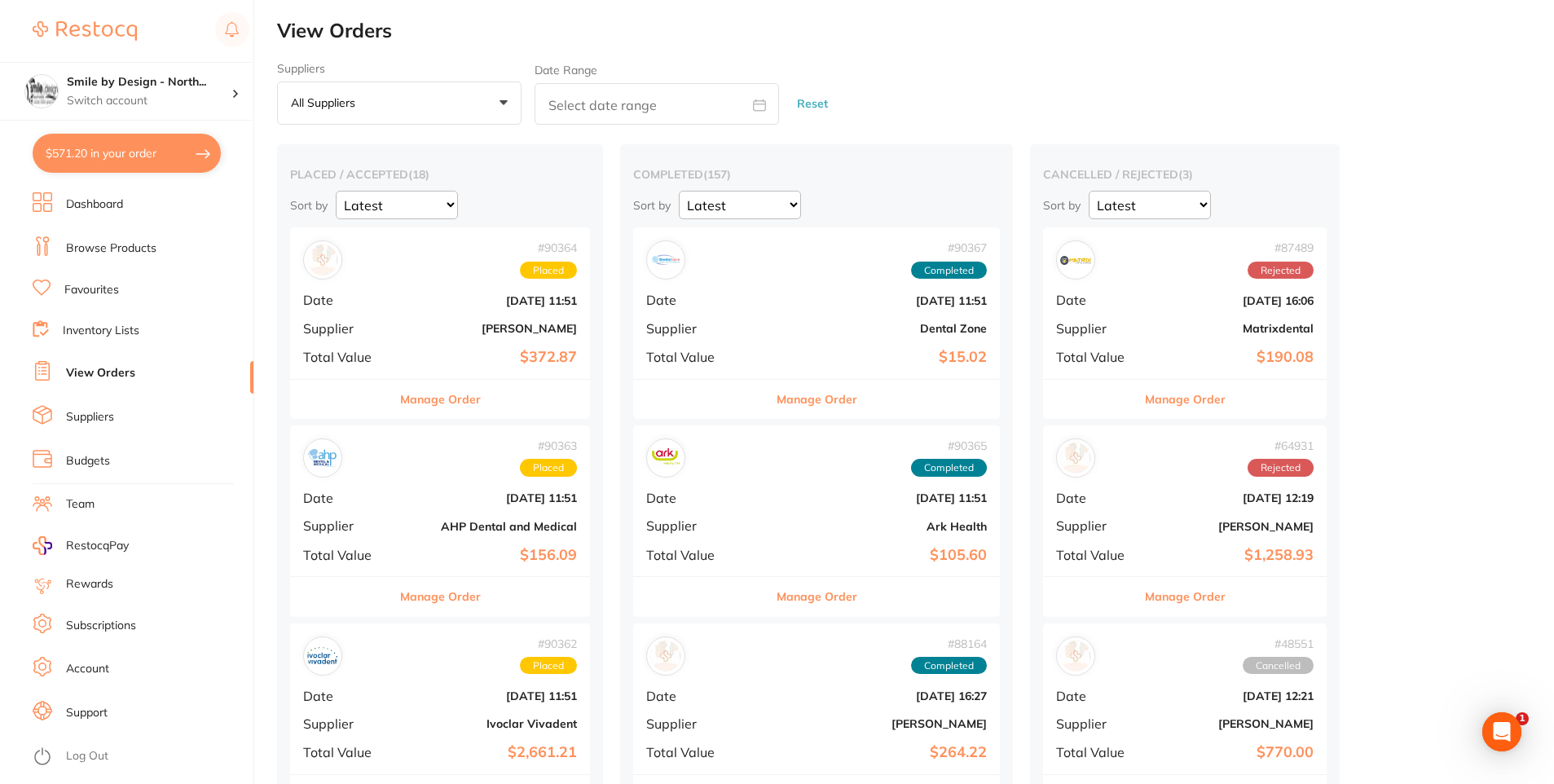
click at [462, 602] on button "Manage Order" at bounding box center [440, 596] width 81 height 39
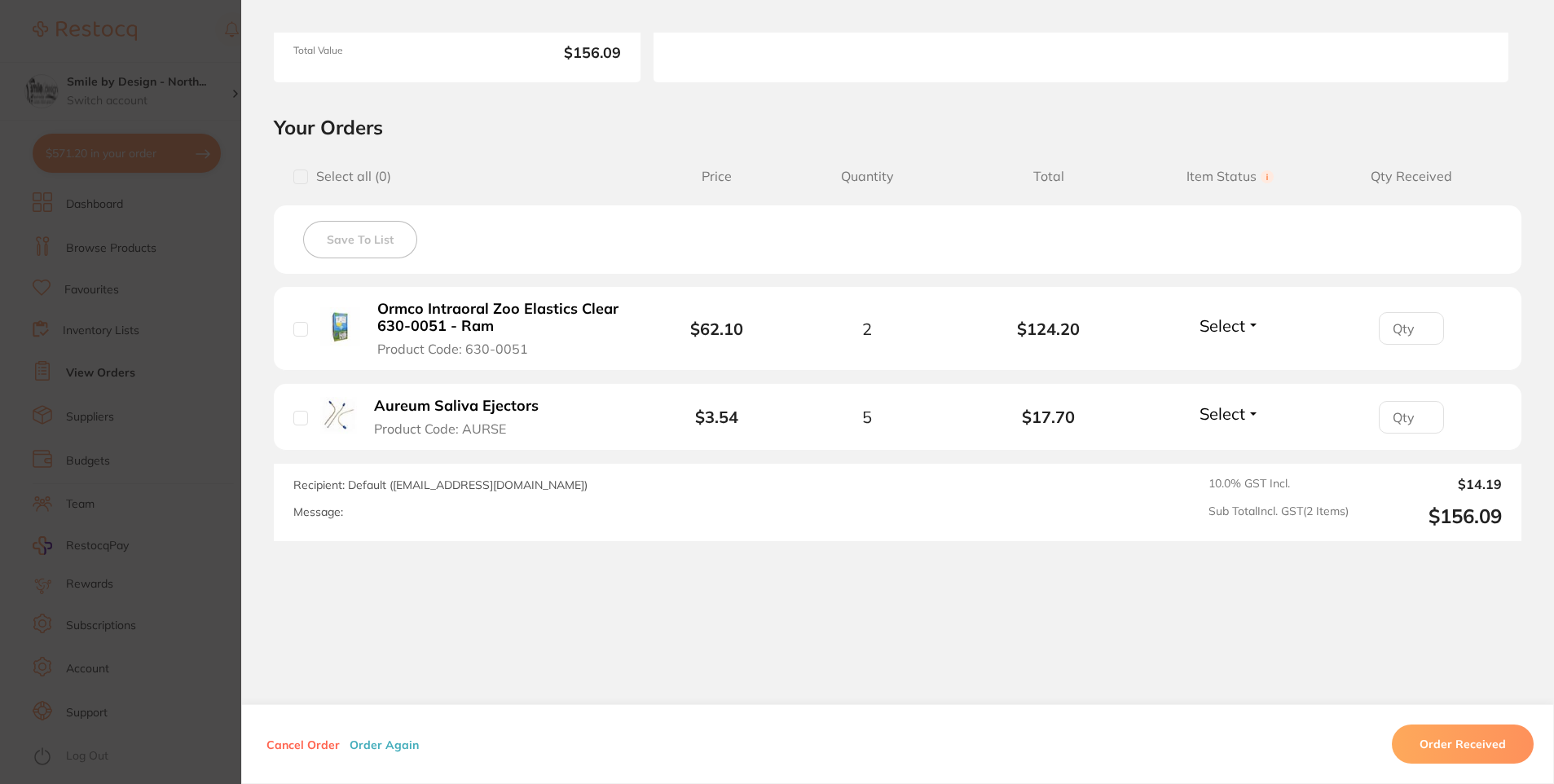
click at [102, 461] on section "Order ID: Restocq- 90363 Order Information Placed Order Order Date [DATE] 11:51…" at bounding box center [777, 392] width 1554 height 784
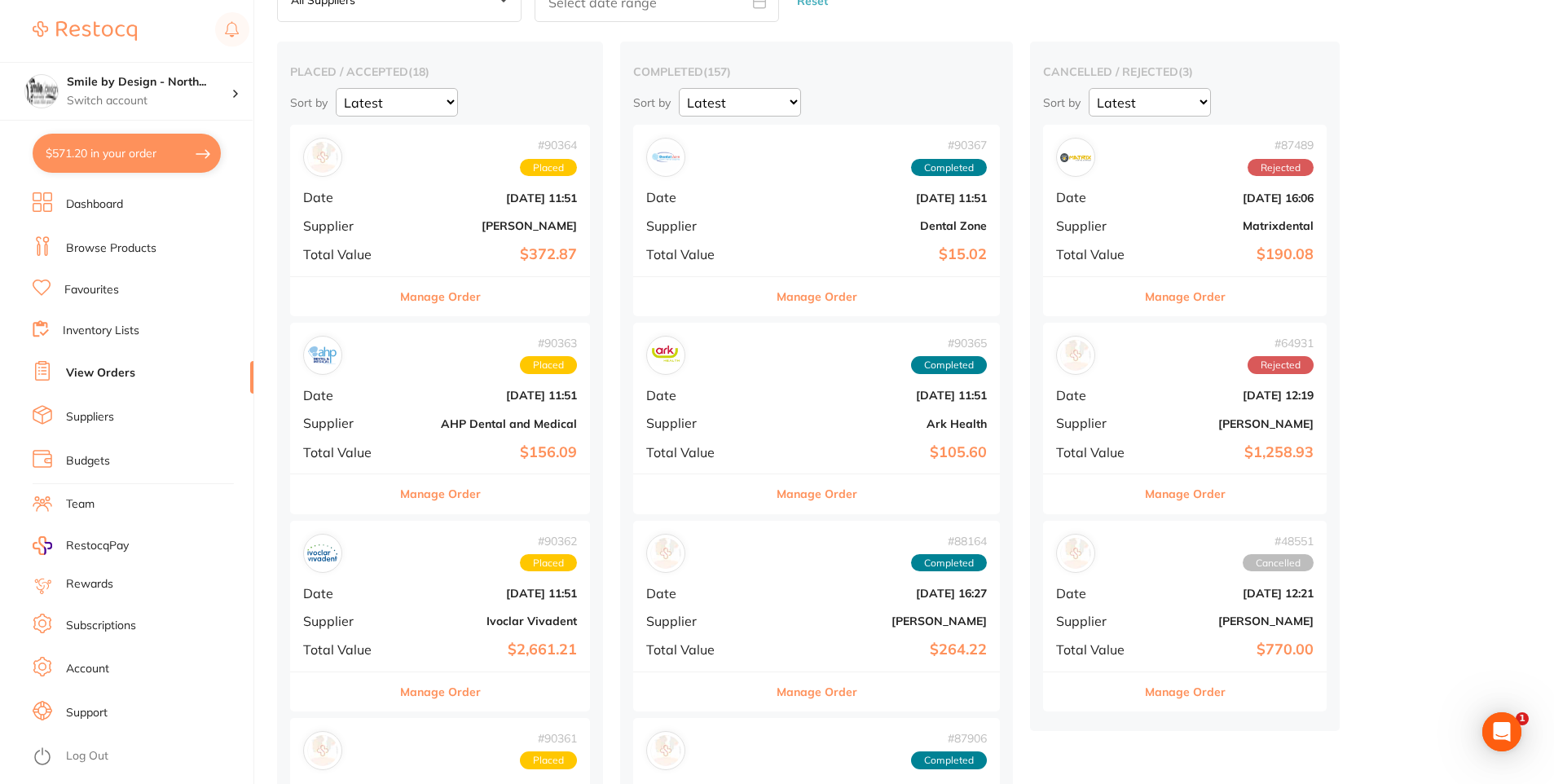
scroll to position [244, 0]
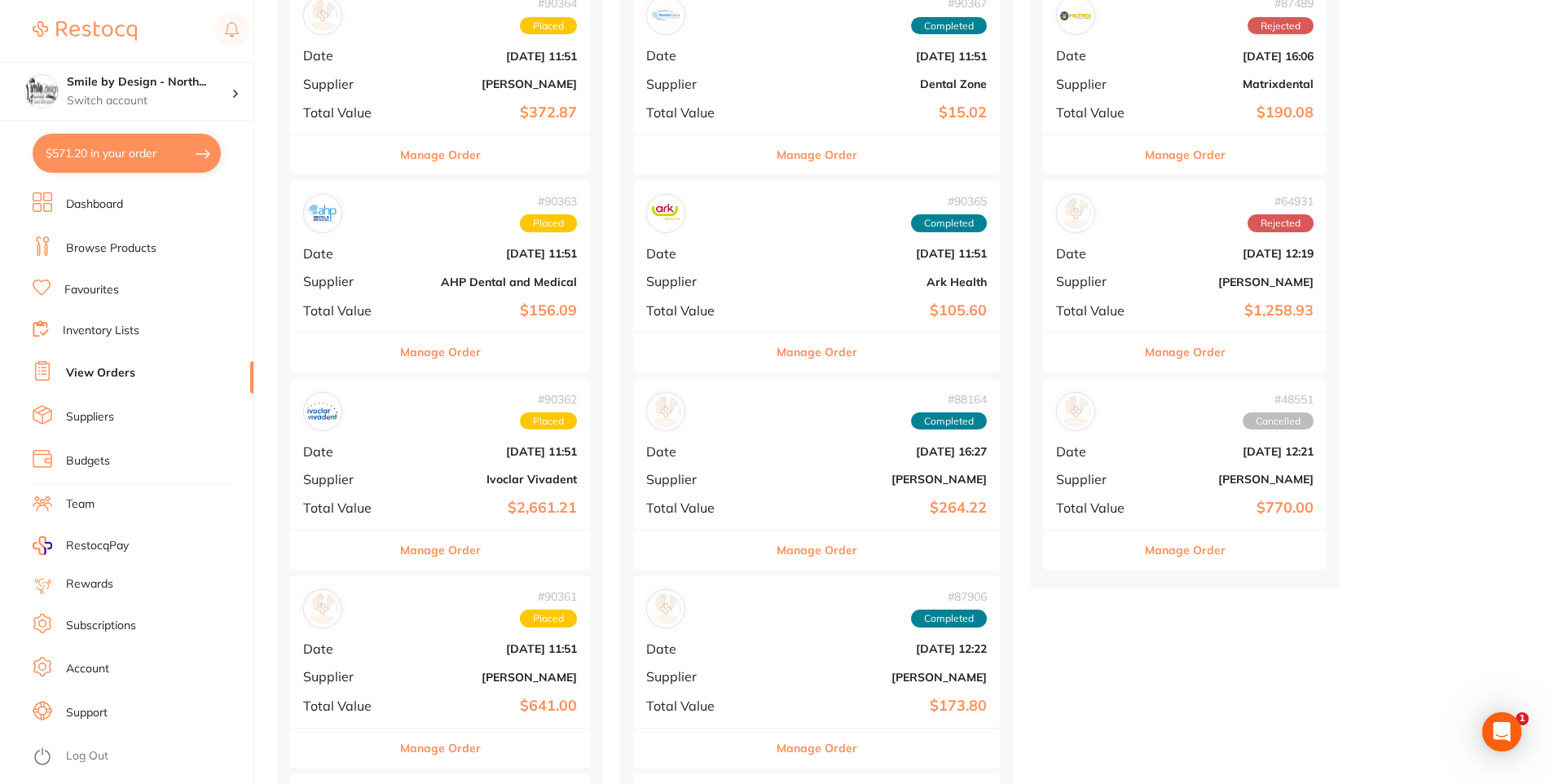
click at [445, 546] on button "Manage Order" at bounding box center [440, 549] width 81 height 39
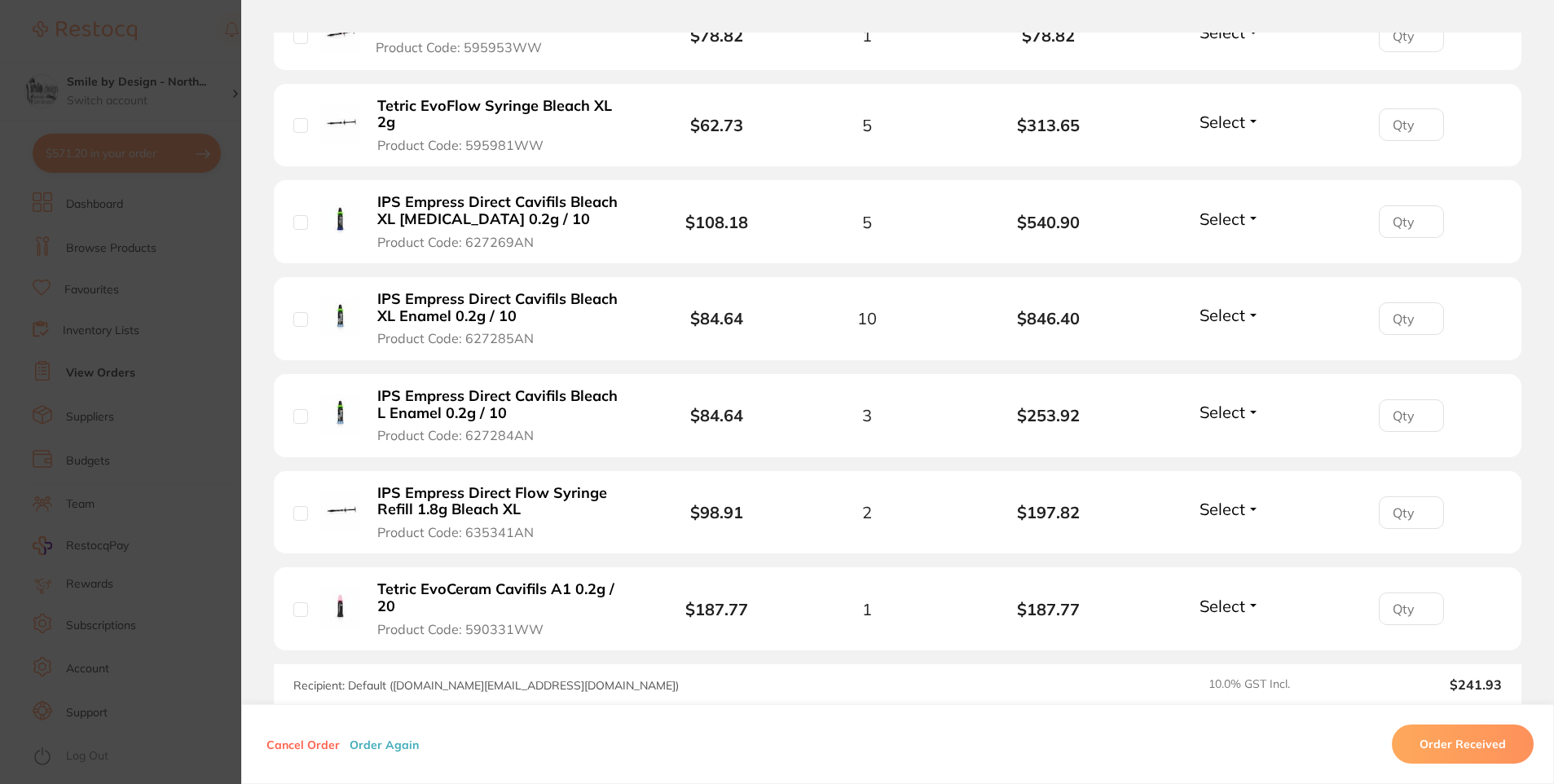
click at [128, 476] on section "Order ID: Restocq- 90362 Order Information Placed Order Order Date [DATE] 11:51…" at bounding box center [777, 392] width 1554 height 784
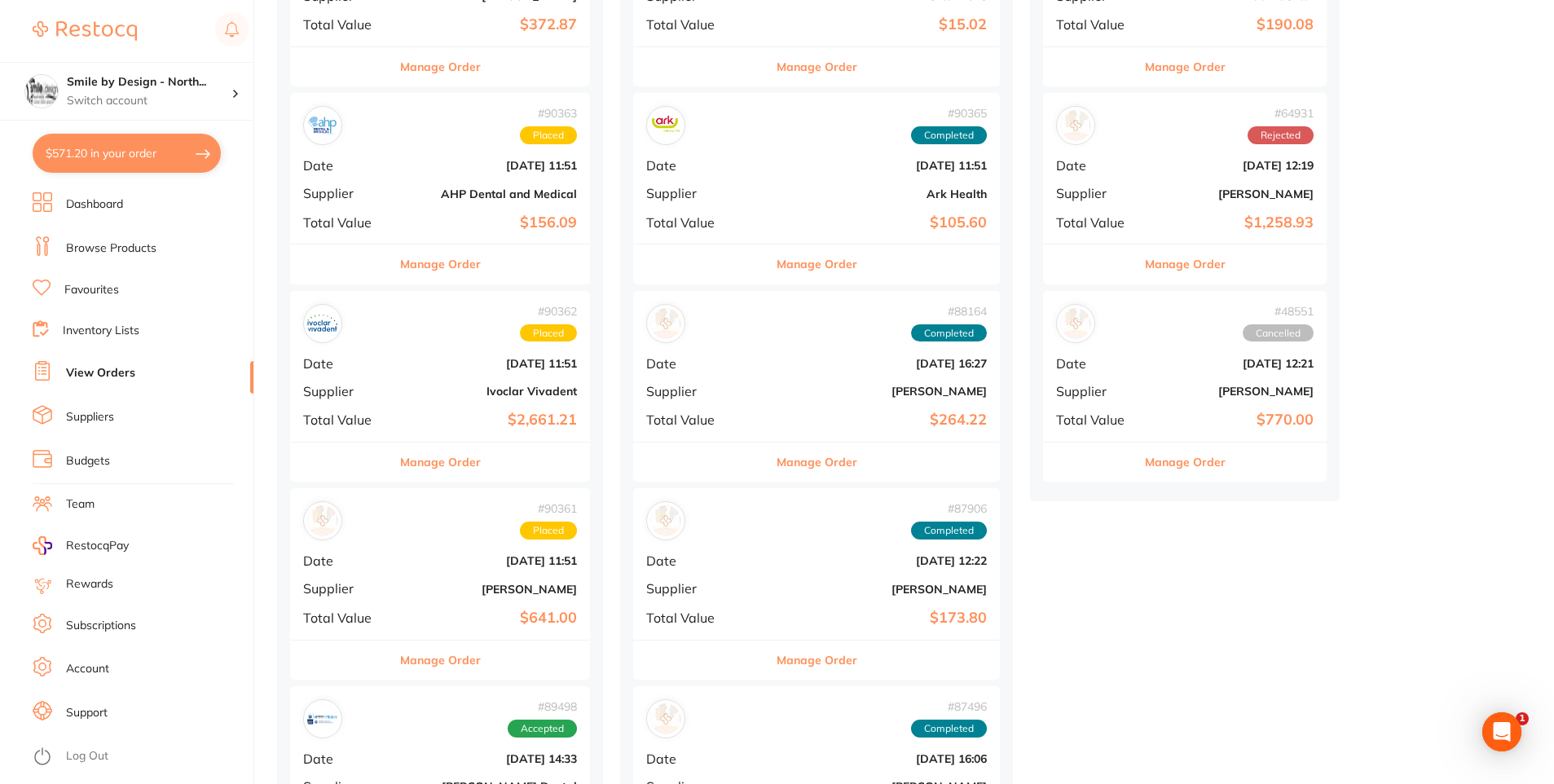
scroll to position [489, 0]
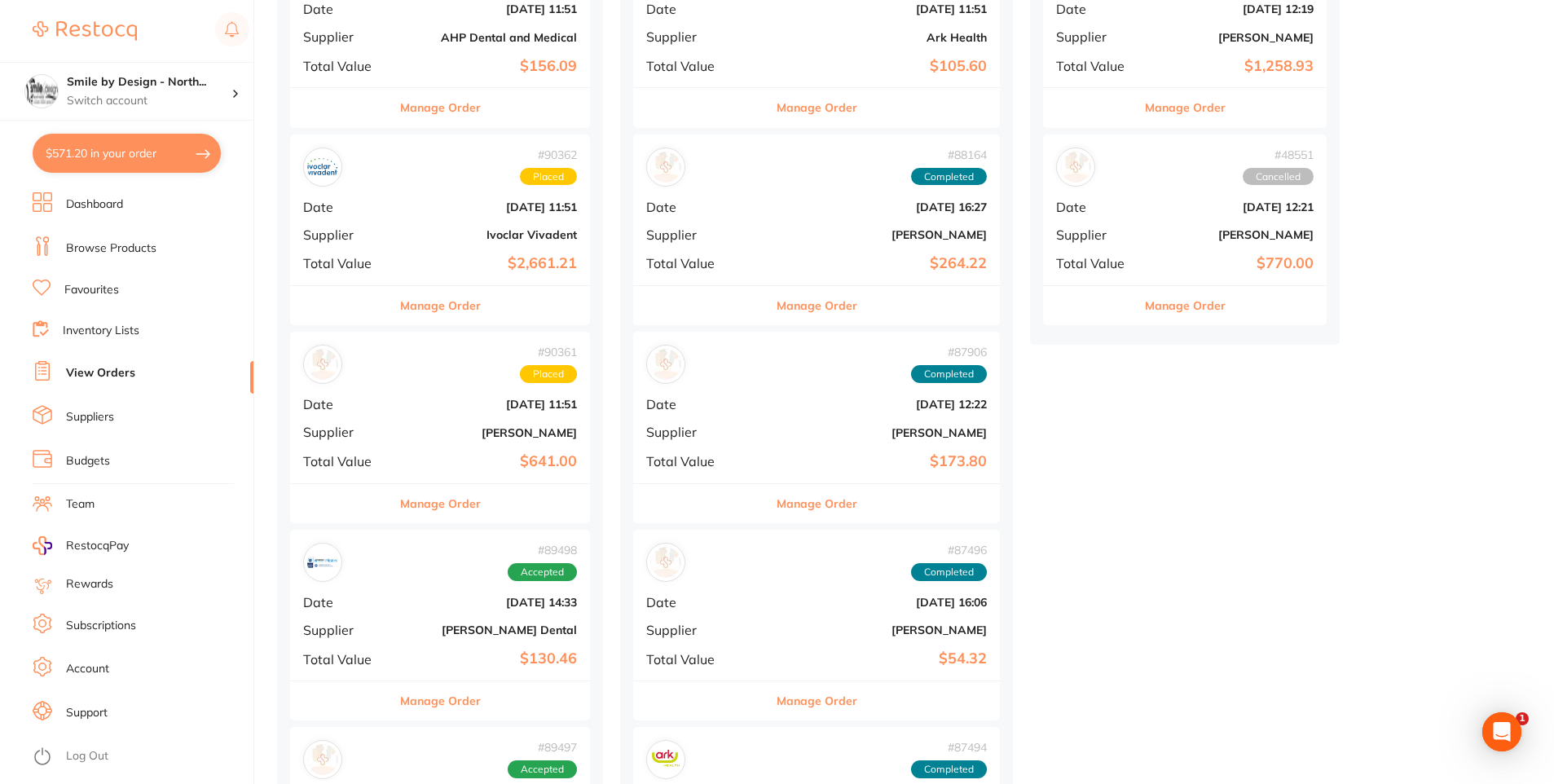
click at [440, 507] on button "Manage Order" at bounding box center [440, 503] width 81 height 39
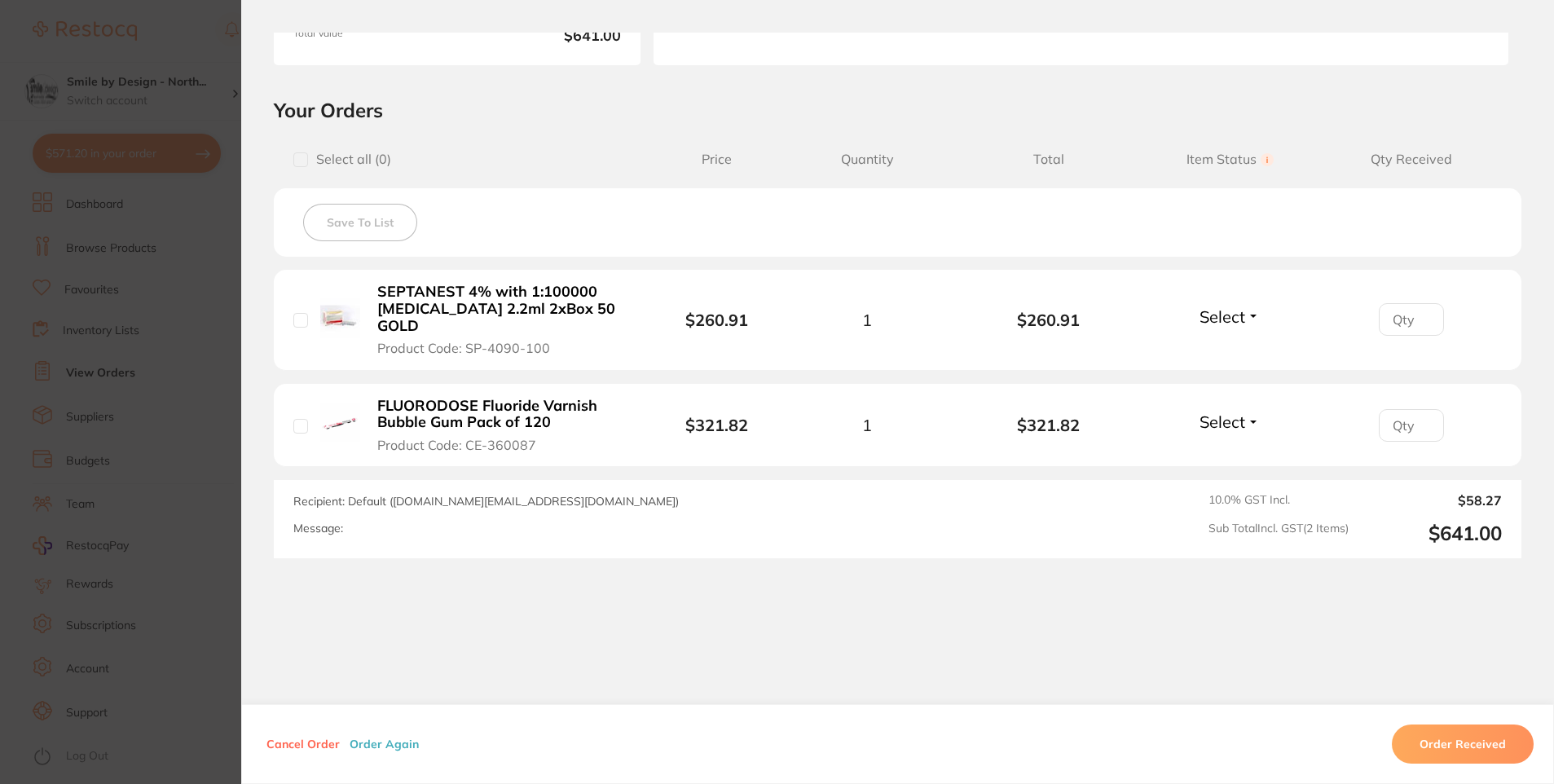
click at [138, 480] on section "Order ID: Restocq- 90361 Order Information Placed Order Order Date [DATE] 11:51…" at bounding box center [777, 392] width 1554 height 784
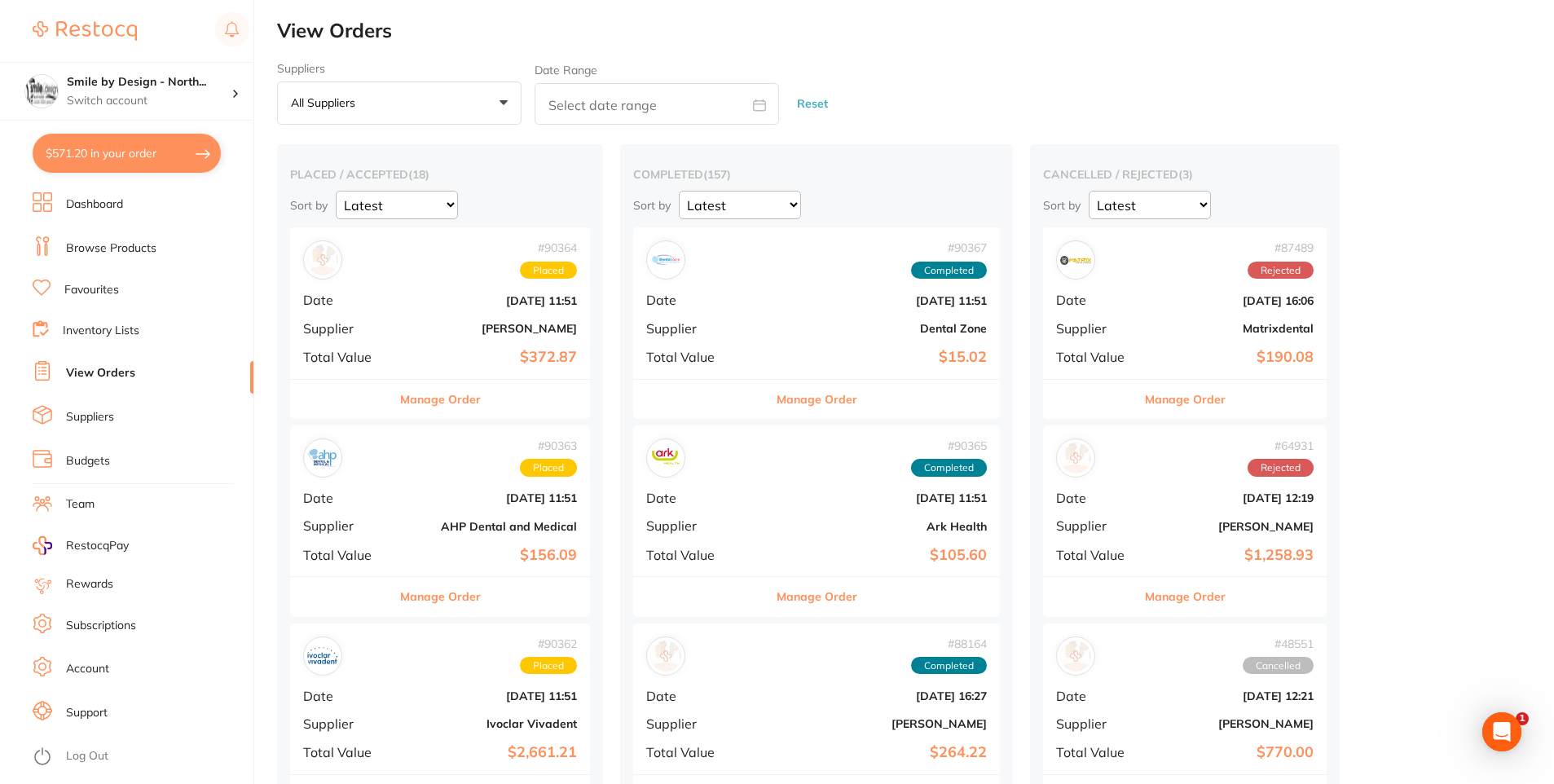
click at [140, 248] on link "Browse Products" at bounding box center [111, 248] width 91 height 16
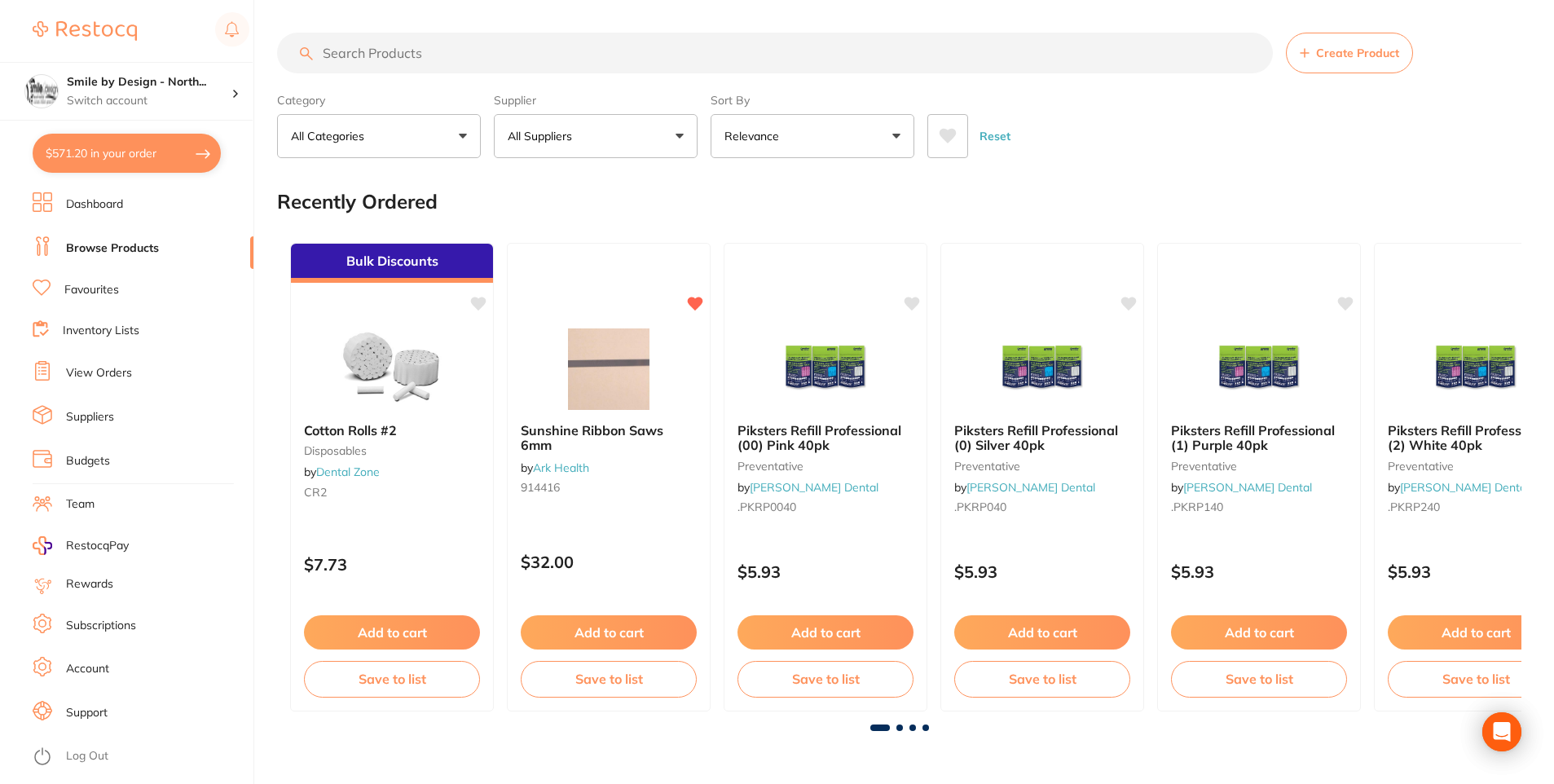
click at [453, 64] on input "search" at bounding box center [775, 53] width 996 height 41
type input "masks"
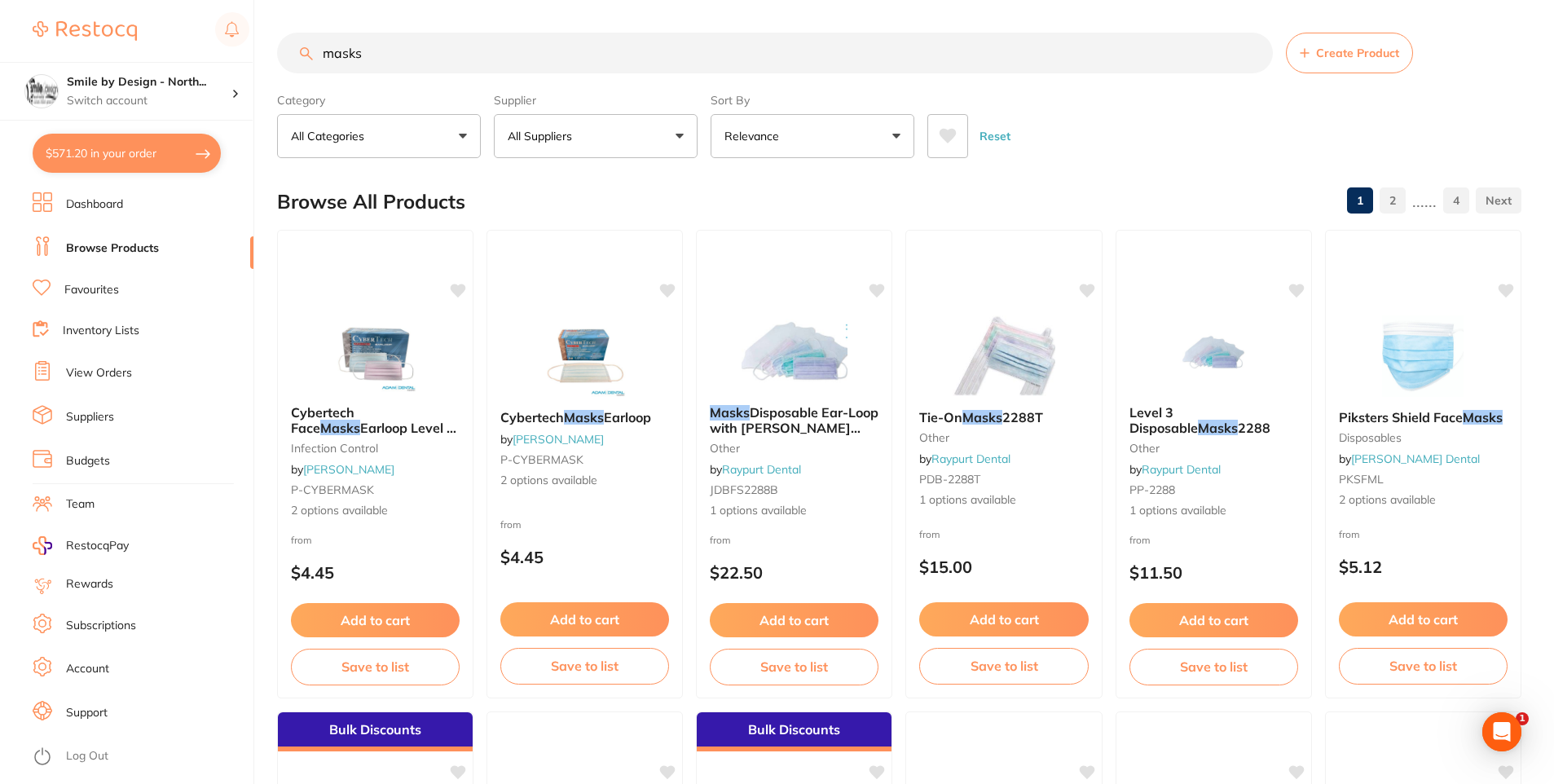
click at [827, 131] on button "Relevance" at bounding box center [812, 136] width 204 height 44
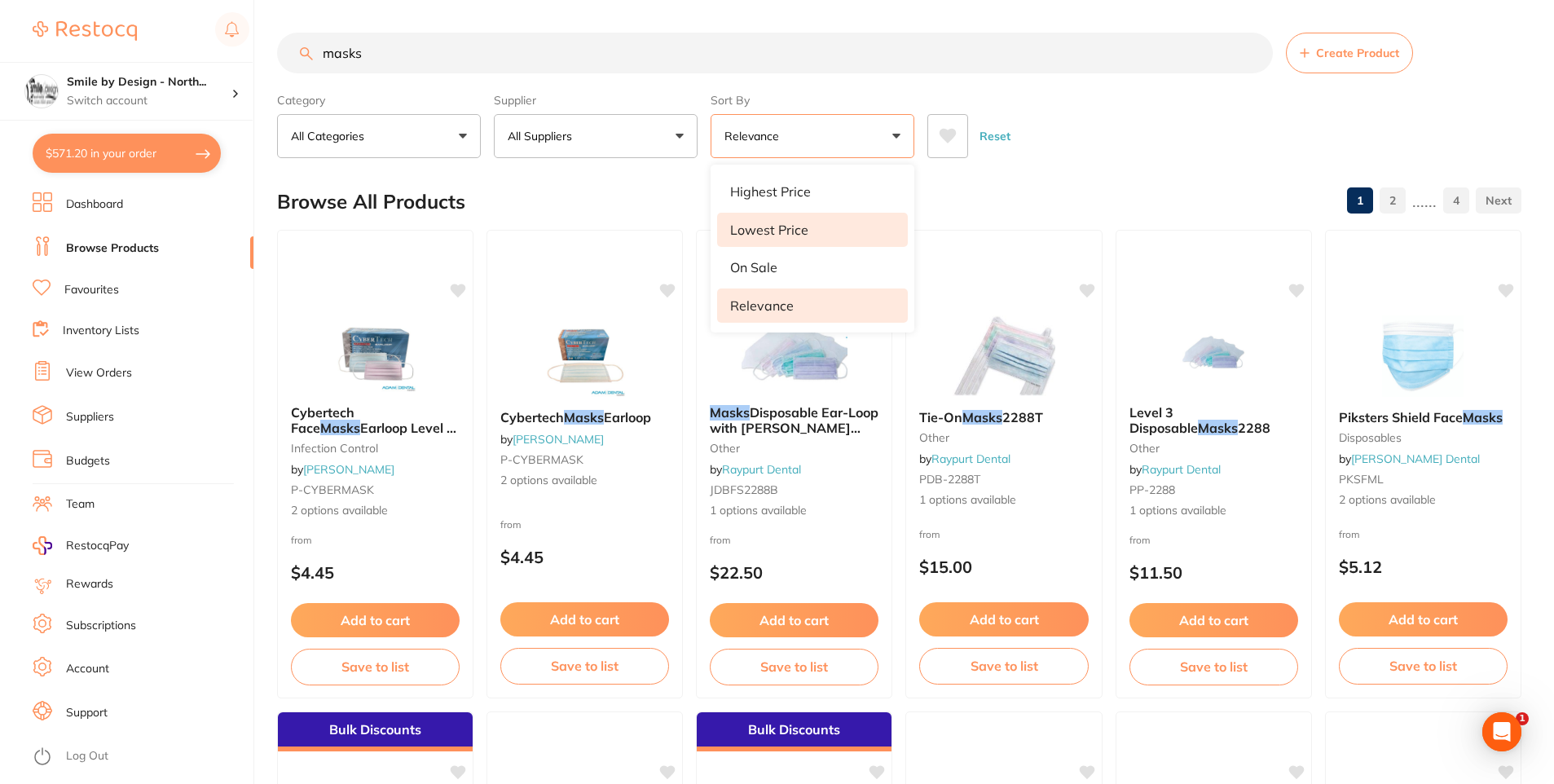
click at [810, 225] on li "Lowest Price" at bounding box center [811, 229] width 190 height 34
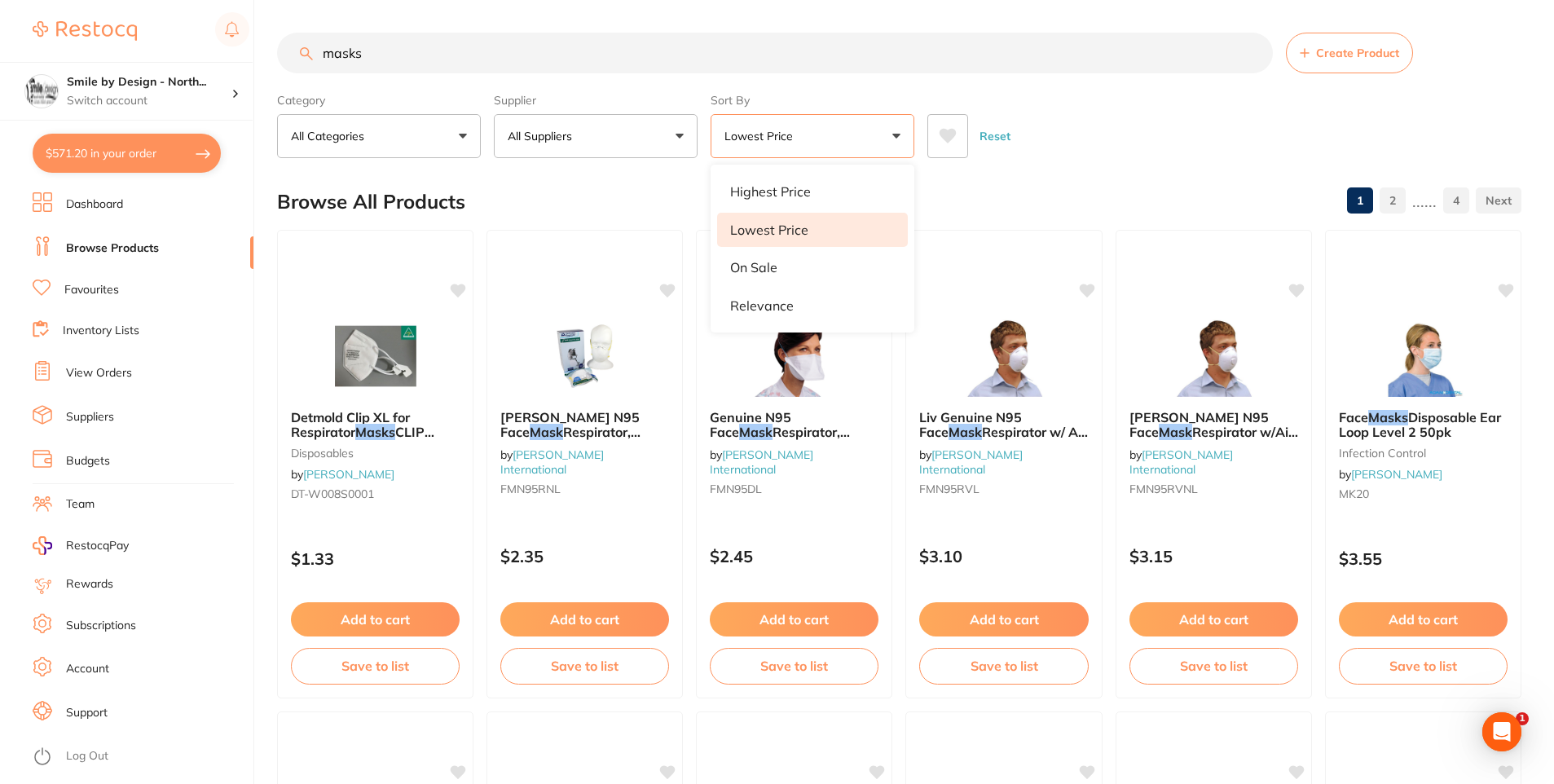
click at [1125, 147] on div "Reset" at bounding box center [1217, 129] width 580 height 57
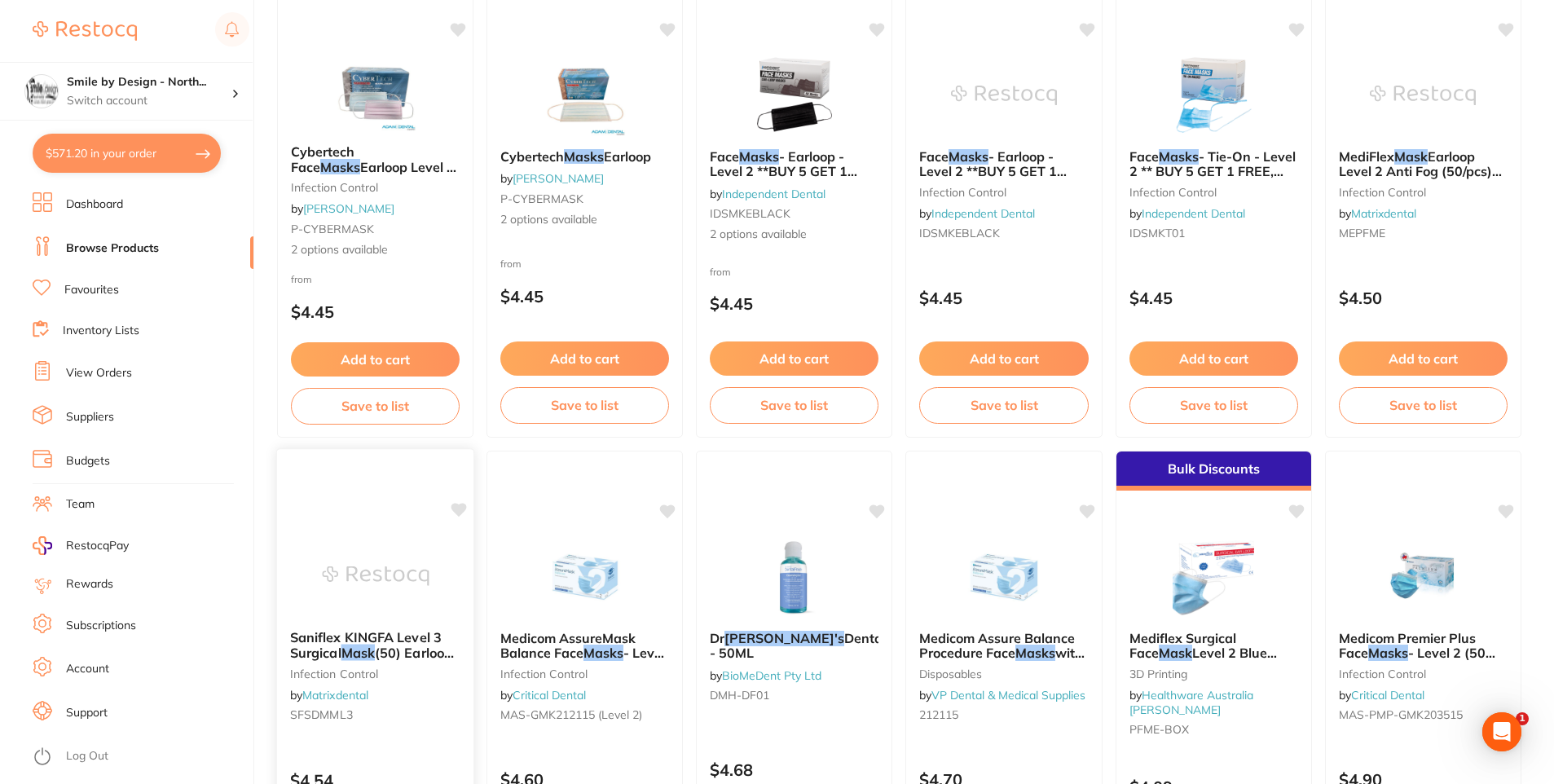
scroll to position [1221, 0]
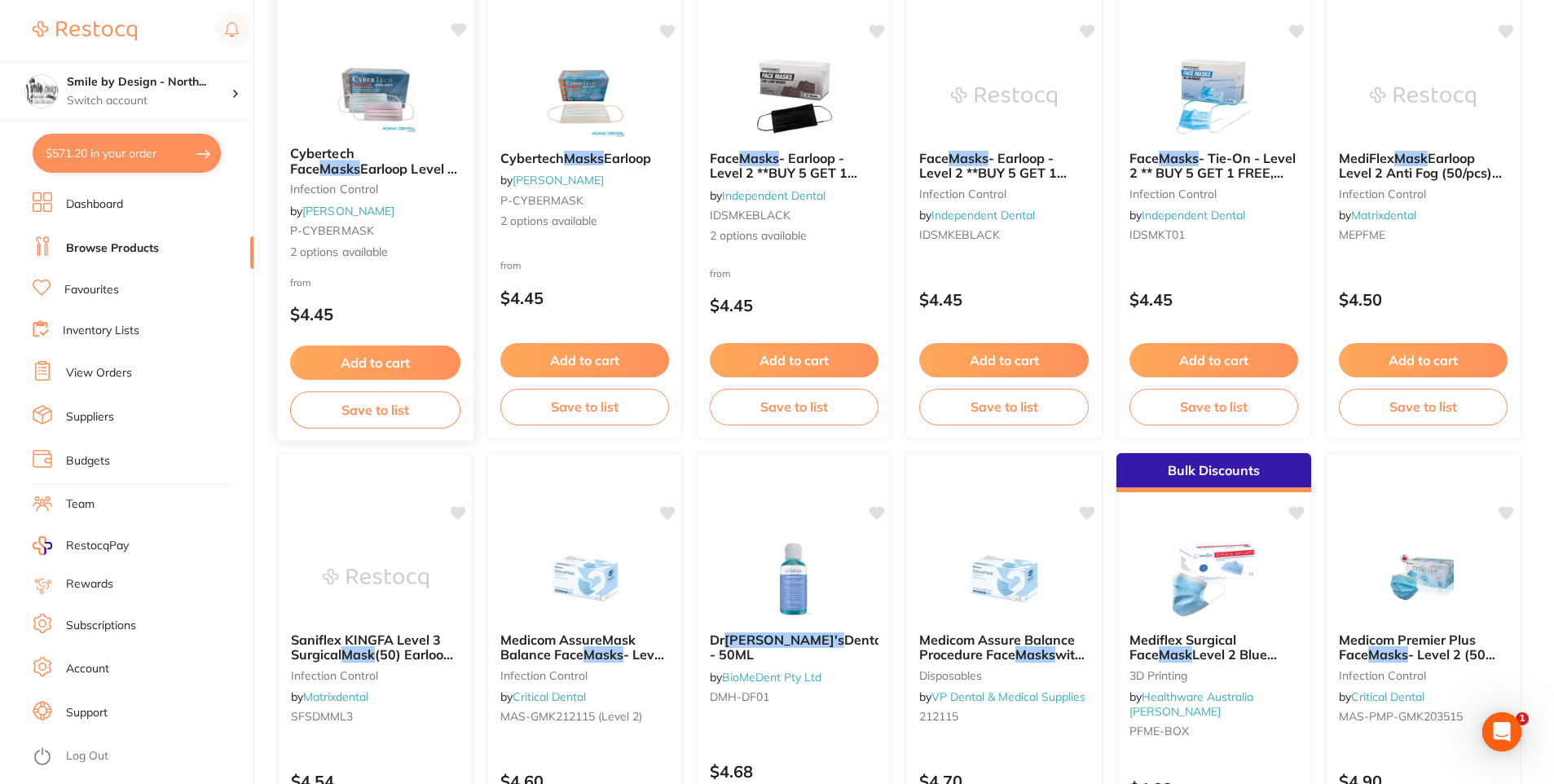
click at [423, 161] on span "Earloop Level 2 BLUE/PINK 50pk" at bounding box center [373, 175] width 167 height 32
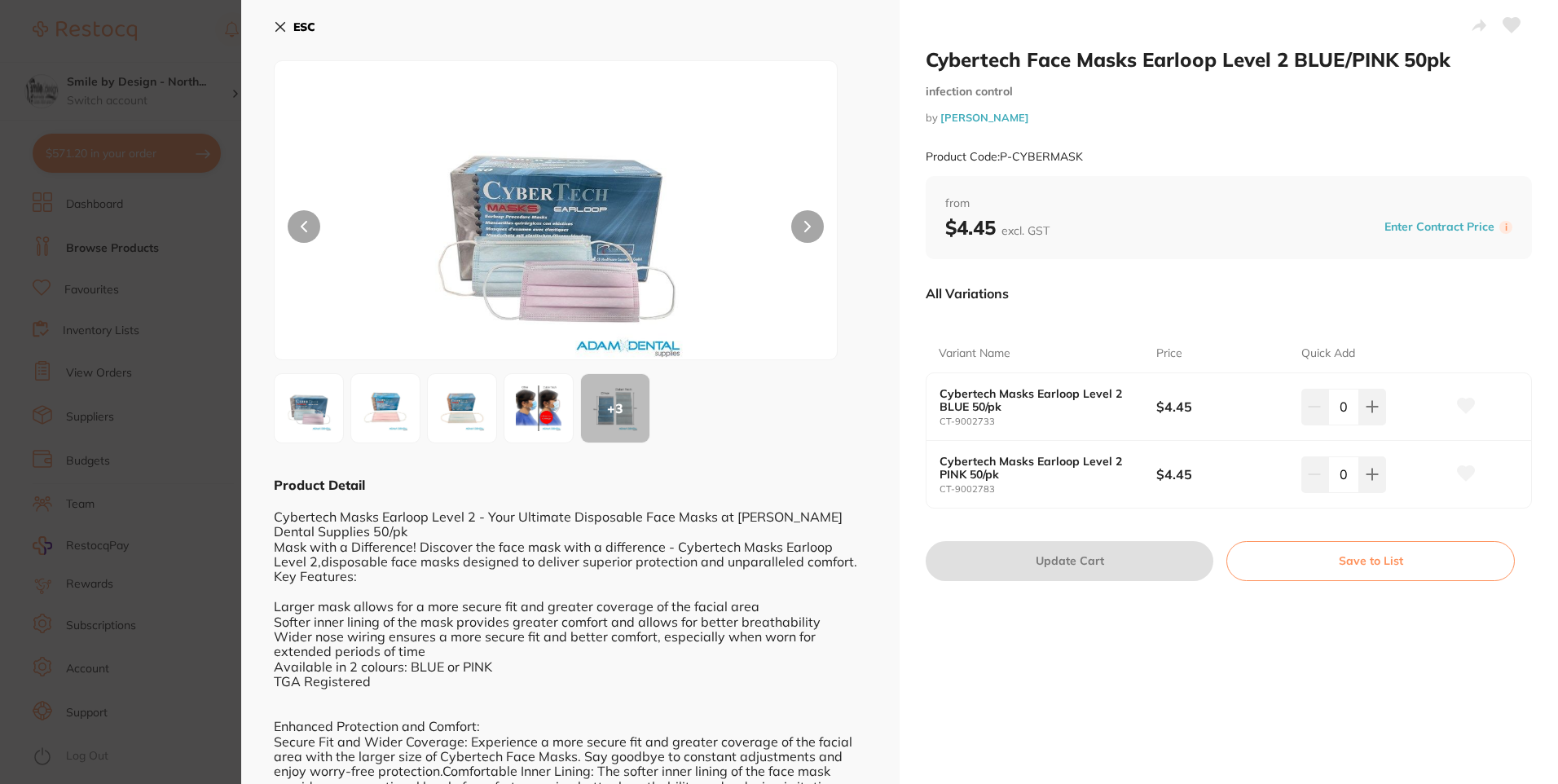
click at [309, 21] on b "ESC" at bounding box center [304, 26] width 22 height 14
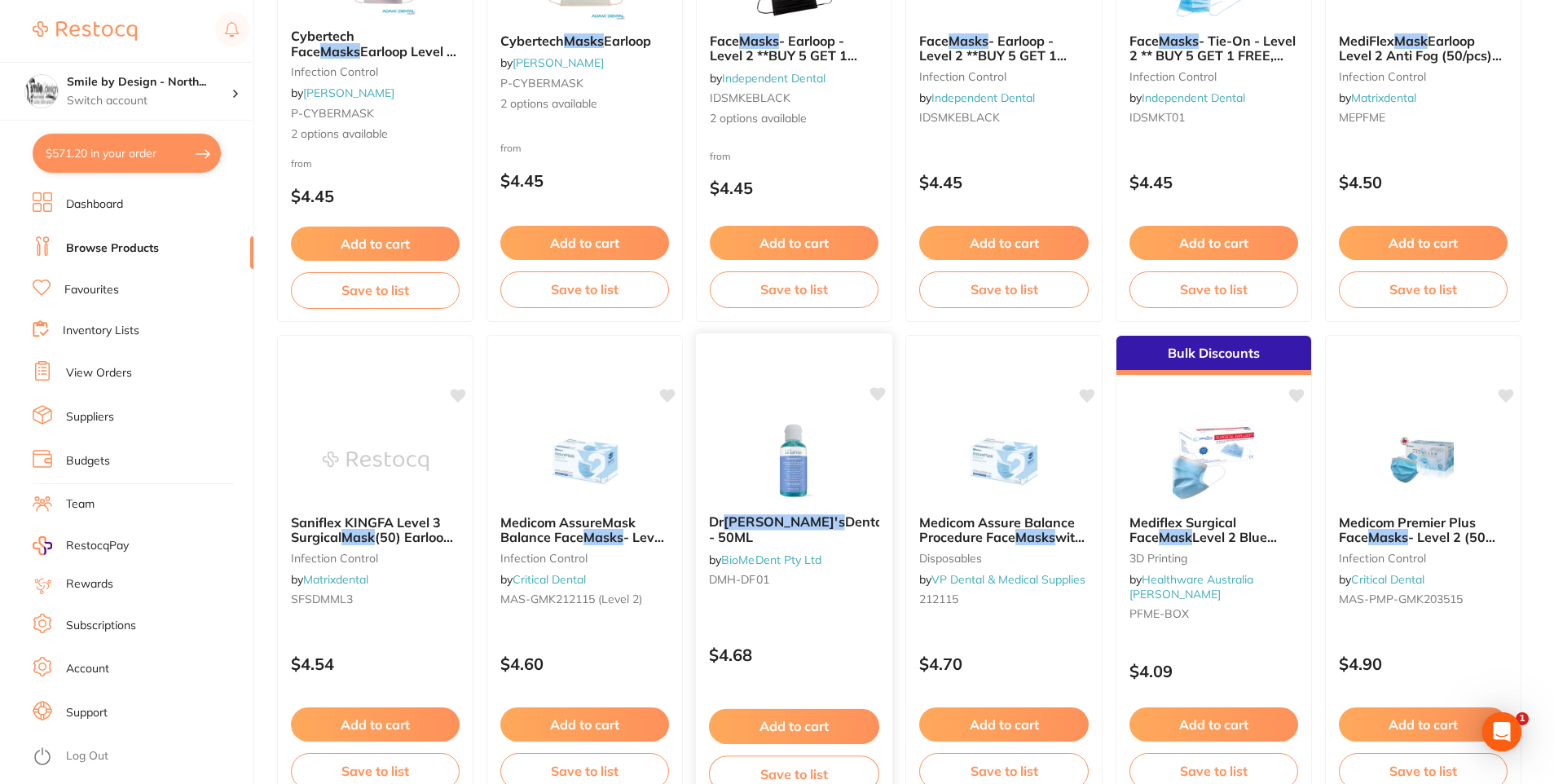
scroll to position [1466, 0]
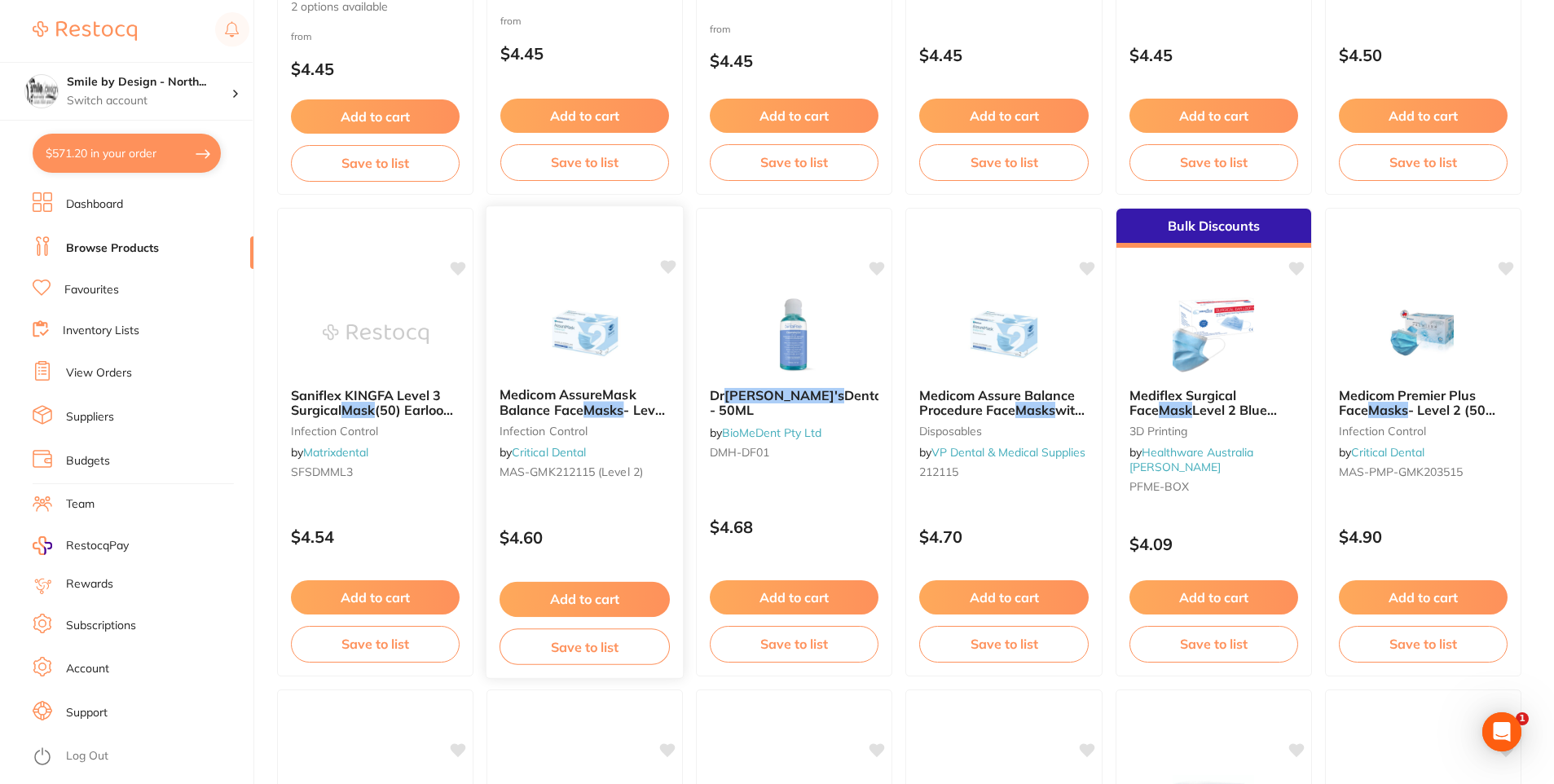
click at [627, 398] on span "Medicom AssureMask Balance Face" at bounding box center [568, 402] width 137 height 32
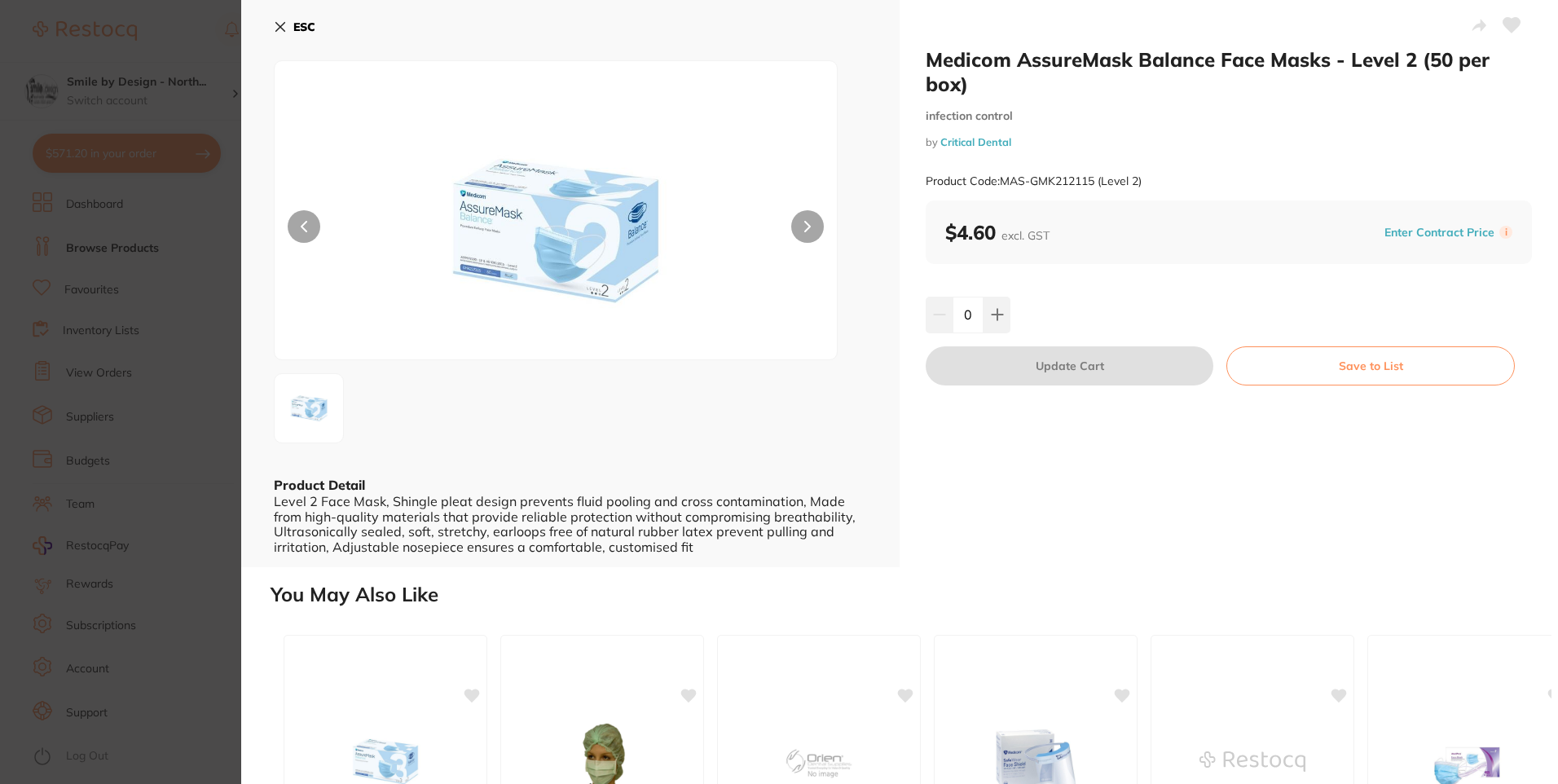
click at [290, 29] on button "ESC" at bounding box center [294, 26] width 42 height 28
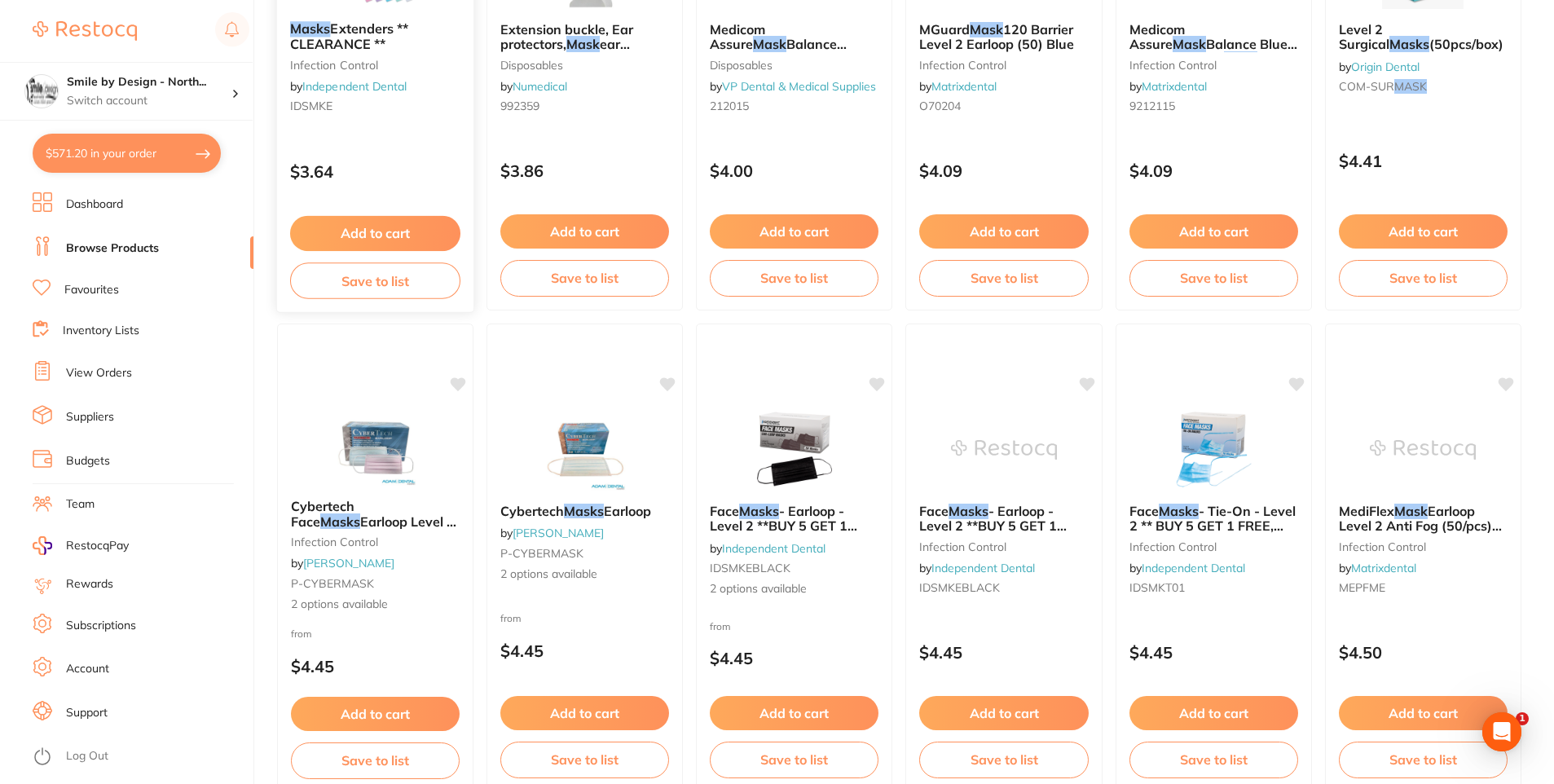
scroll to position [896, 0]
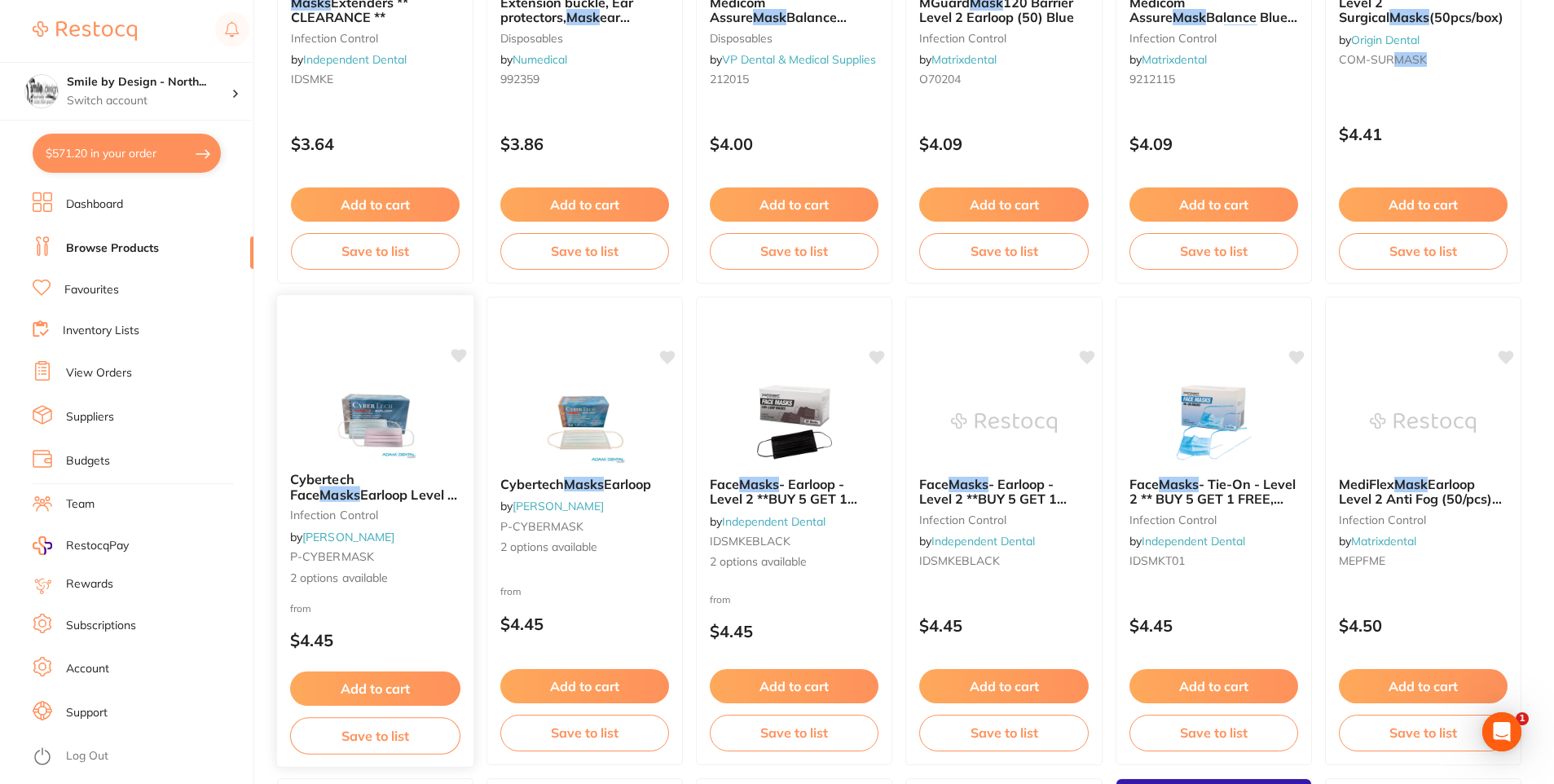
click at [413, 499] on span "Earloop Level 2 BLUE/PINK 50pk" at bounding box center [373, 501] width 167 height 32
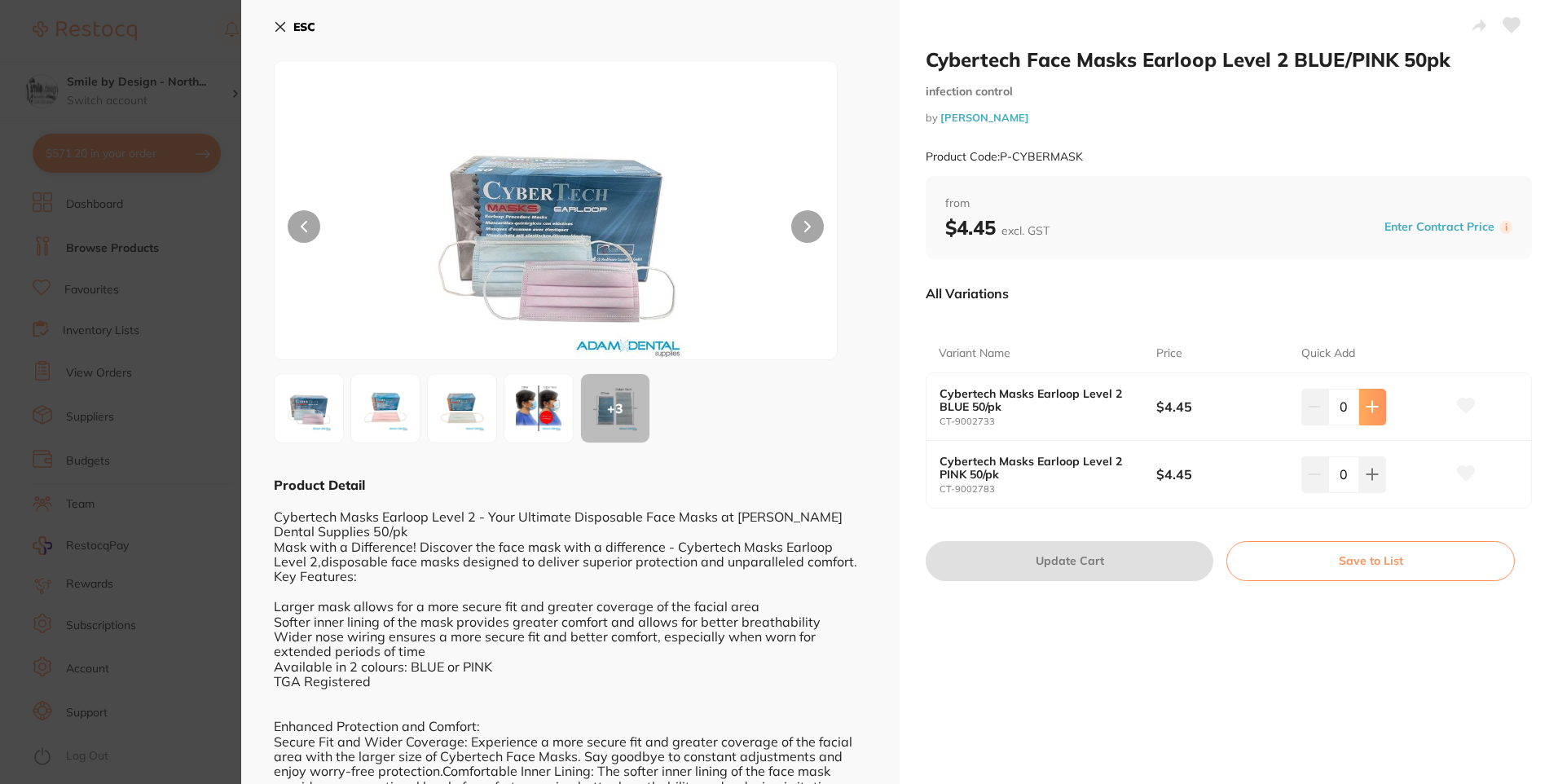
click at [1371, 414] on button at bounding box center [1373, 406] width 27 height 36
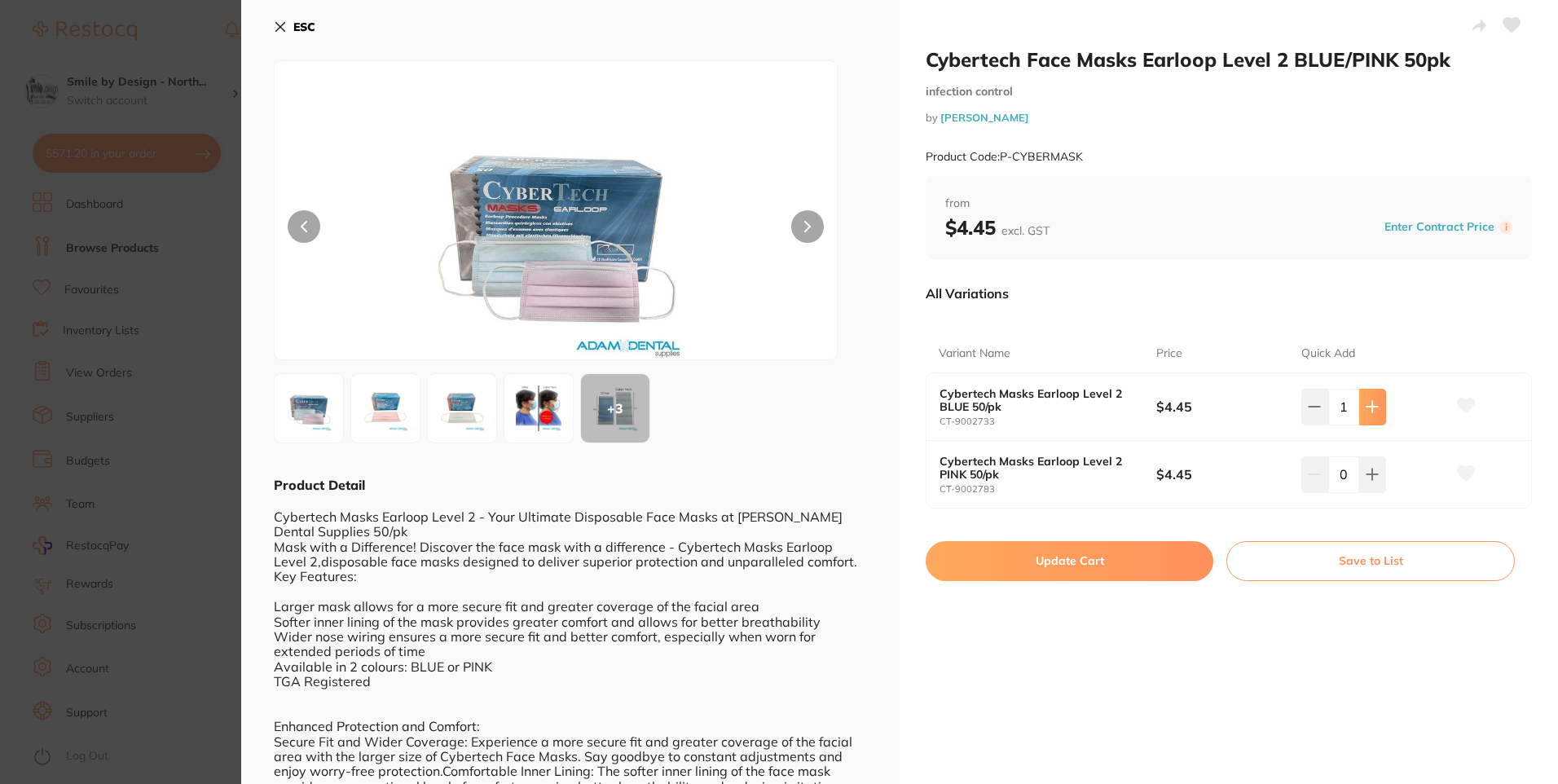
click at [1371, 414] on button at bounding box center [1373, 406] width 27 height 36
click at [1371, 413] on icon at bounding box center [1372, 406] width 13 height 13
type input "3"
click at [1110, 560] on button "Update Cart" at bounding box center [1069, 560] width 288 height 39
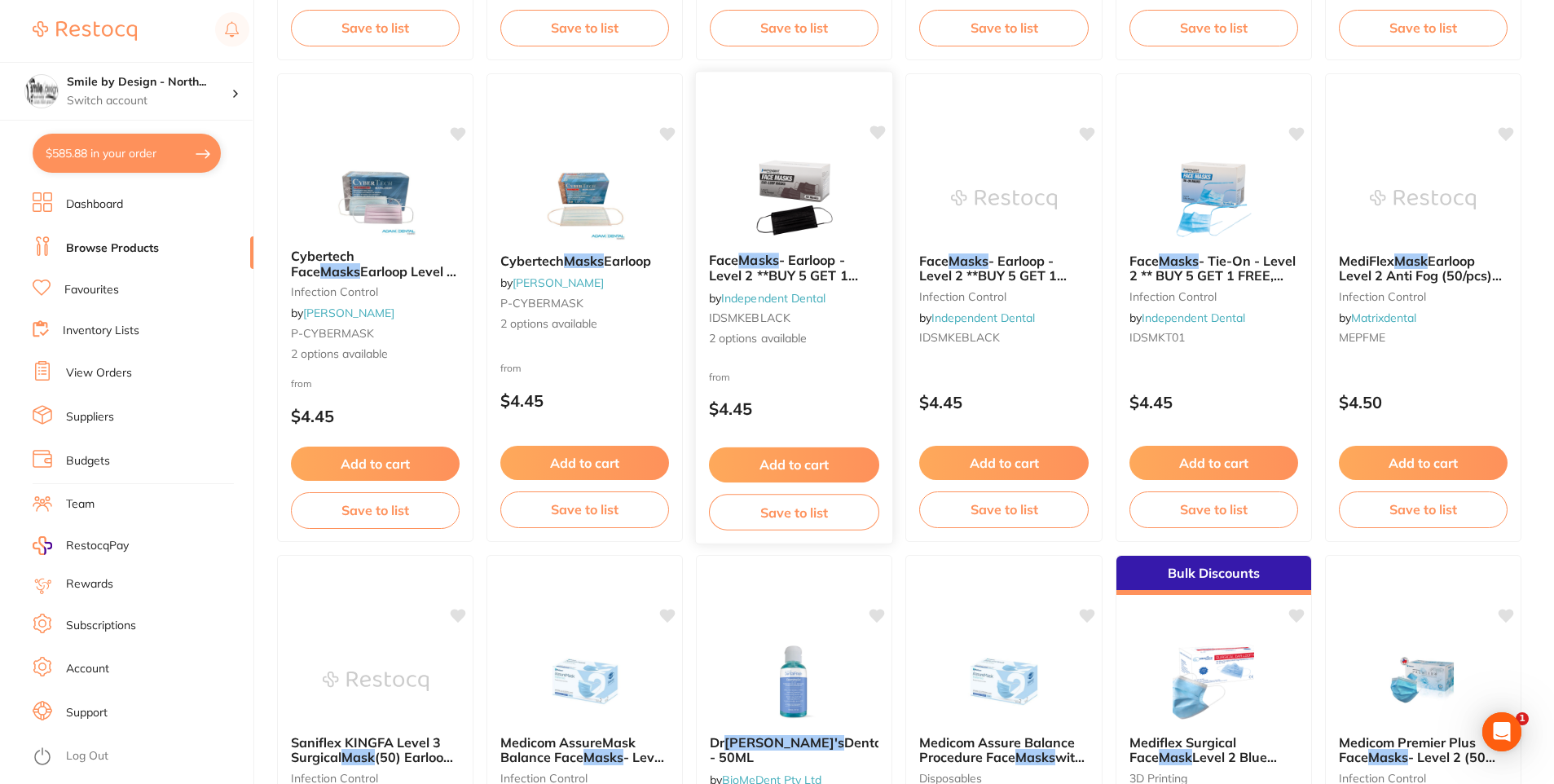
scroll to position [1140, 0]
